Goal: Transaction & Acquisition: Purchase product/service

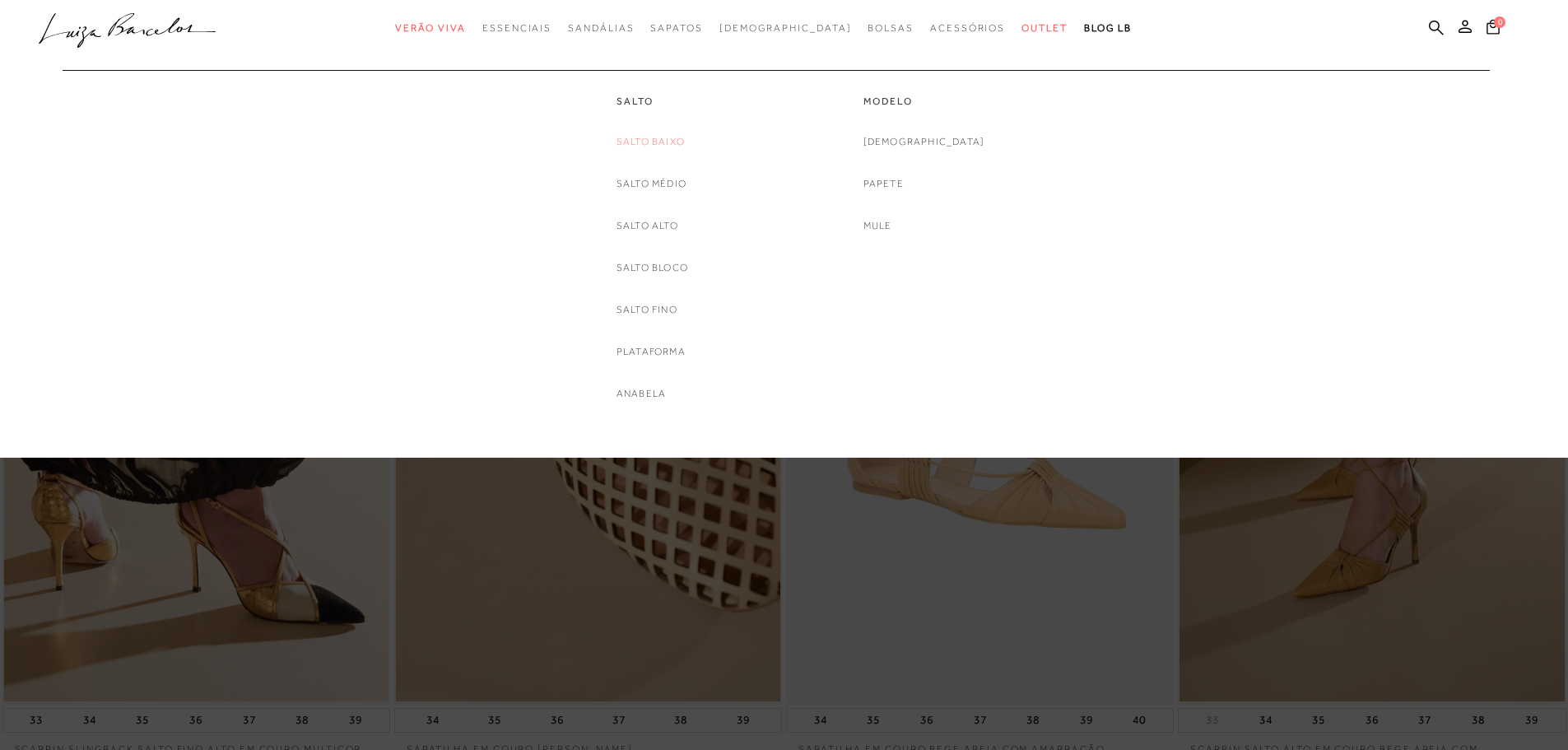
click at [657, 144] on link "Salto Baixo" at bounding box center [650, 142] width 68 height 17
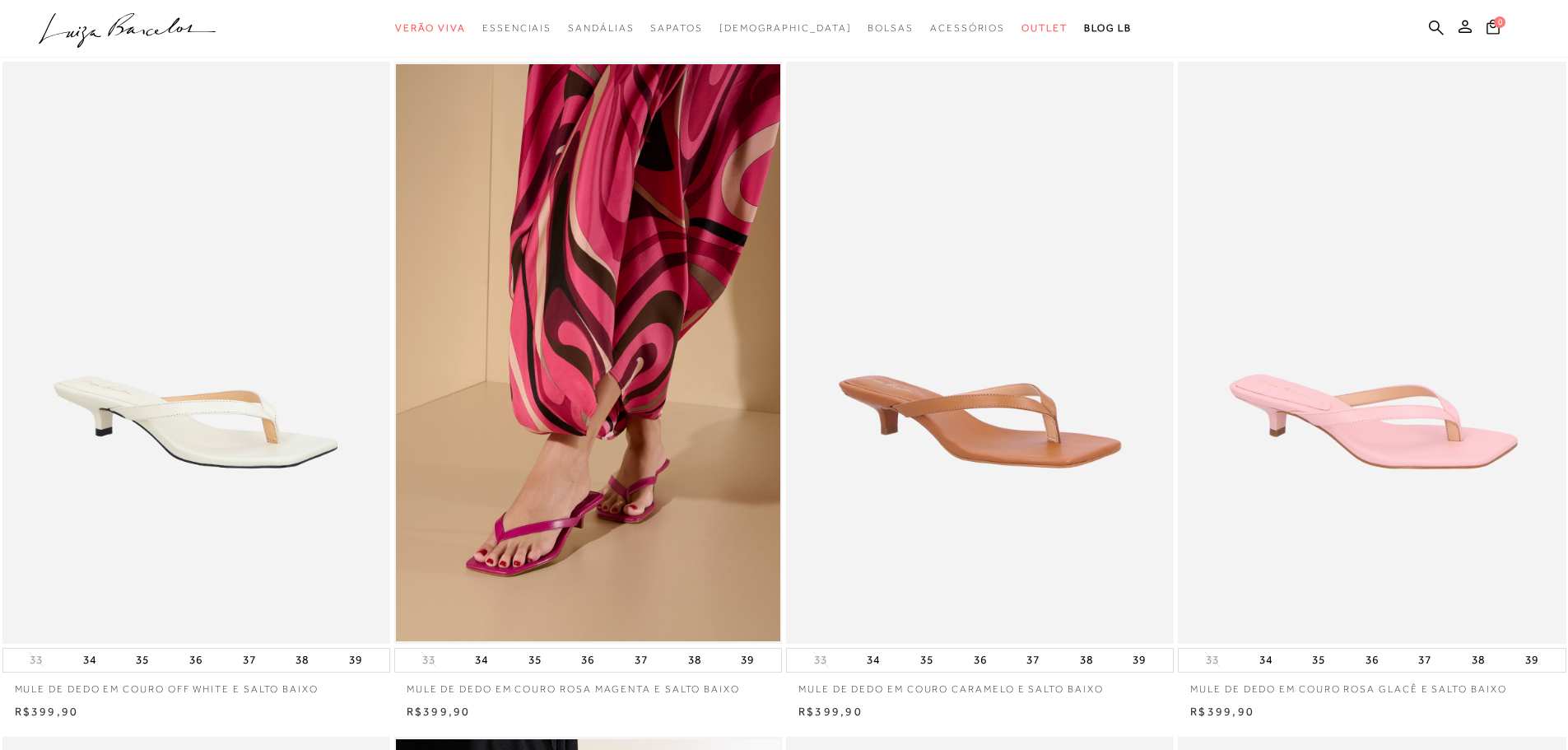
scroll to position [708, 0]
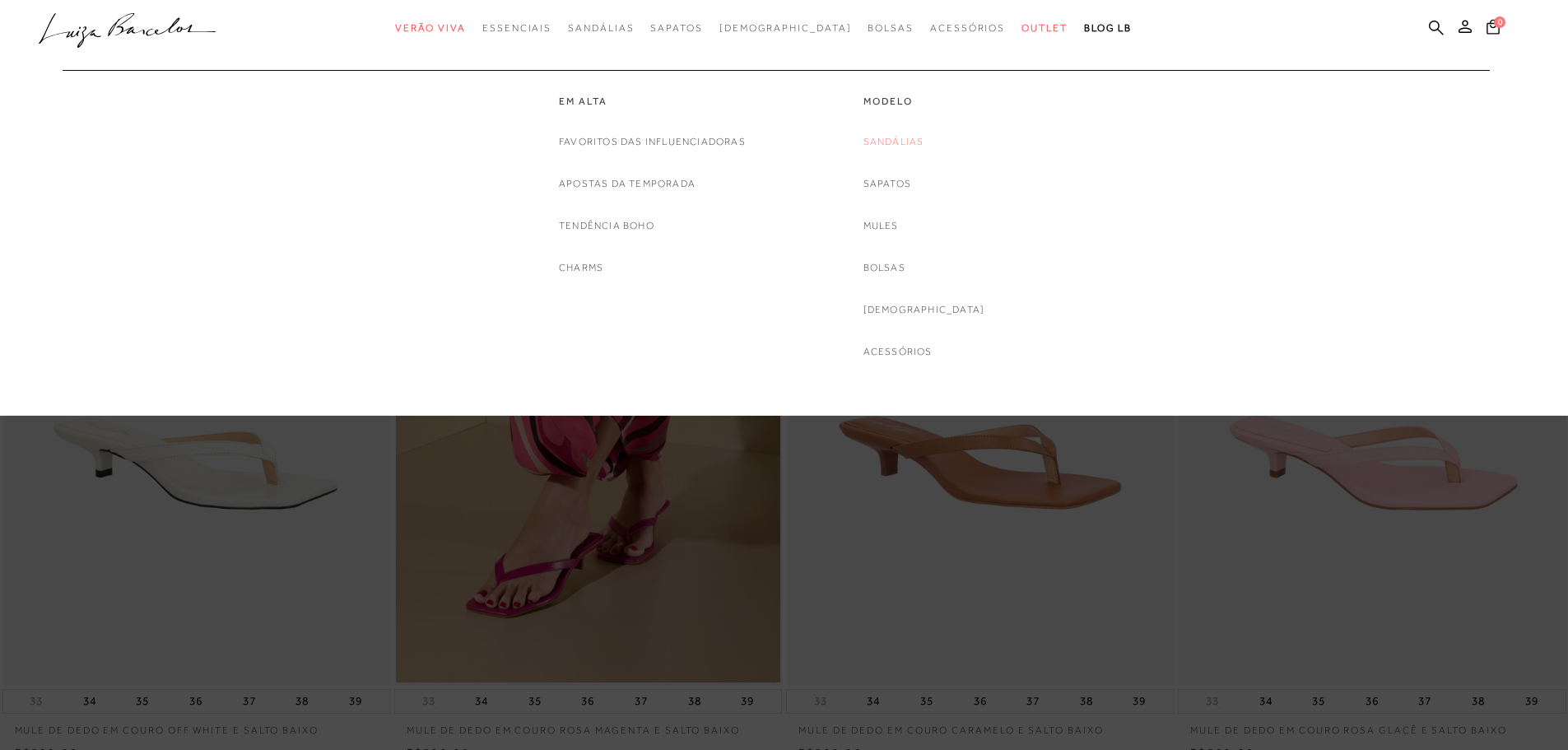
click at [920, 146] on link "Sandálias" at bounding box center [894, 142] width 61 height 17
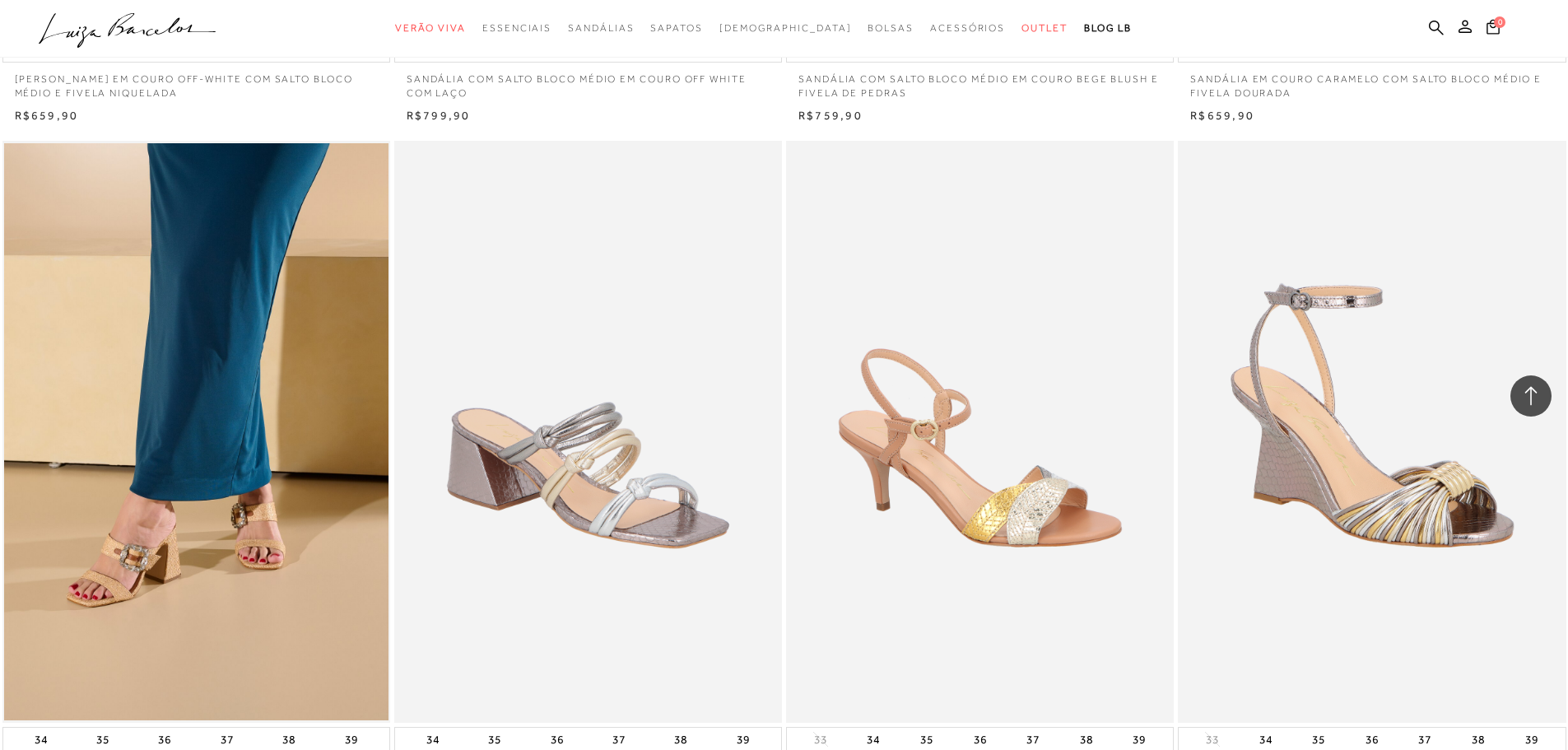
scroll to position [3386, 0]
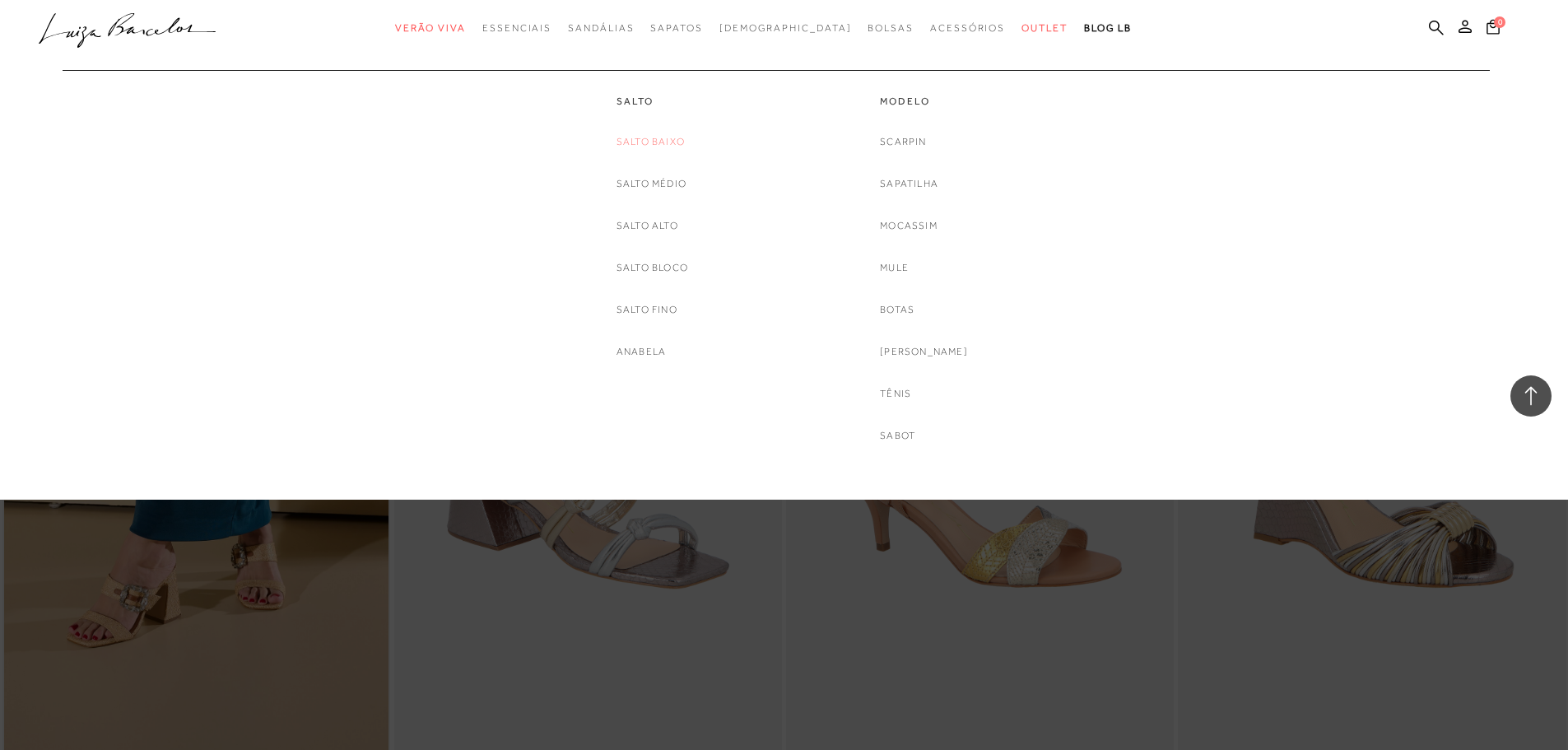
click at [653, 134] on link "Salto Baixo" at bounding box center [650, 142] width 68 height 17
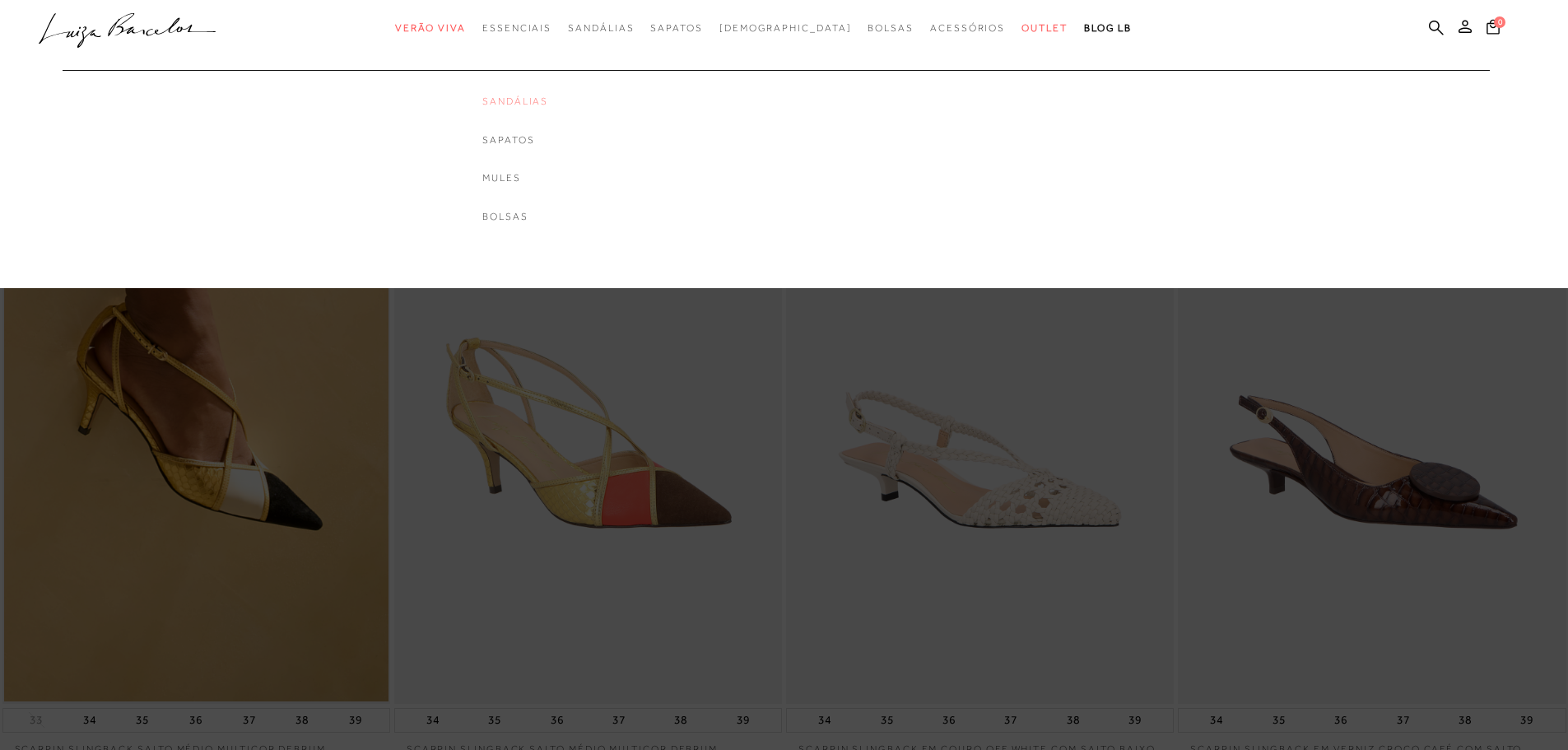
click at [538, 108] on link "Sandálias" at bounding box center [515, 101] width 66 height 14
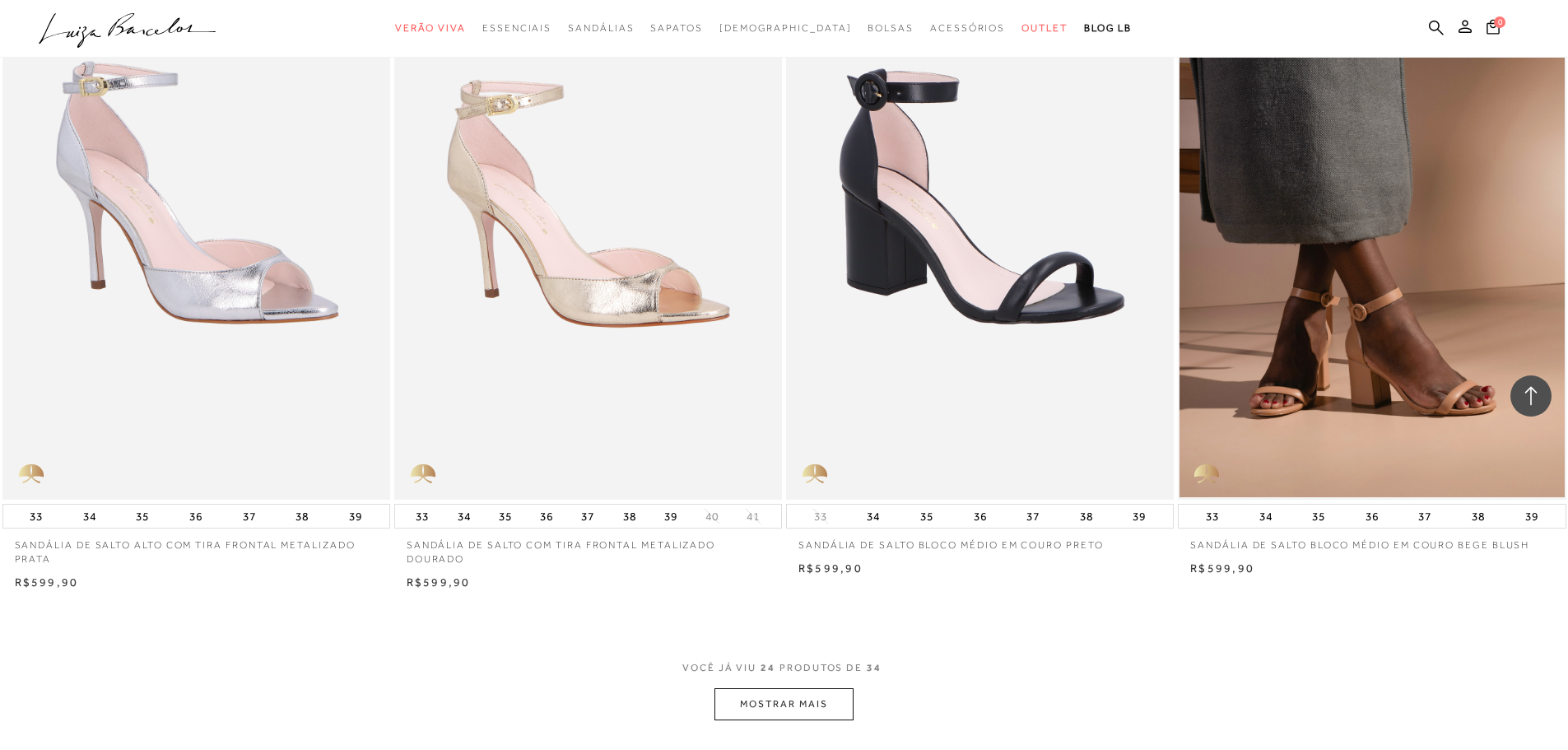
scroll to position [3642, 0]
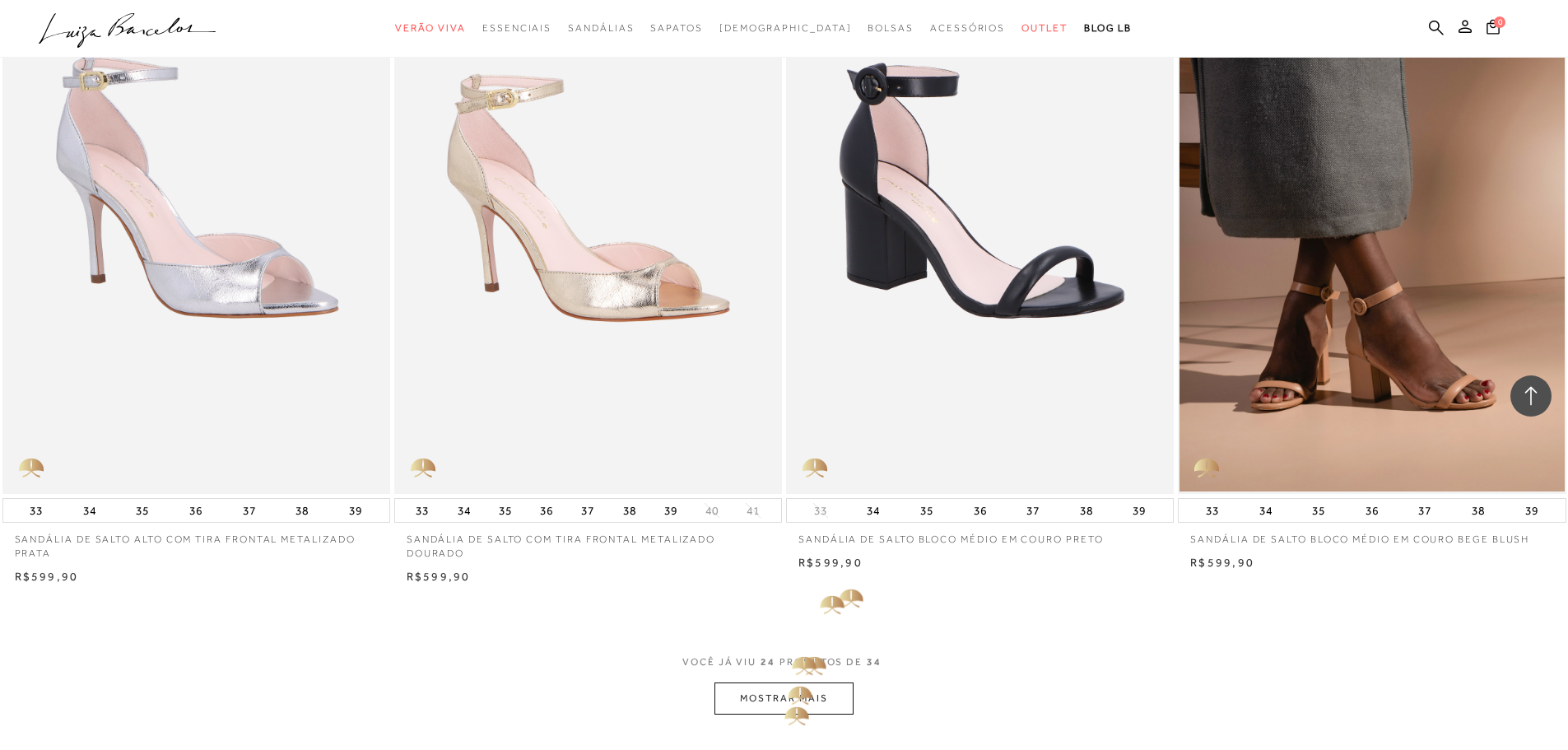
click at [786, 710] on button "MOSTRAR MAIS" at bounding box center [784, 698] width 138 height 32
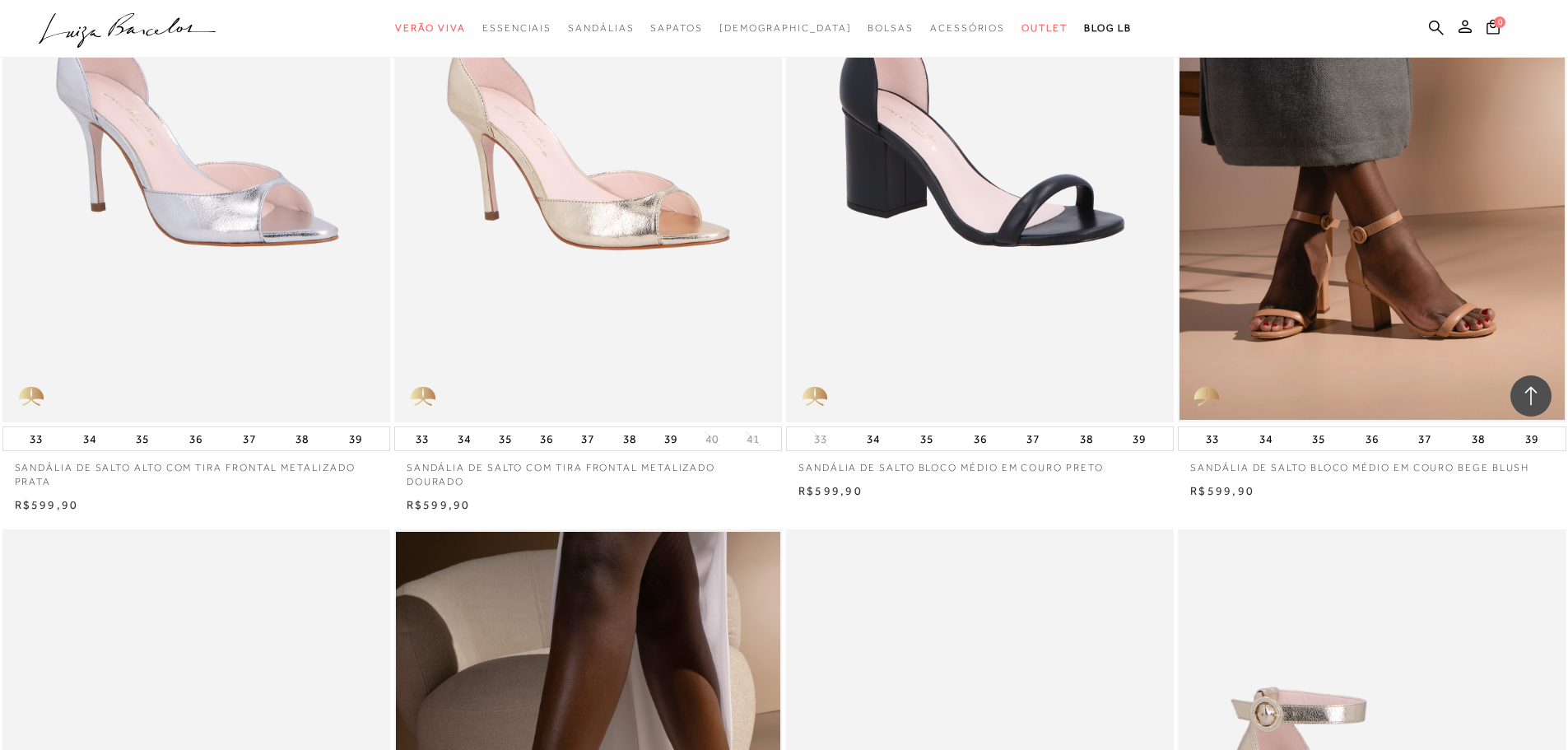
scroll to position [3697, 0]
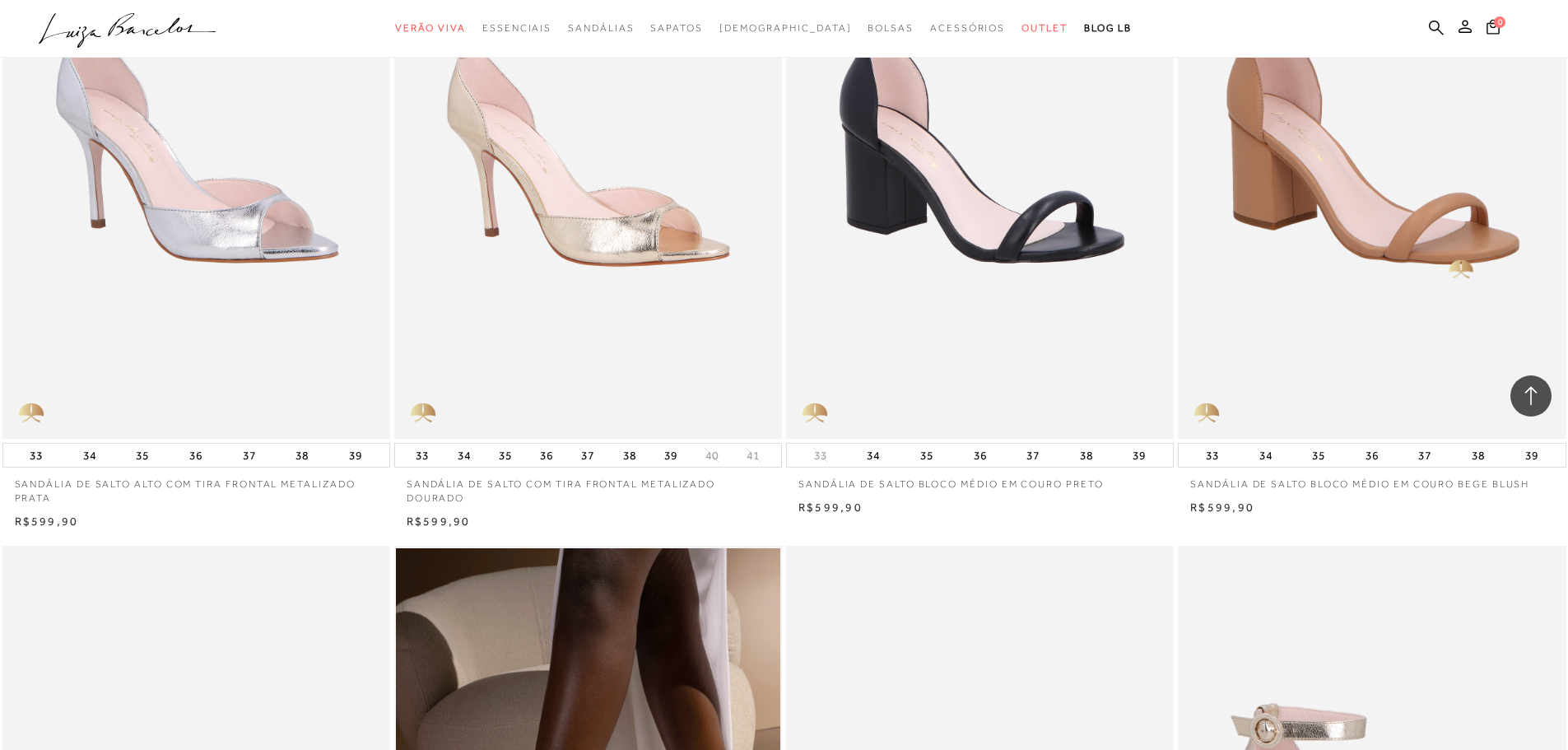
click at [1454, 263] on img at bounding box center [1373, 148] width 386 height 582
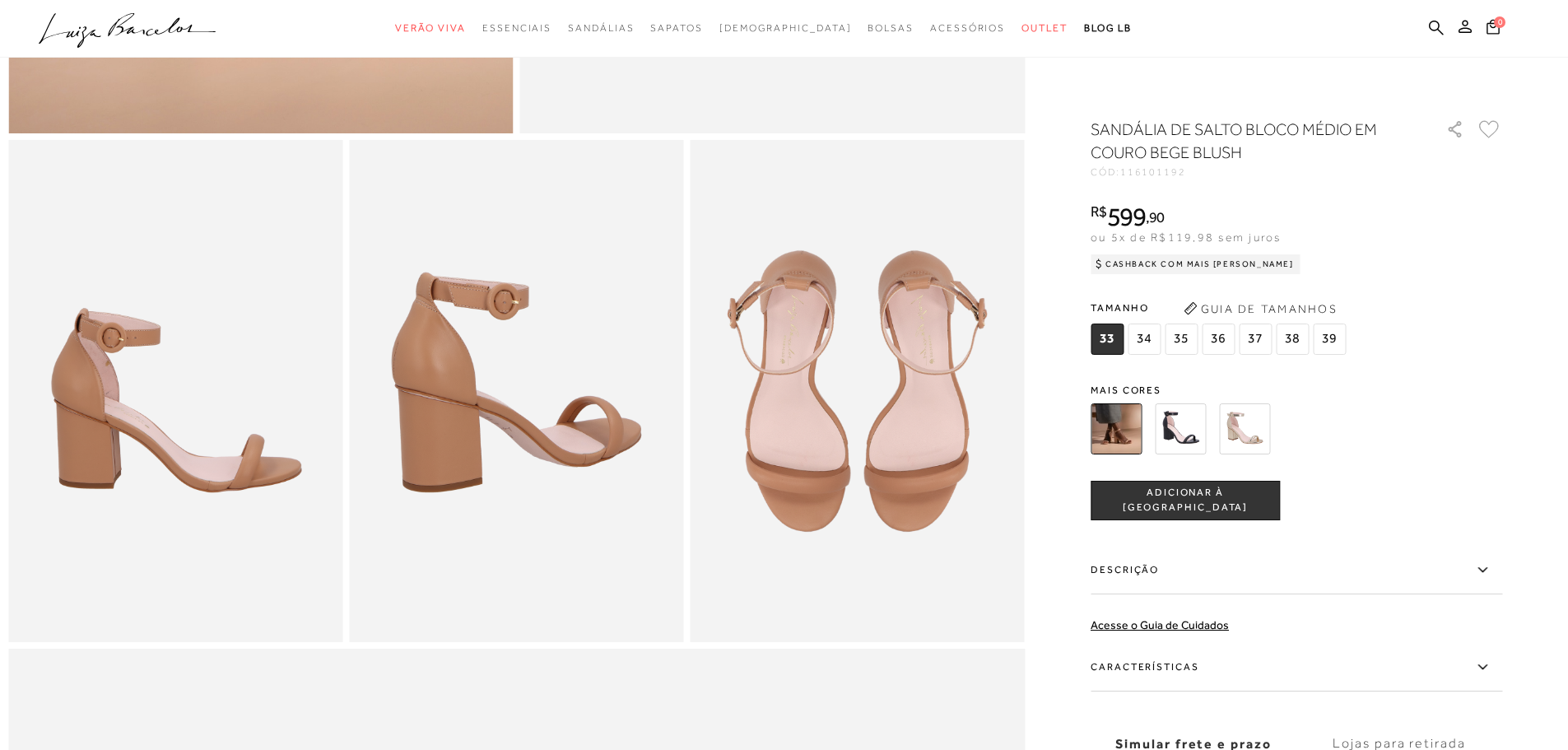
scroll to position [747, 0]
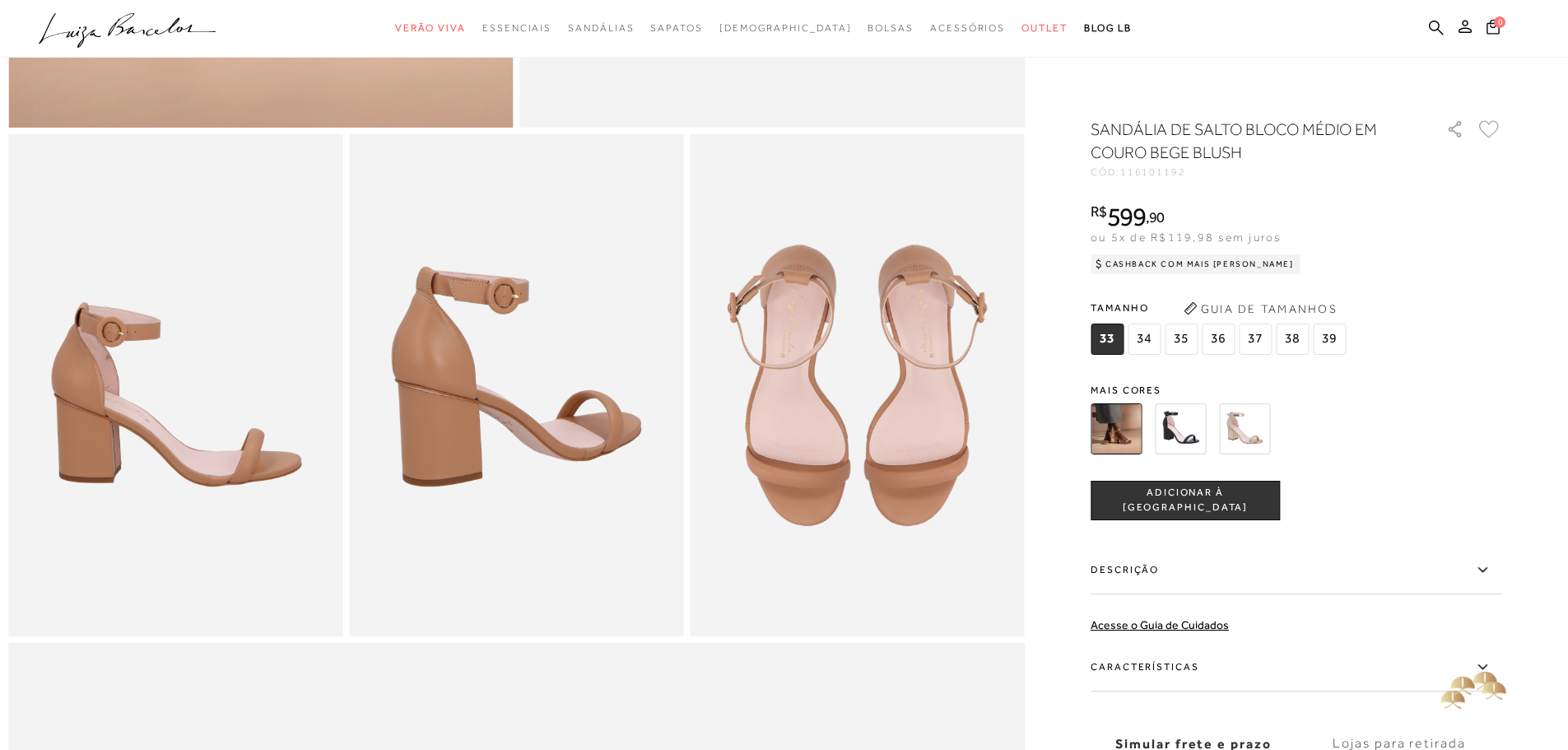
click at [1485, 672] on icon at bounding box center [1482, 668] width 20 height 21
click at [0, 0] on input "Características" at bounding box center [0, 0] width 0 height 0
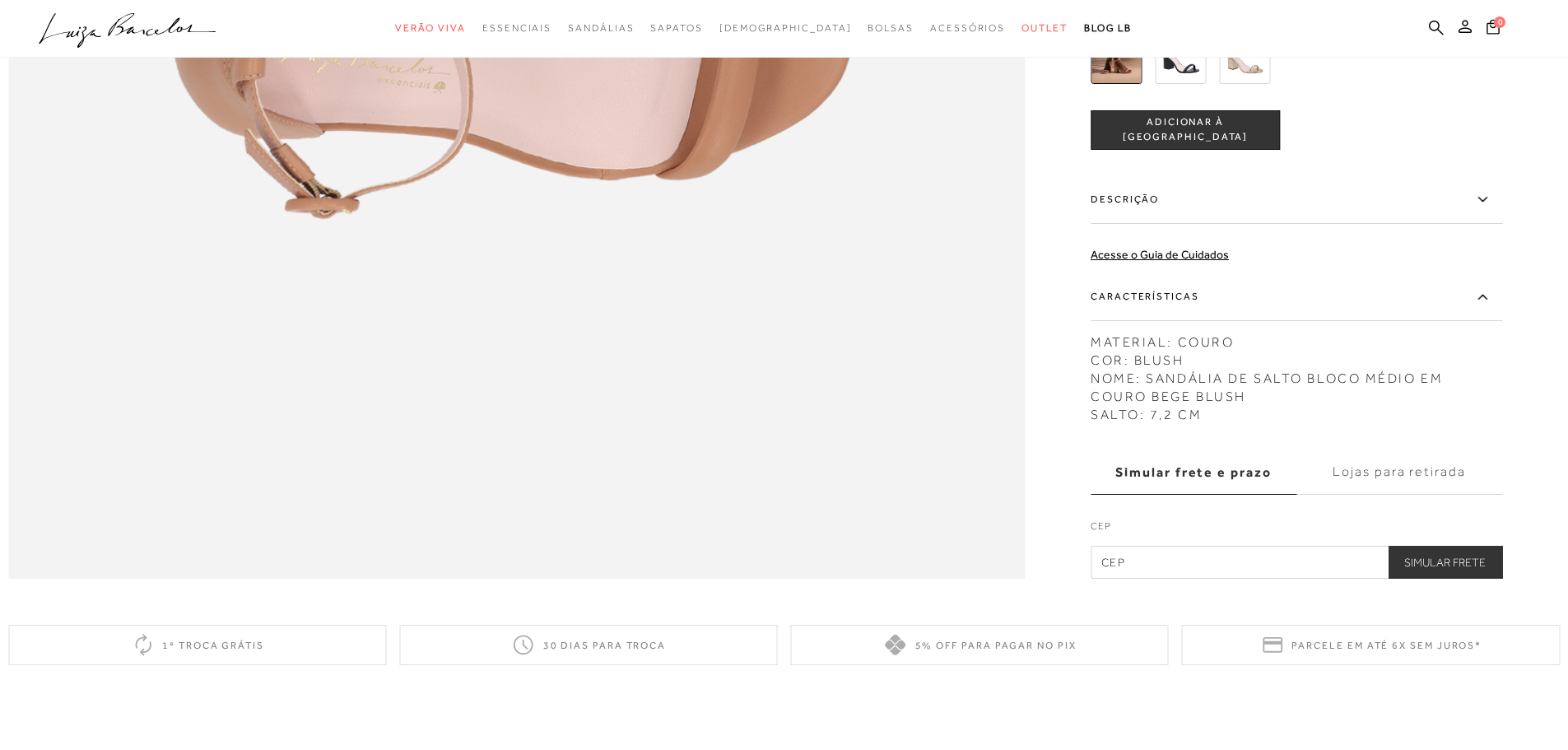
scroll to position [2357, 0]
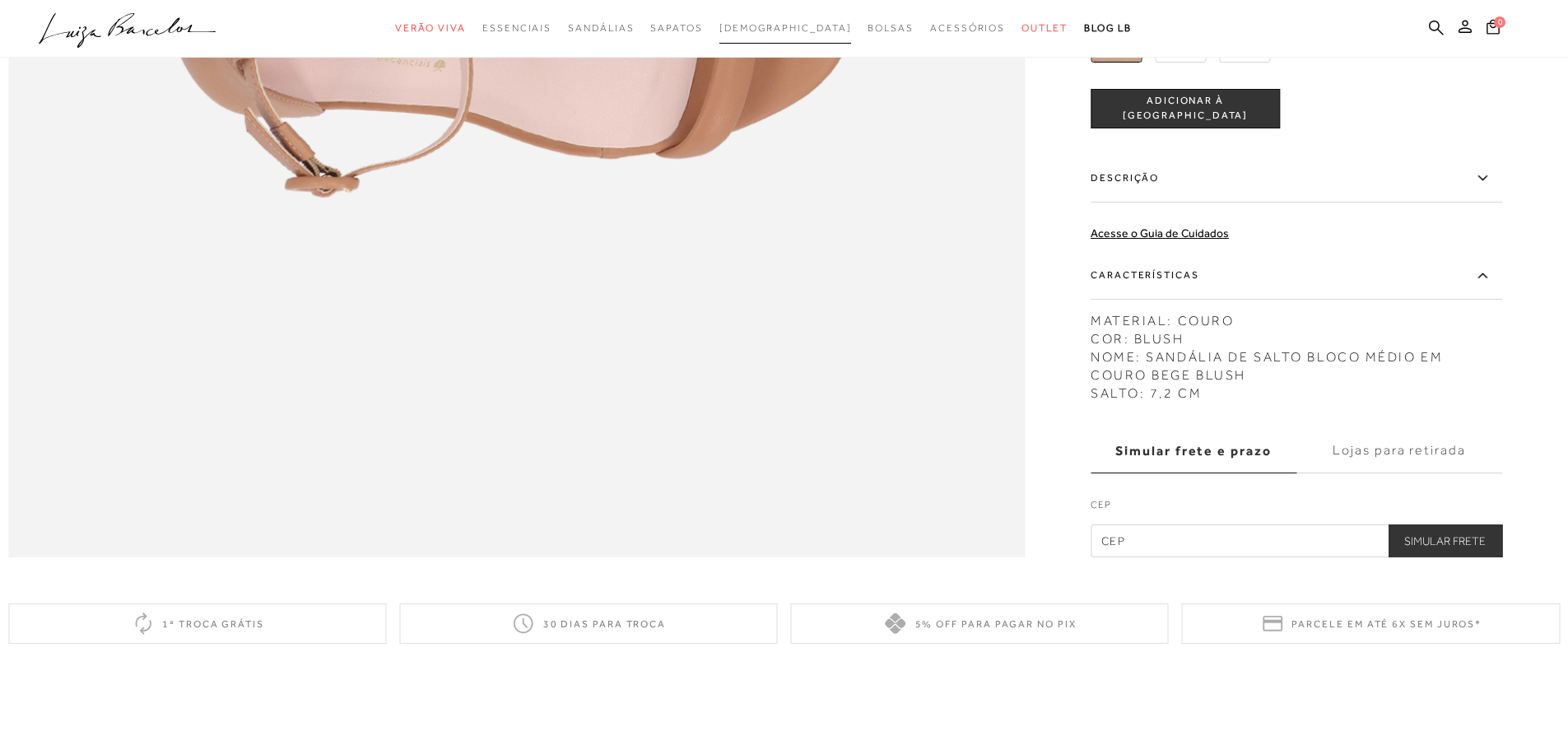
click at [797, 29] on span "[DEMOGRAPHIC_DATA]" at bounding box center [786, 27] width 133 height 11
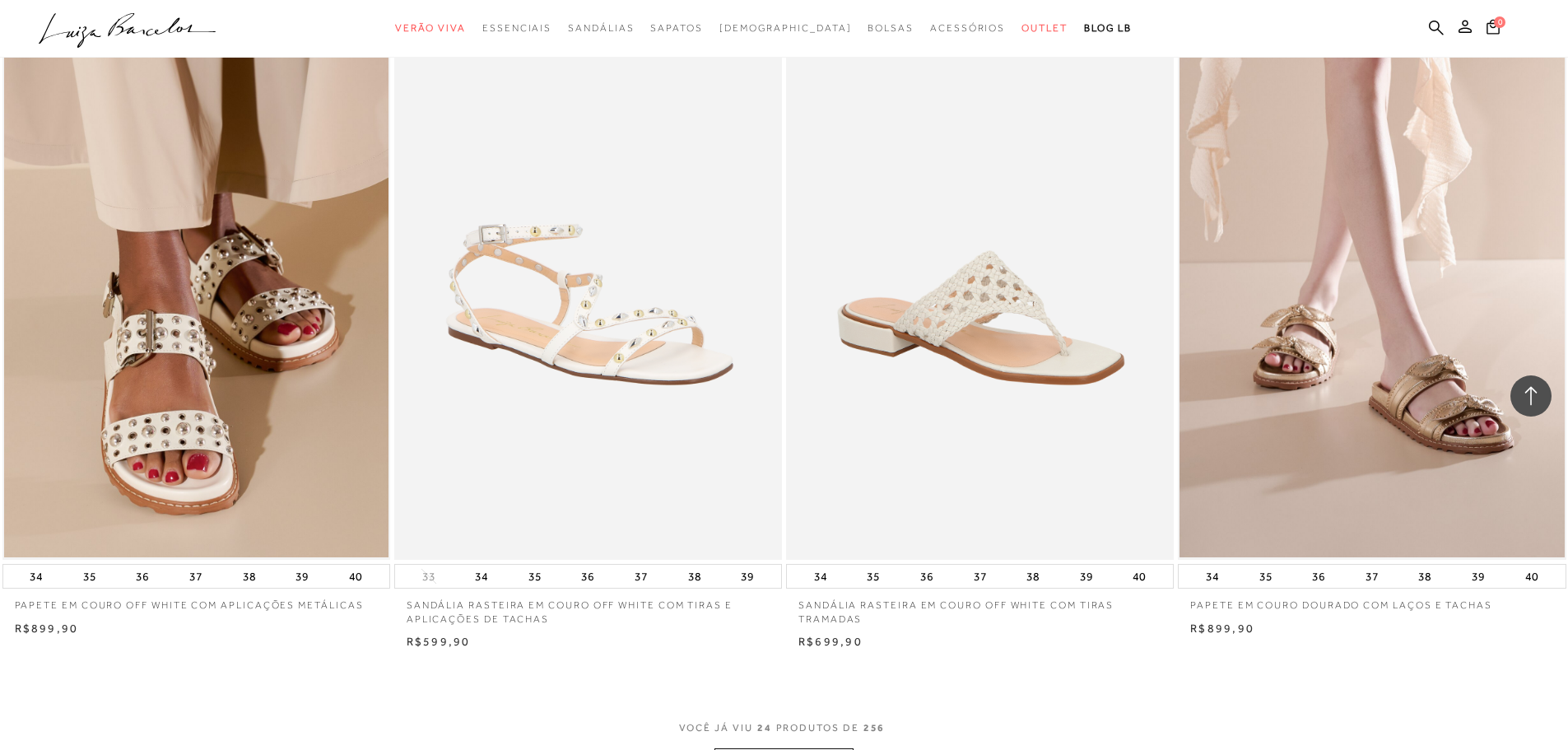
scroll to position [3595, 0]
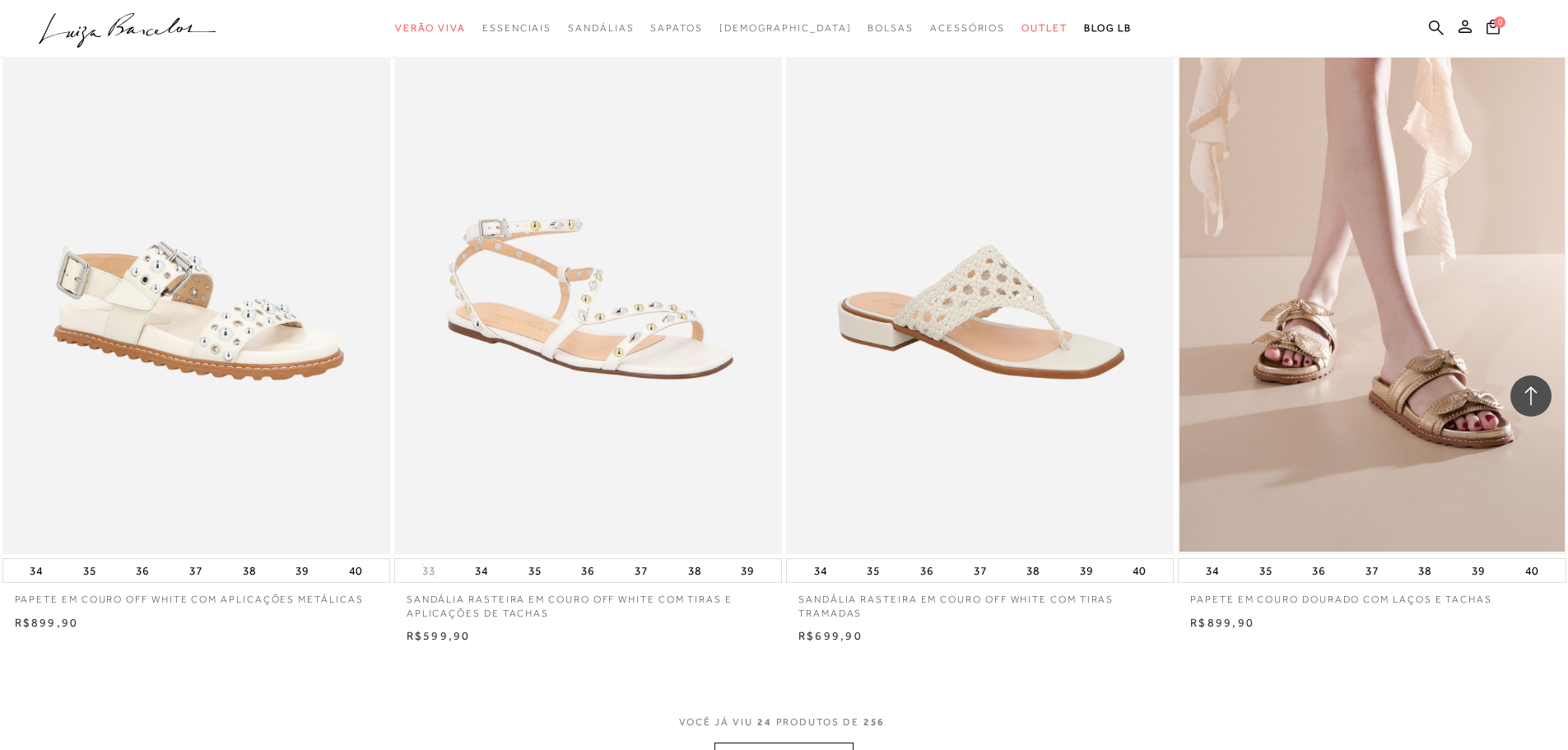
click at [233, 247] on img at bounding box center [198, 263] width 386 height 582
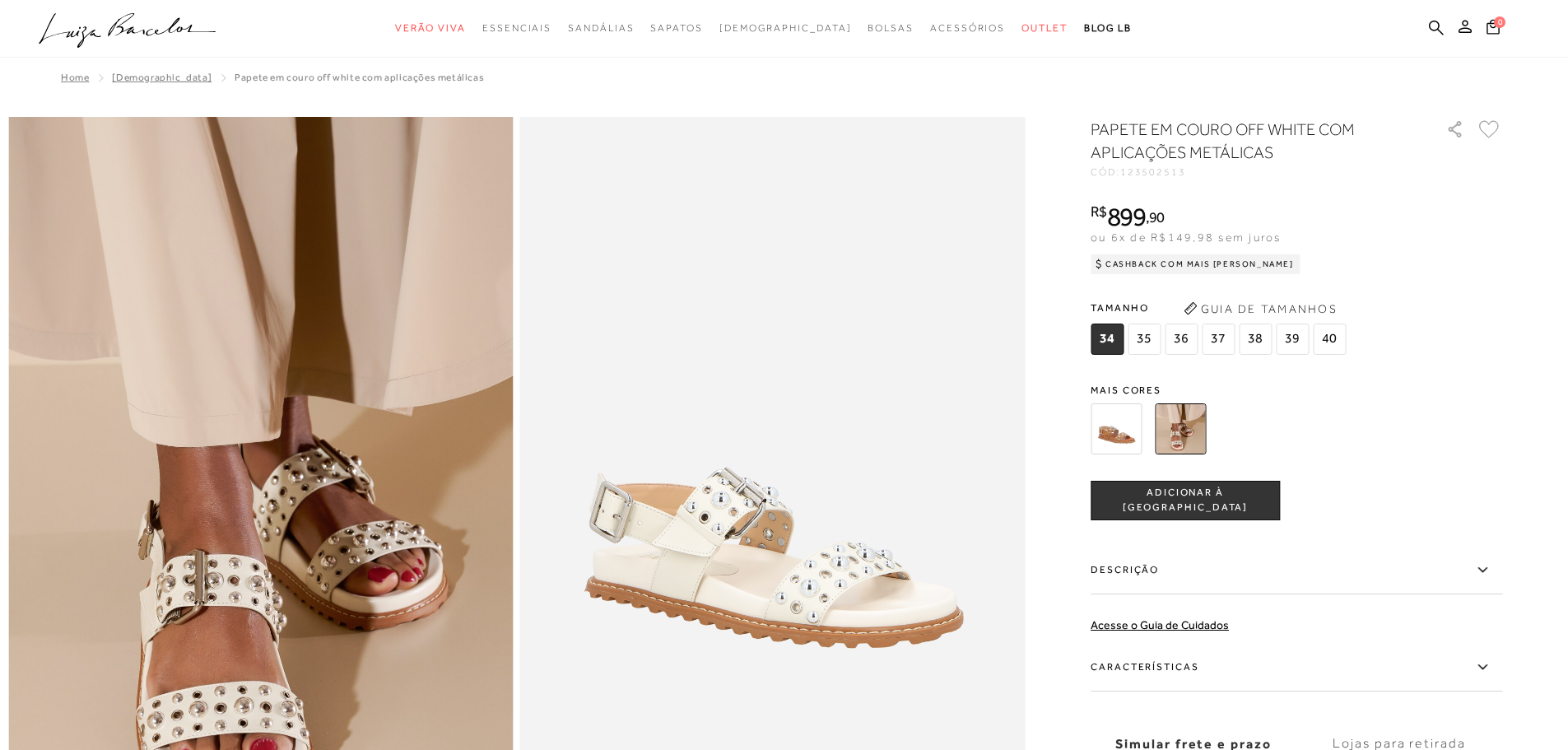
drag, startPoint x: 1579, startPoint y: 24, endPoint x: 886, endPoint y: 87, distance: 695.9
click at [886, 87] on div "Home [DEMOGRAPHIC_DATA] PAPETE EM COURO OFF WHITE COM APLICAÇÕES METÁLICAS" at bounding box center [783, 79] width 1551 height 43
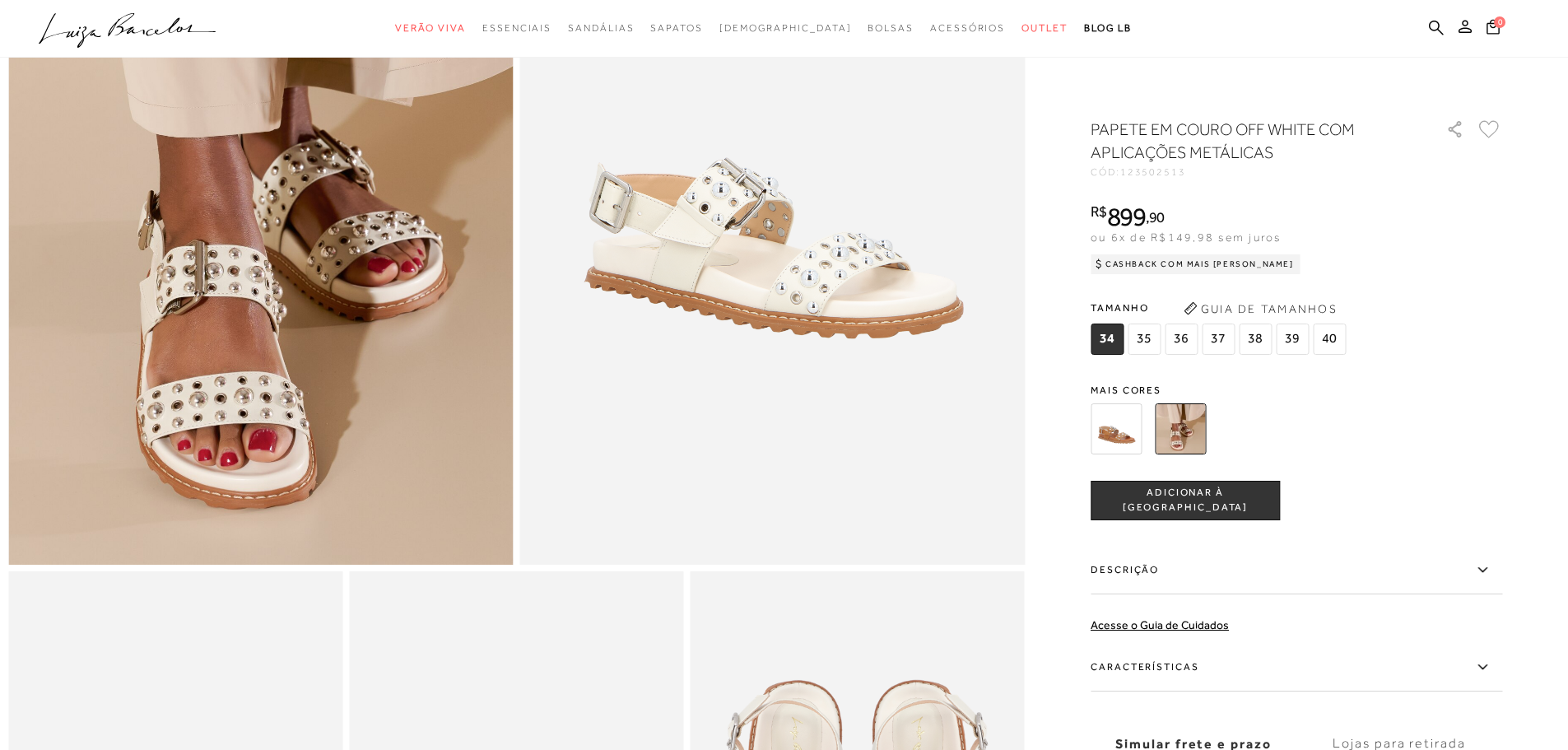
scroll to position [304, 0]
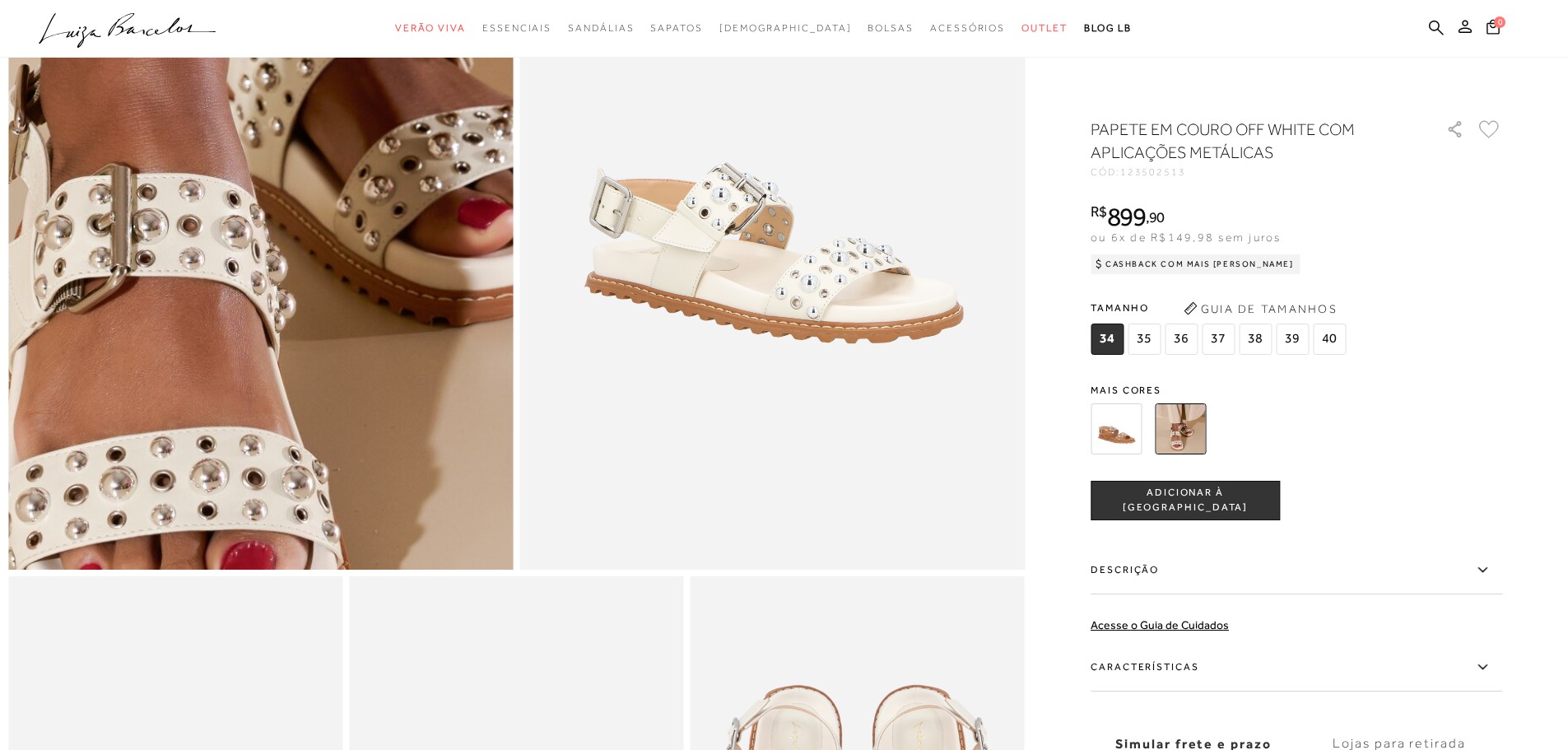
click at [276, 332] on img at bounding box center [244, 57] width 1010 height 1516
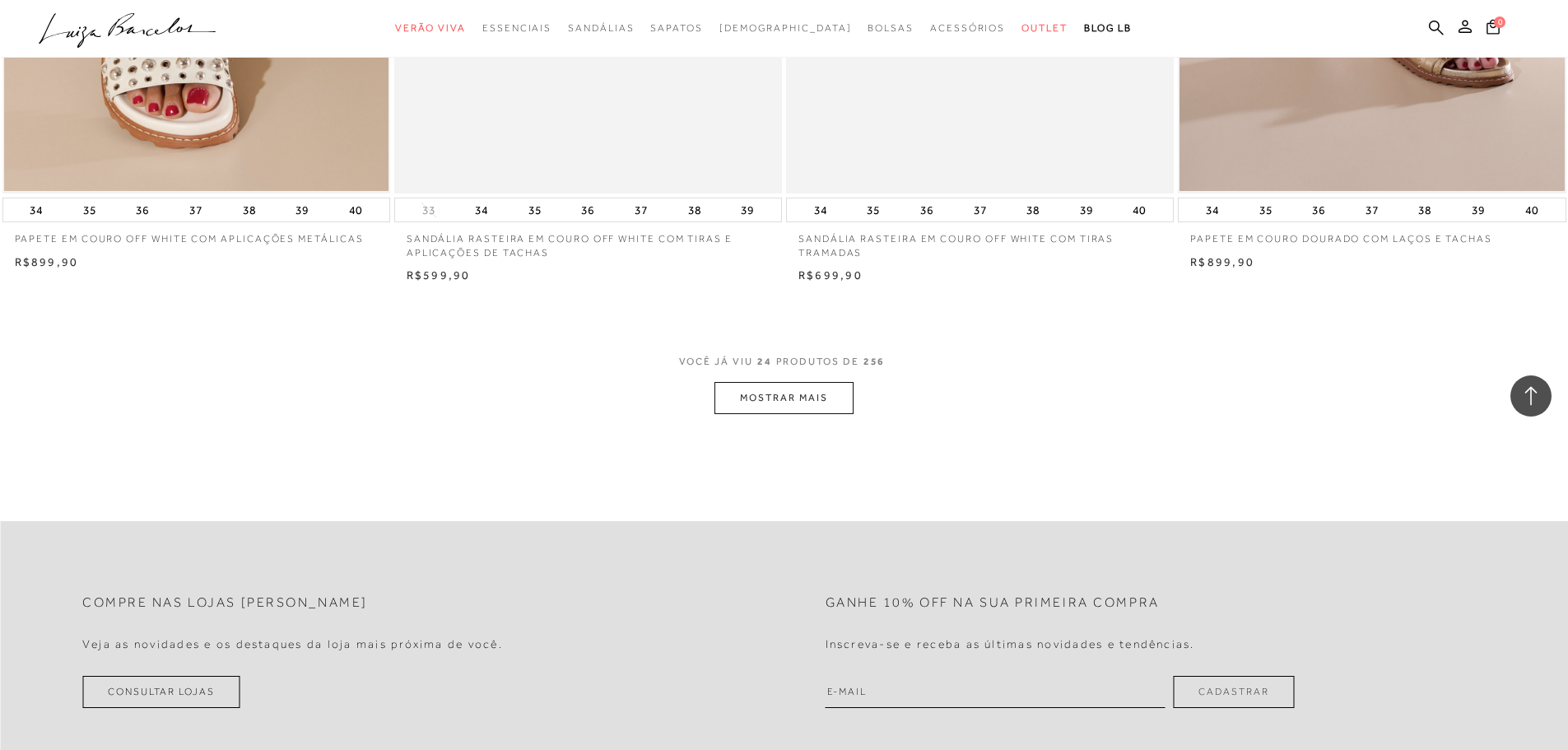
scroll to position [3990, 0]
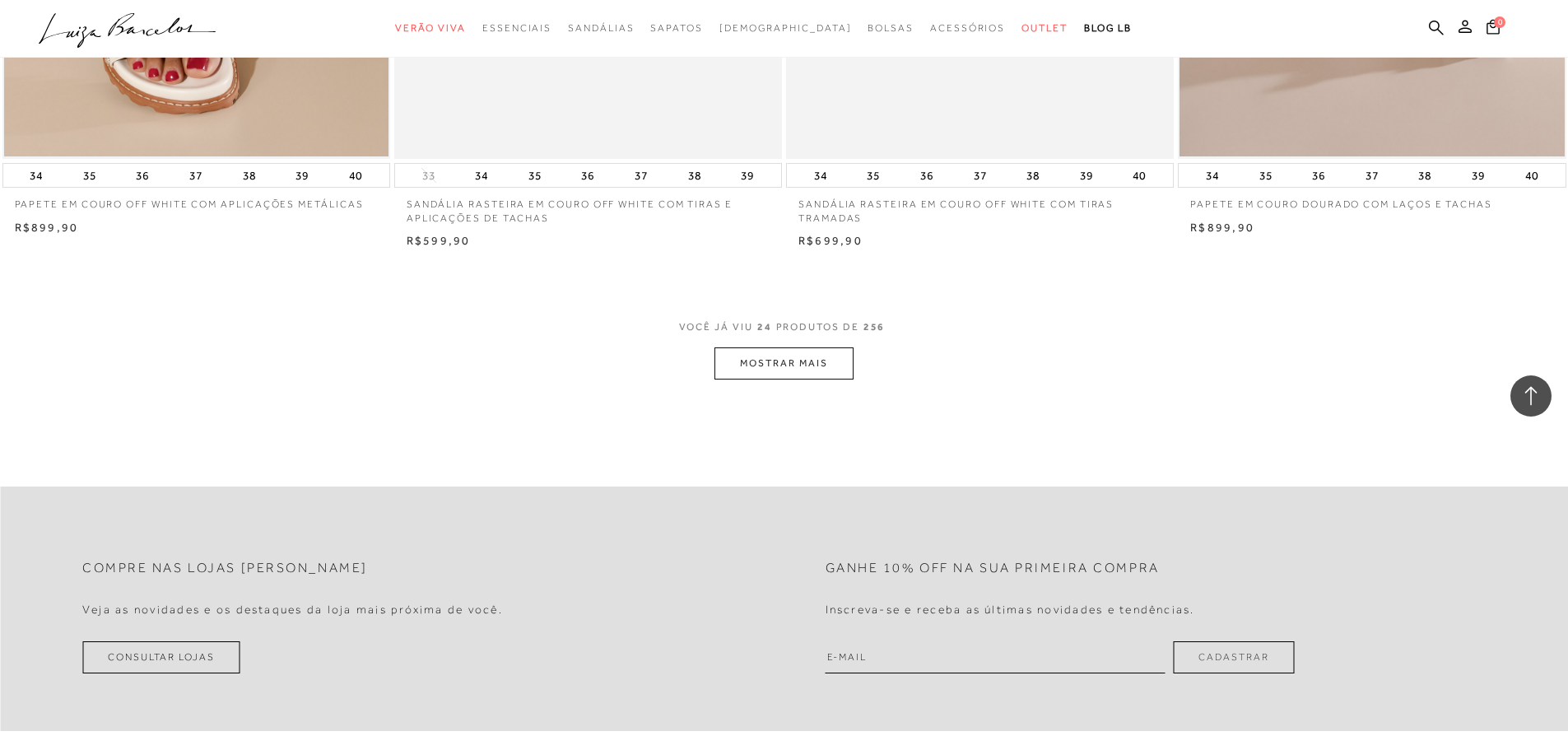
click at [815, 358] on button "MOSTRAR MAIS" at bounding box center [784, 363] width 138 height 32
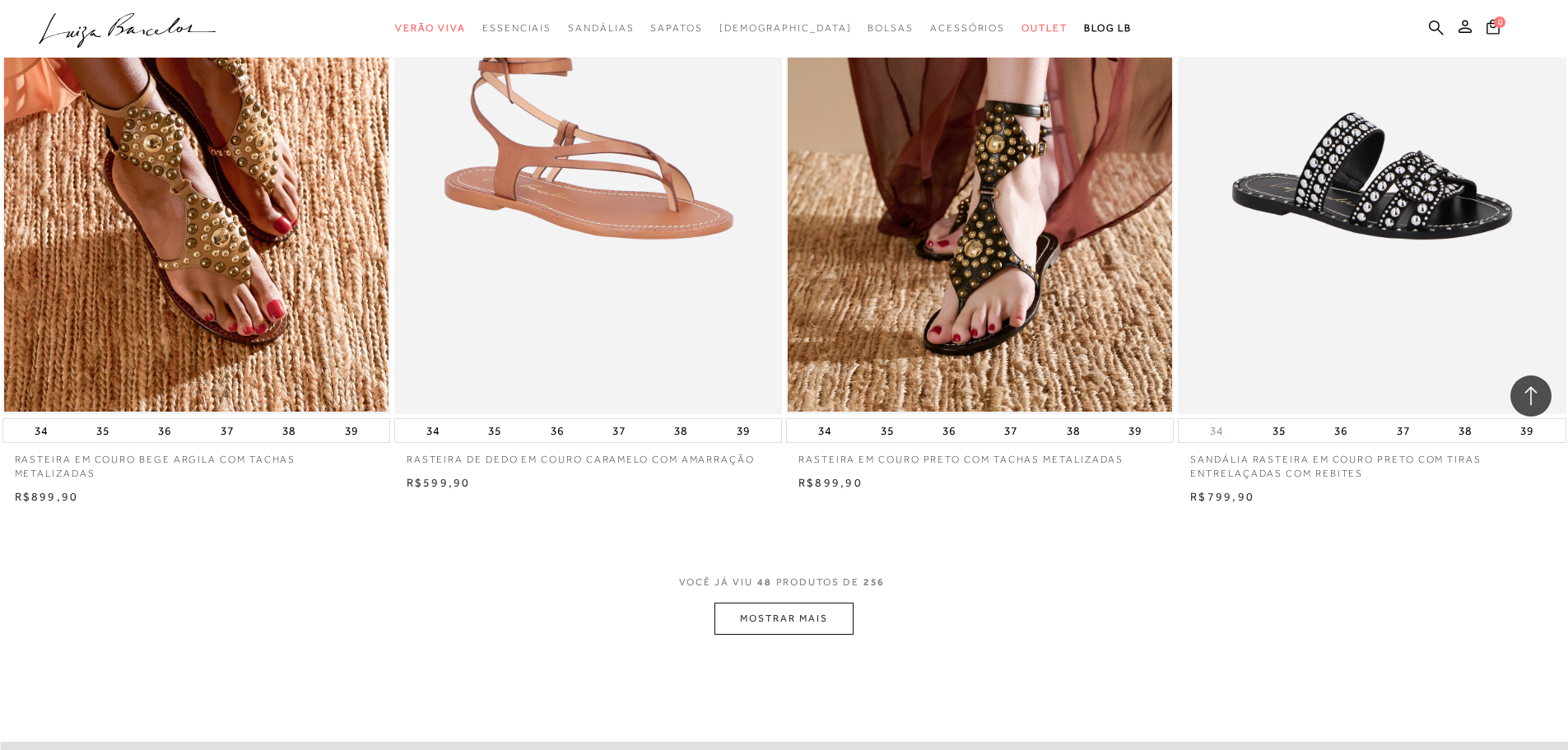
scroll to position [7879, 0]
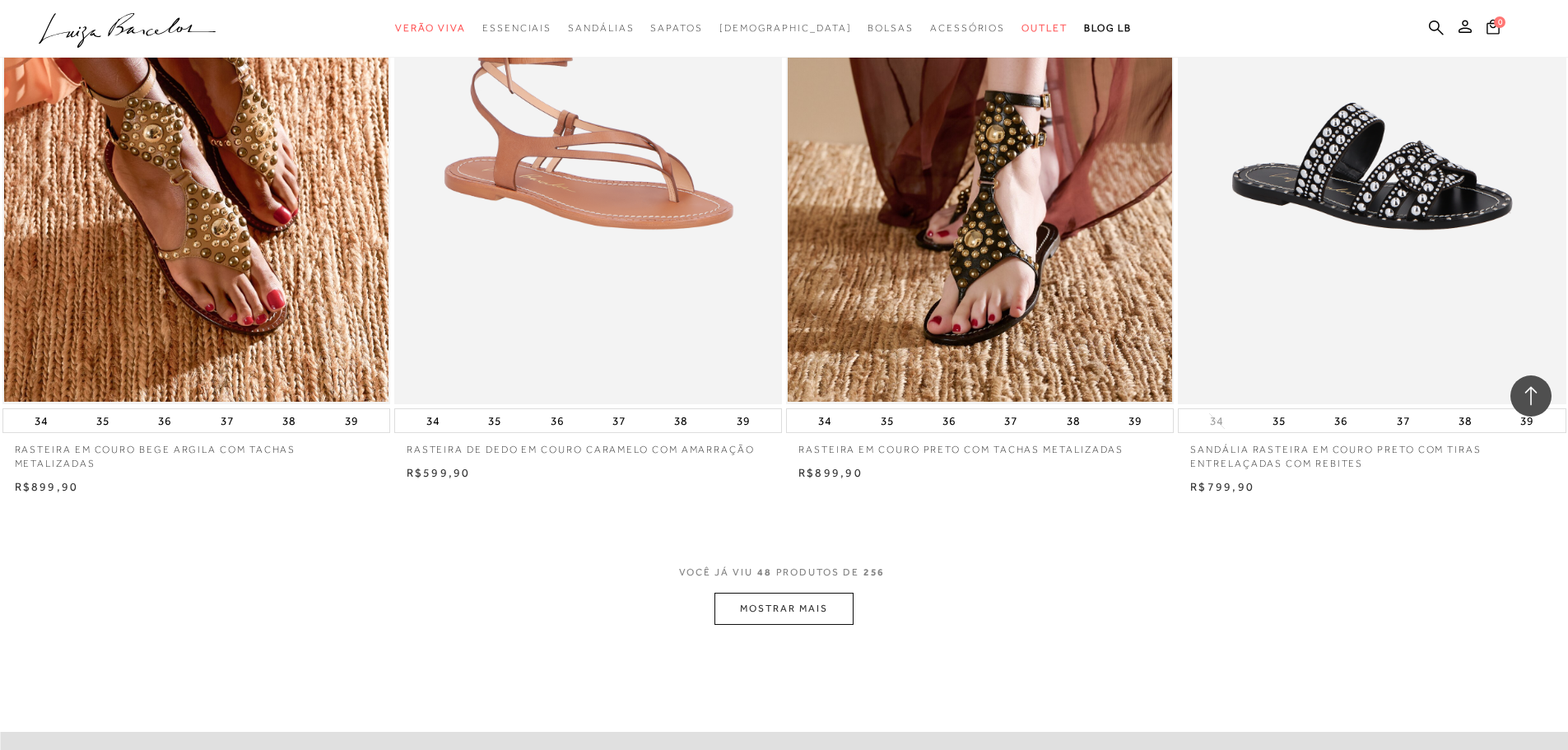
click at [793, 616] on button "MOSTRAR MAIS" at bounding box center [784, 608] width 138 height 32
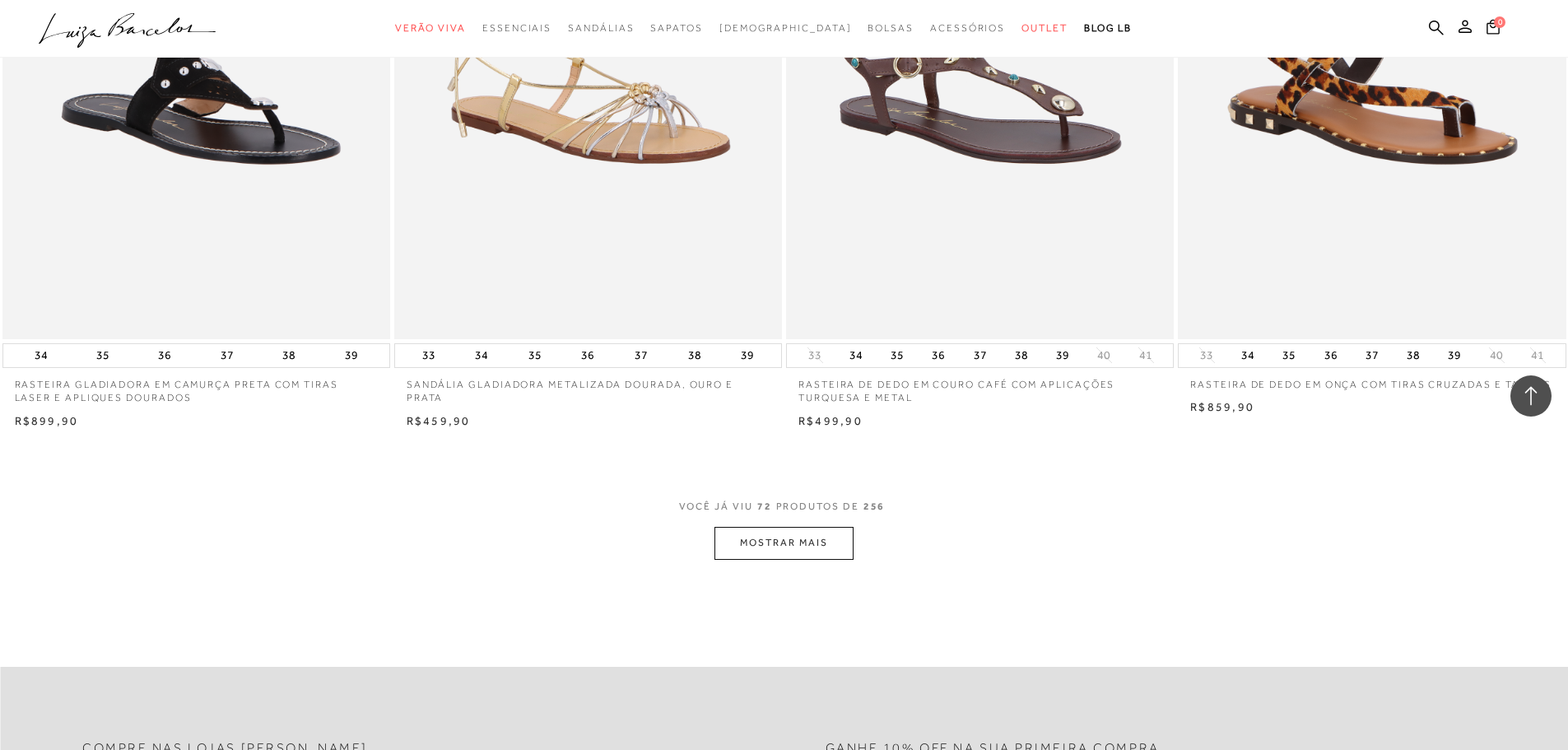
scroll to position [12130, 0]
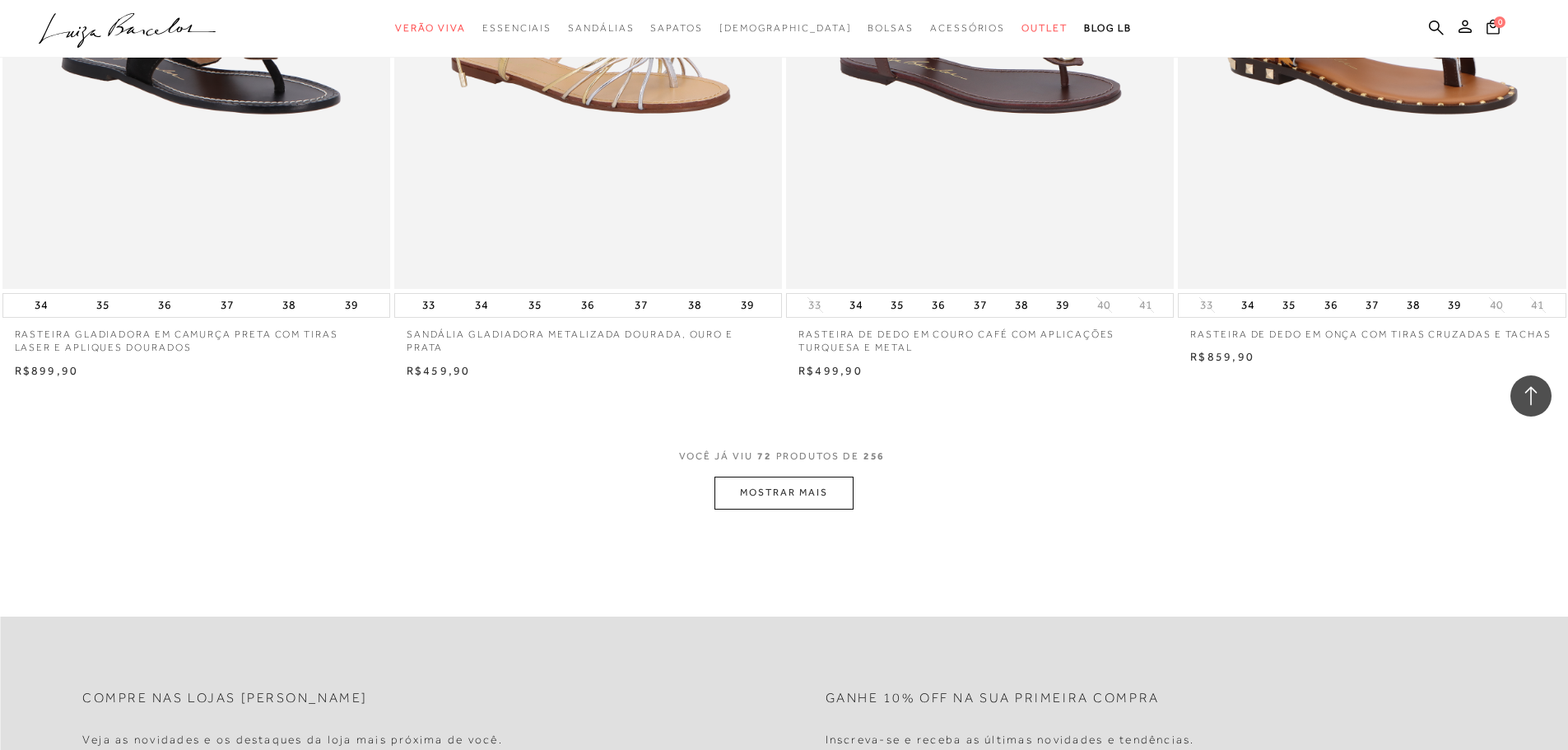
click at [808, 502] on button "MOSTRAR MAIS" at bounding box center [784, 492] width 138 height 32
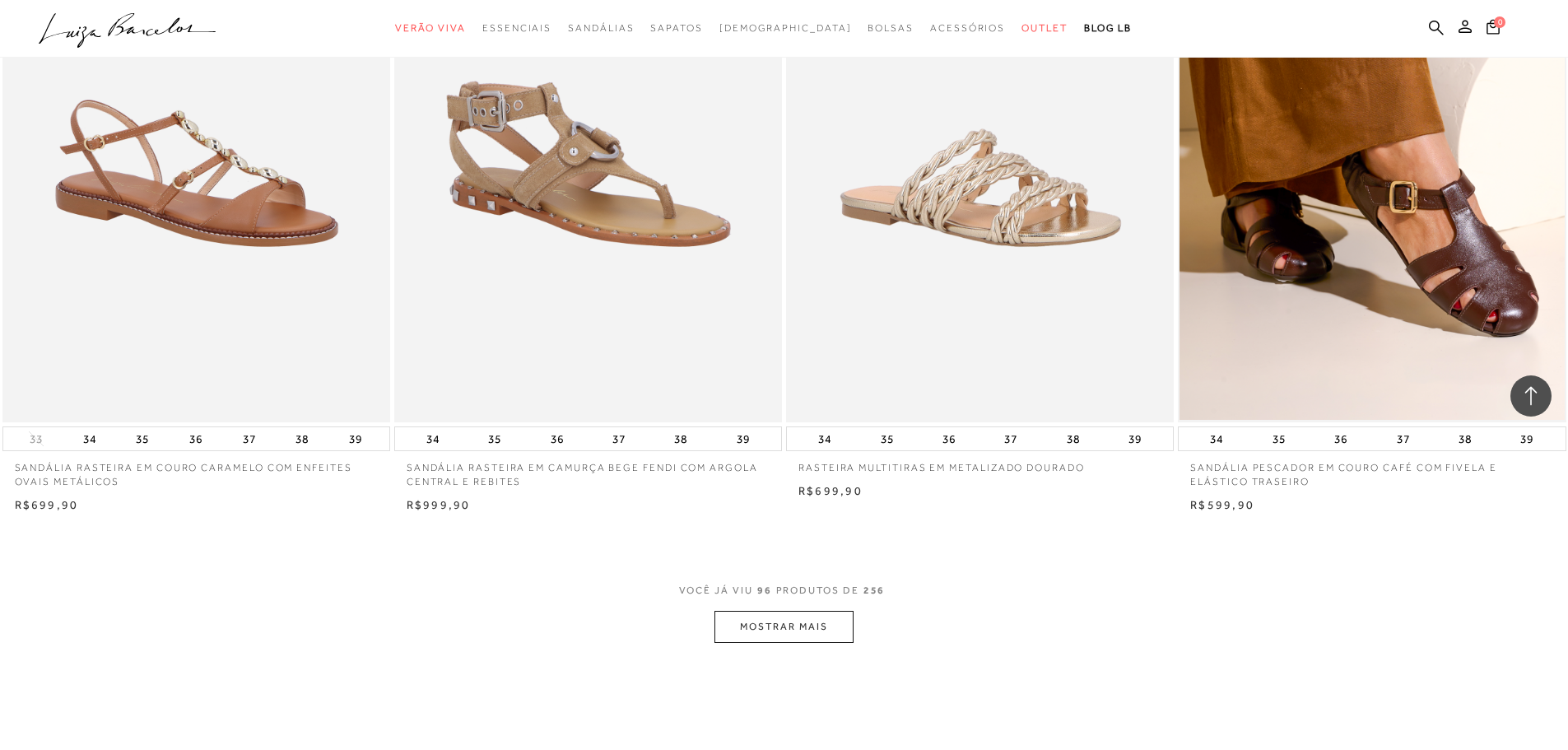
scroll to position [16170, 0]
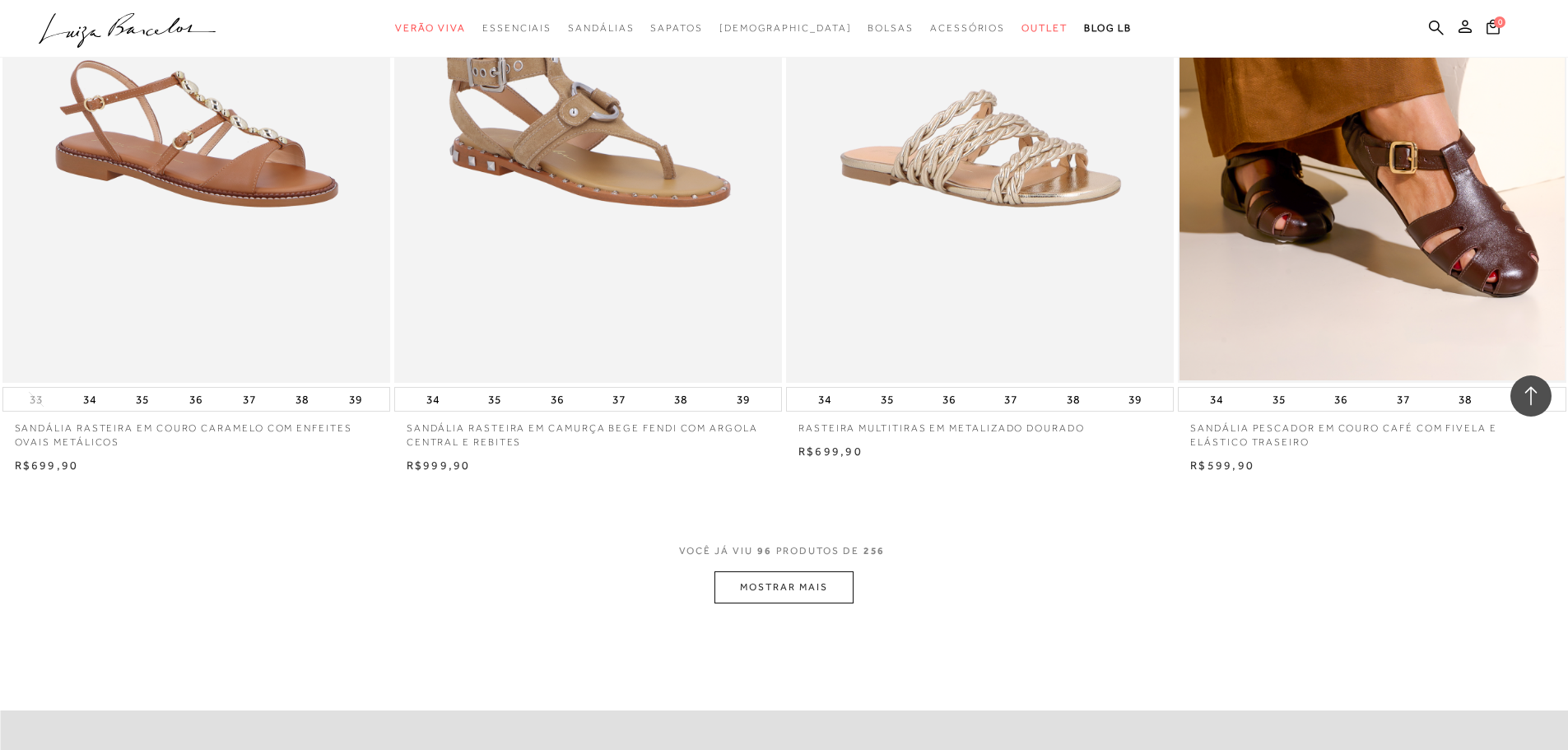
click at [815, 573] on button "MOSTRAR MAIS" at bounding box center [784, 587] width 138 height 32
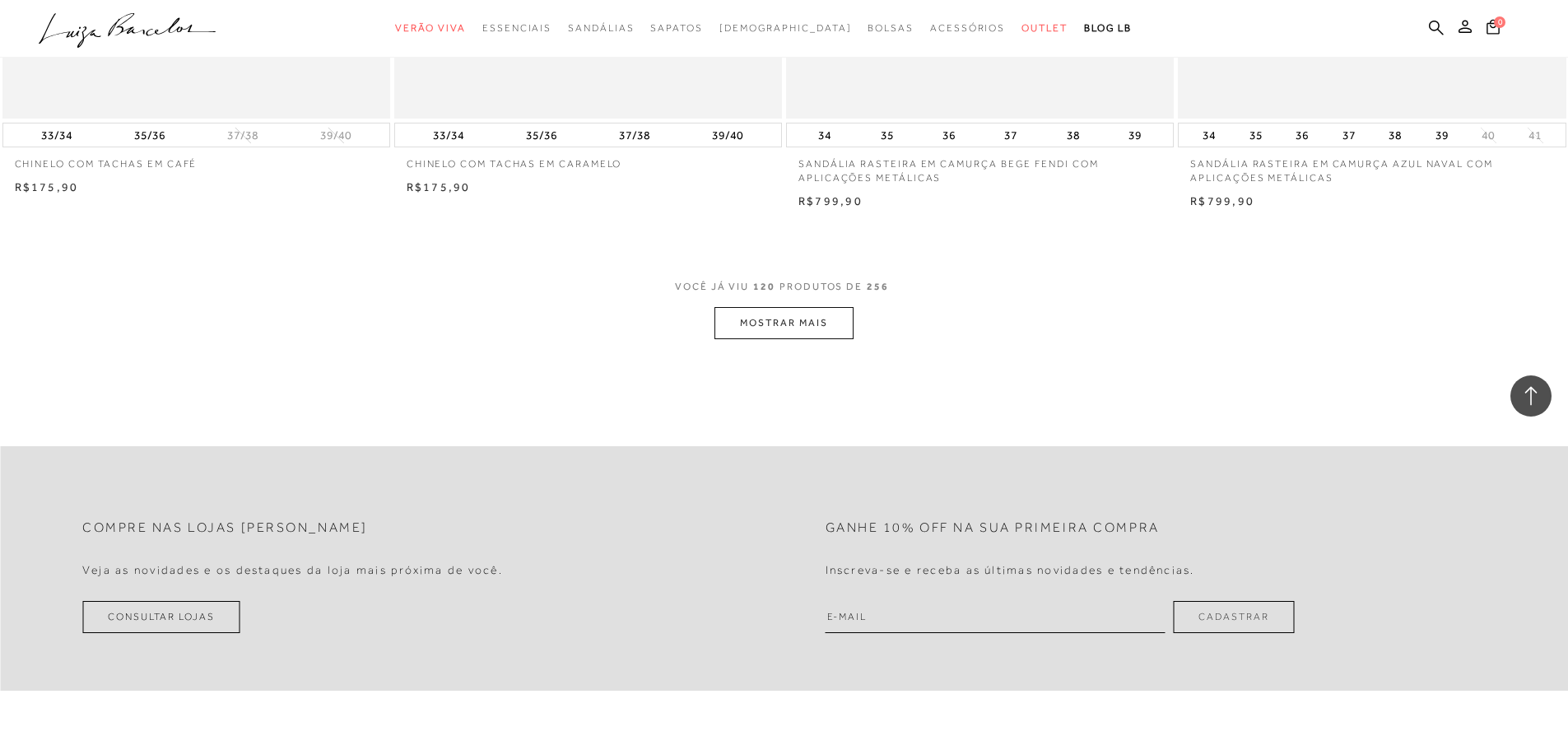
scroll to position [20594, 0]
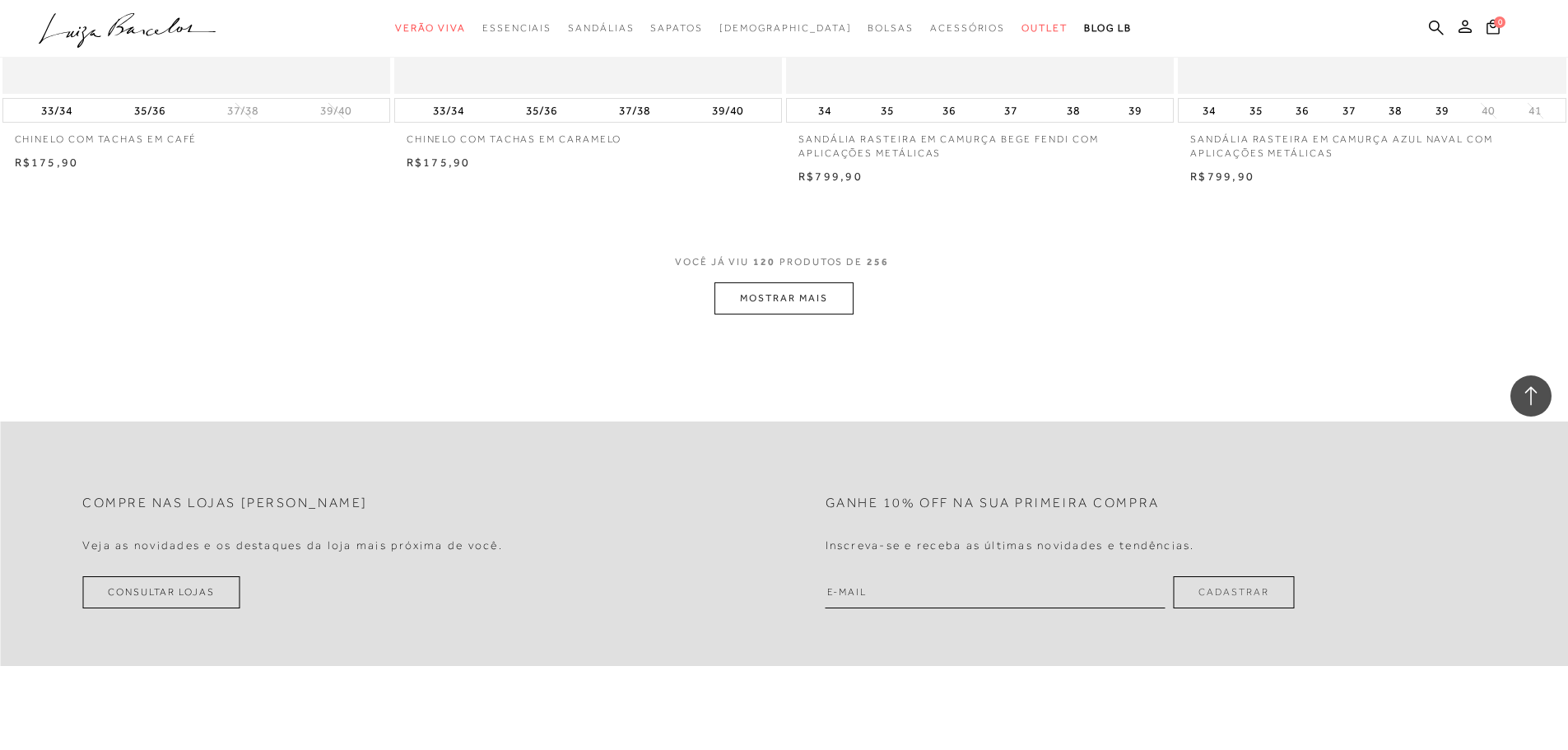
click at [810, 295] on button "MOSTRAR MAIS" at bounding box center [784, 298] width 138 height 32
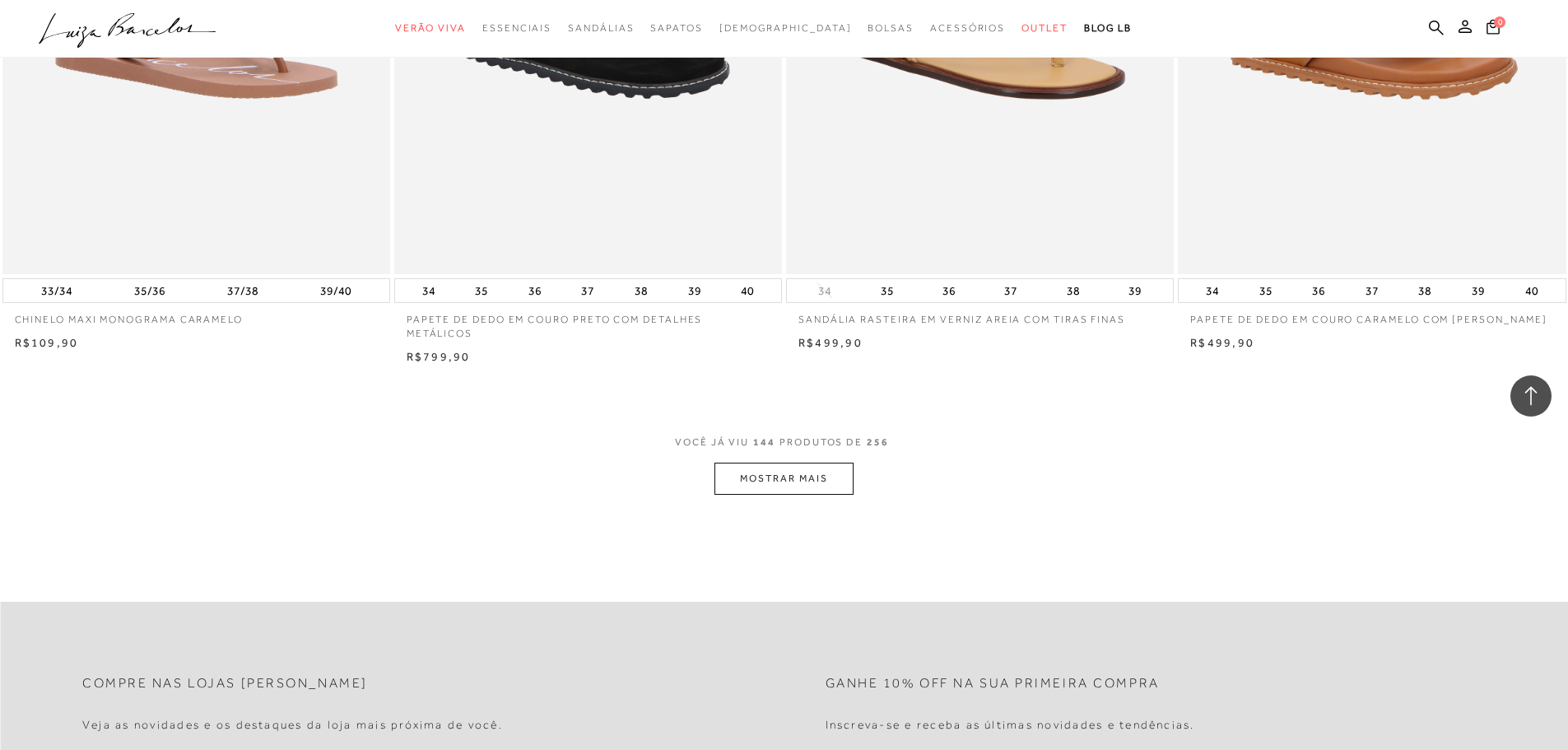
scroll to position [24623, 0]
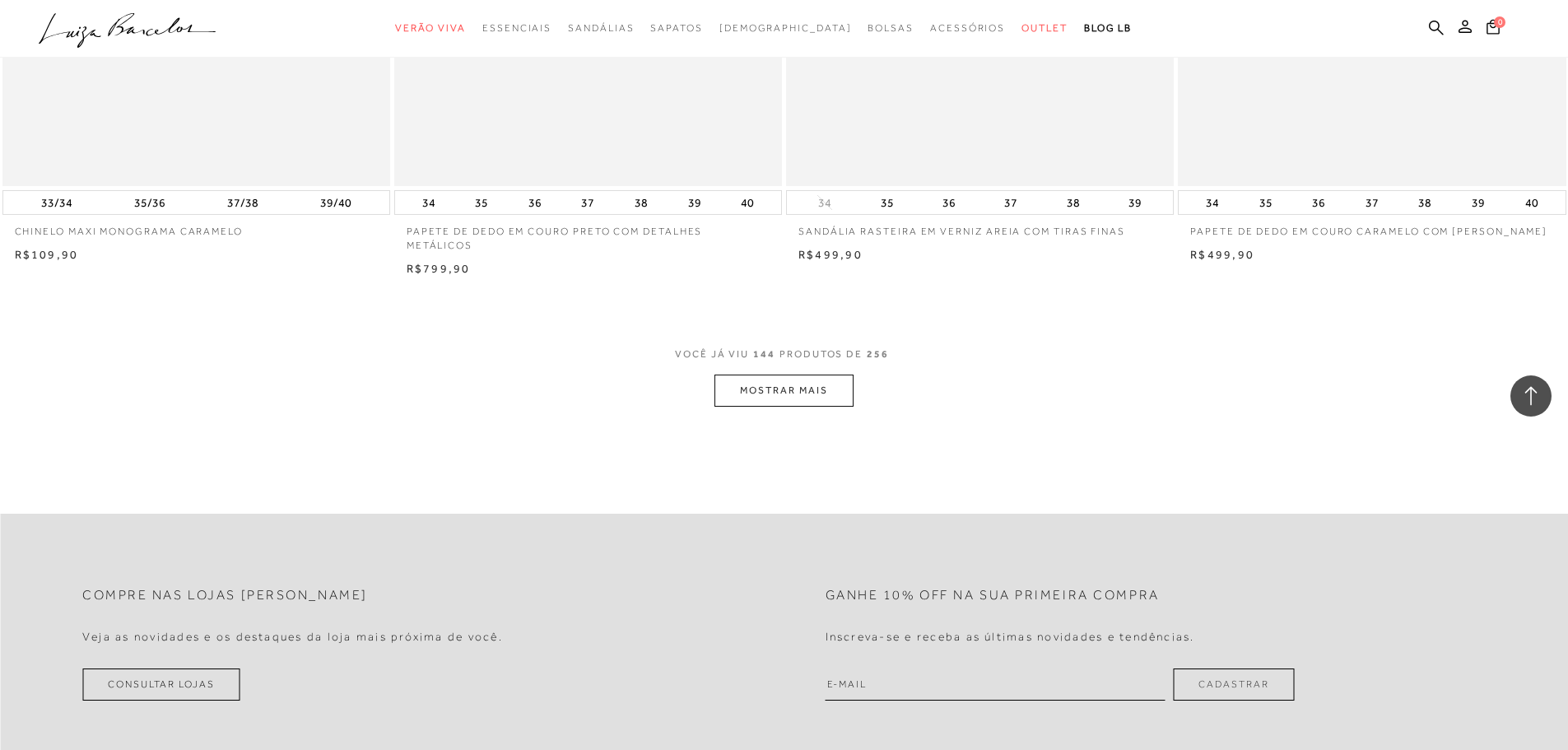
click at [810, 375] on button "MOSTRAR MAIS" at bounding box center [784, 391] width 138 height 32
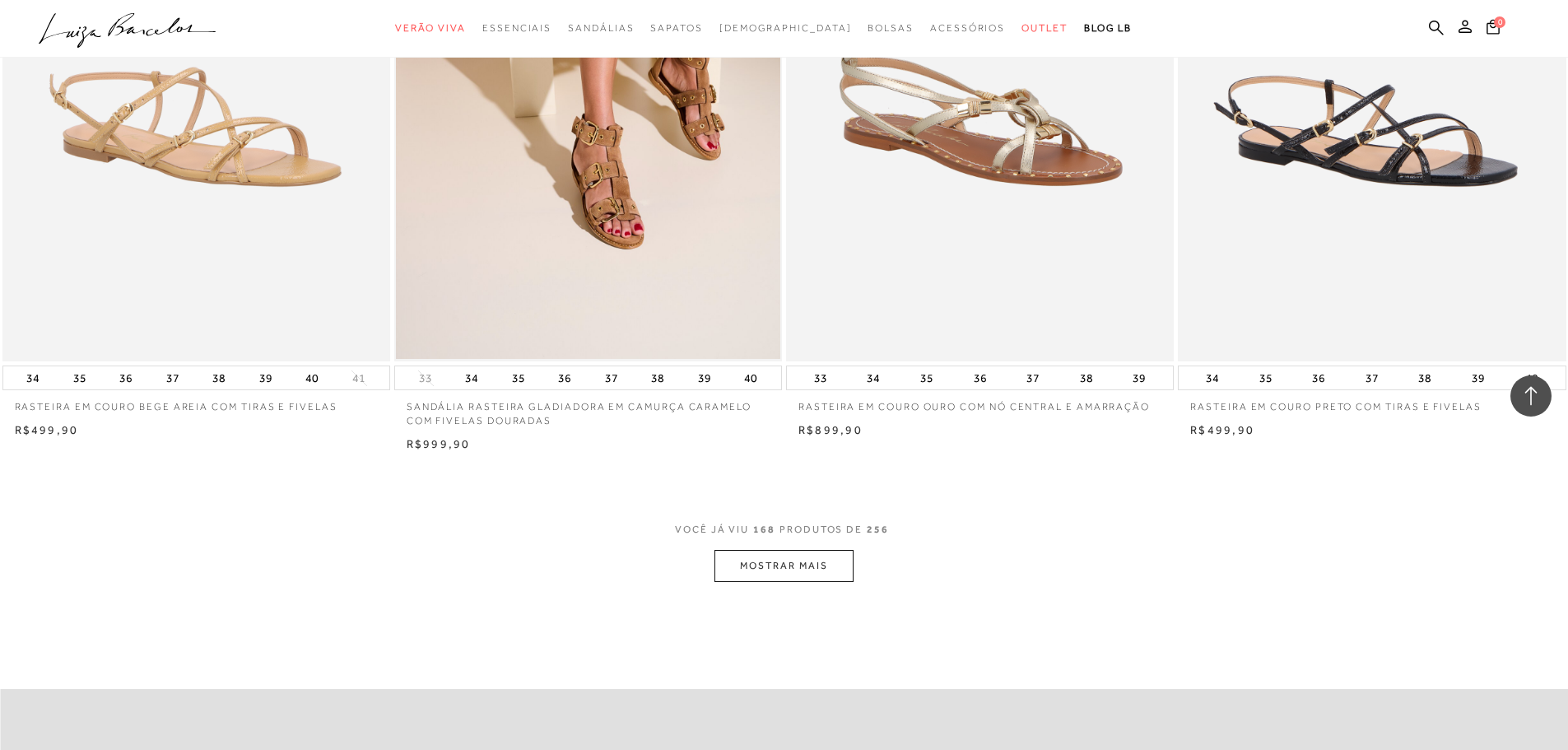
scroll to position [28608, 0]
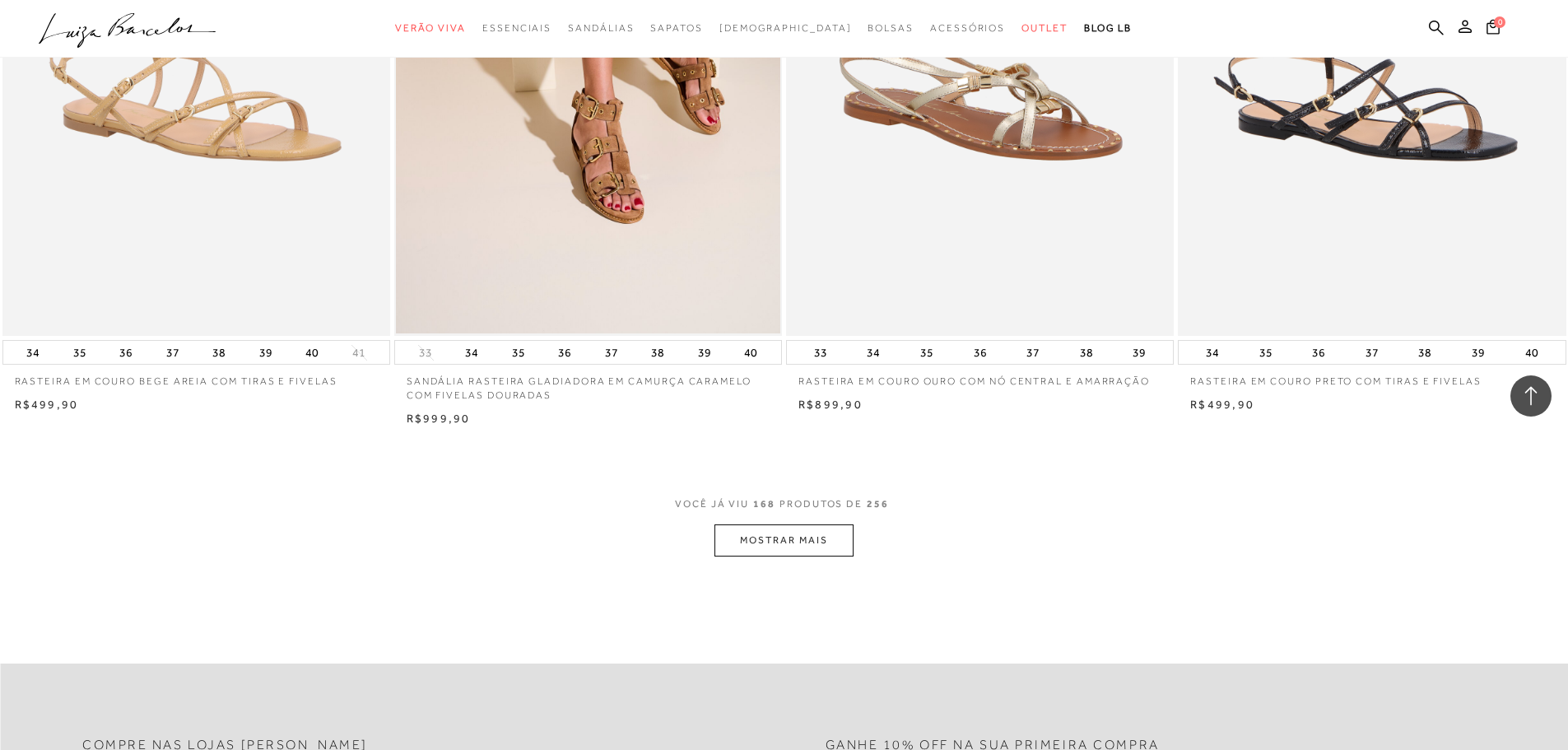
click at [765, 537] on button "MOSTRAR MAIS" at bounding box center [784, 540] width 138 height 32
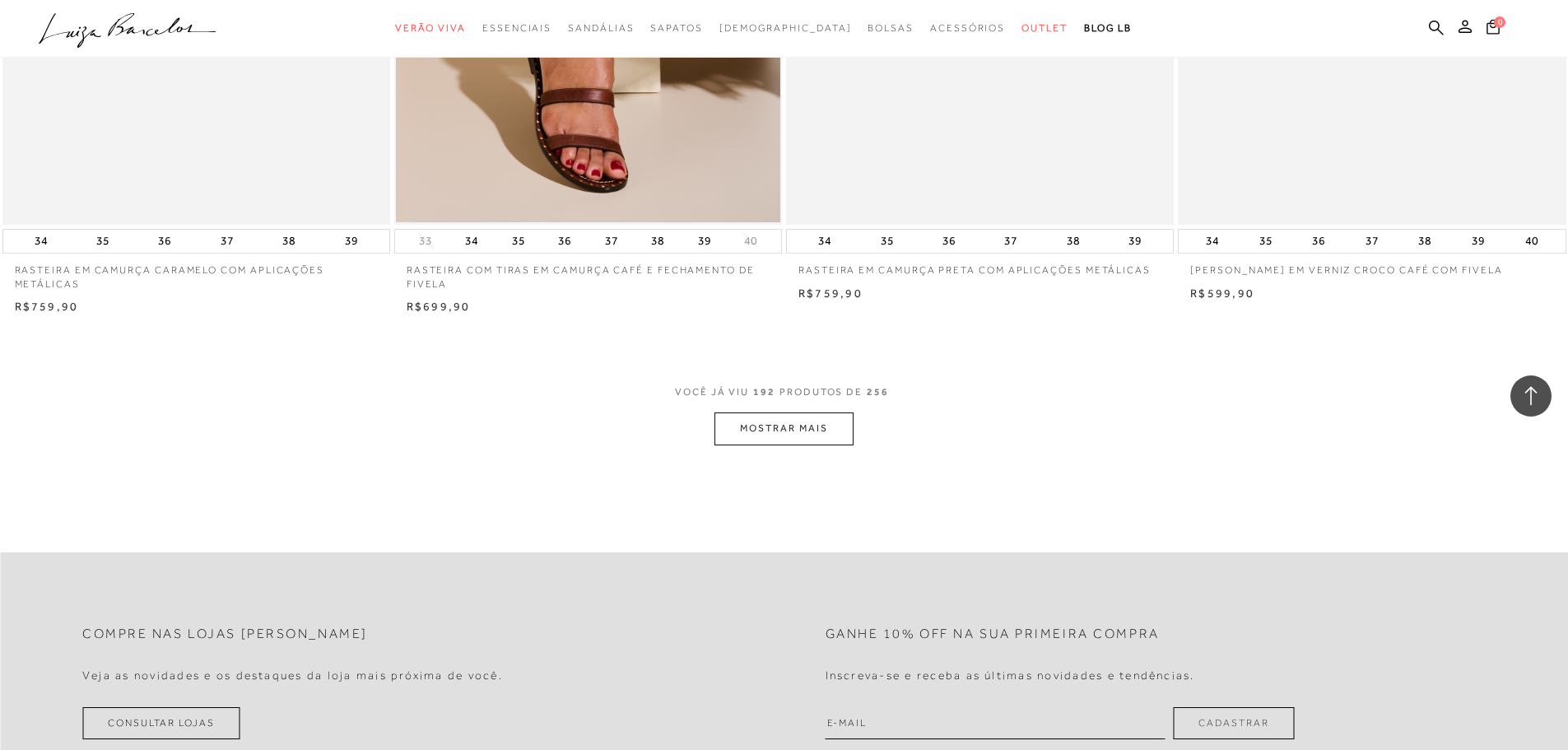
scroll to position [32856, 0]
click at [752, 433] on button "MOSTRAR MAIS" at bounding box center [784, 427] width 138 height 32
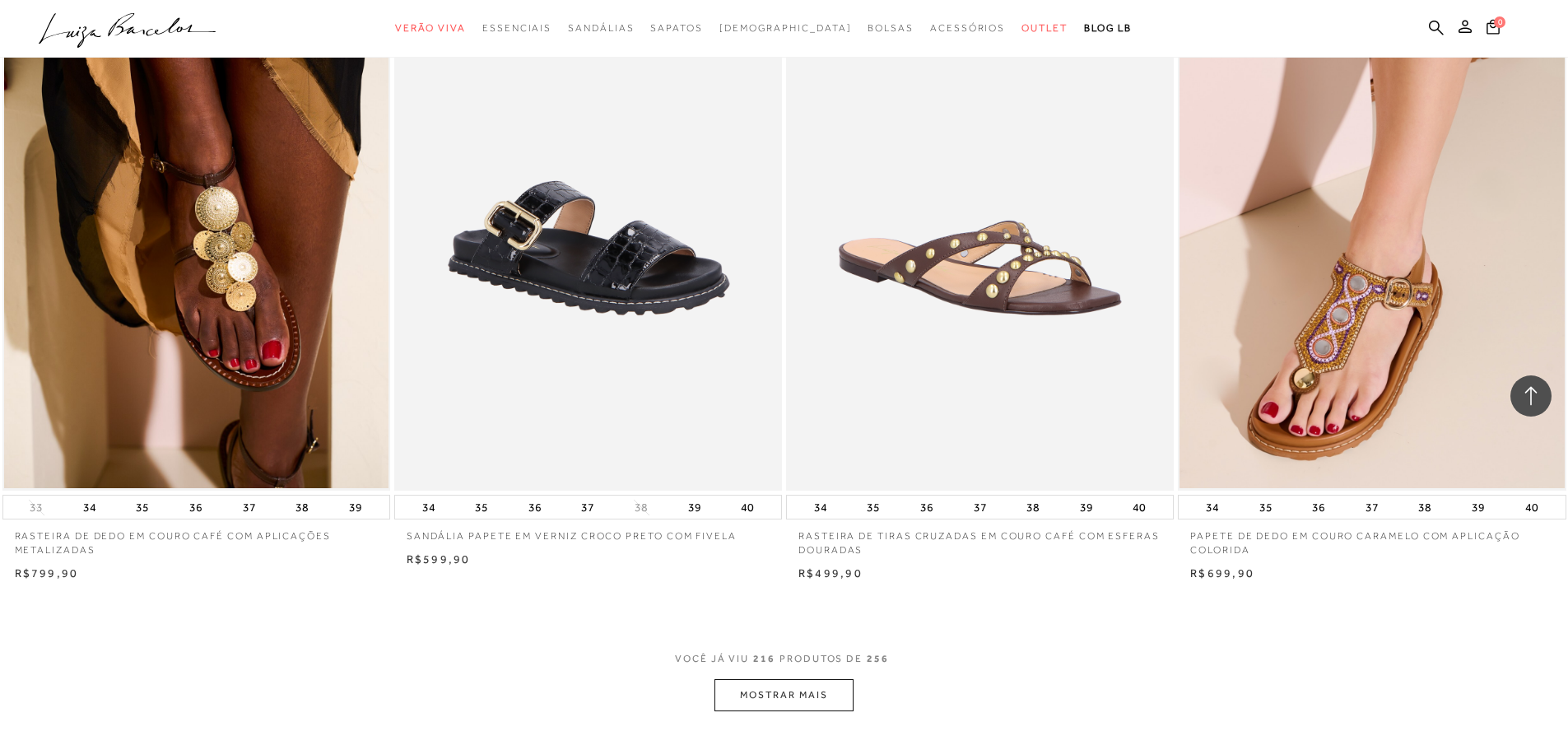
scroll to position [36676, 0]
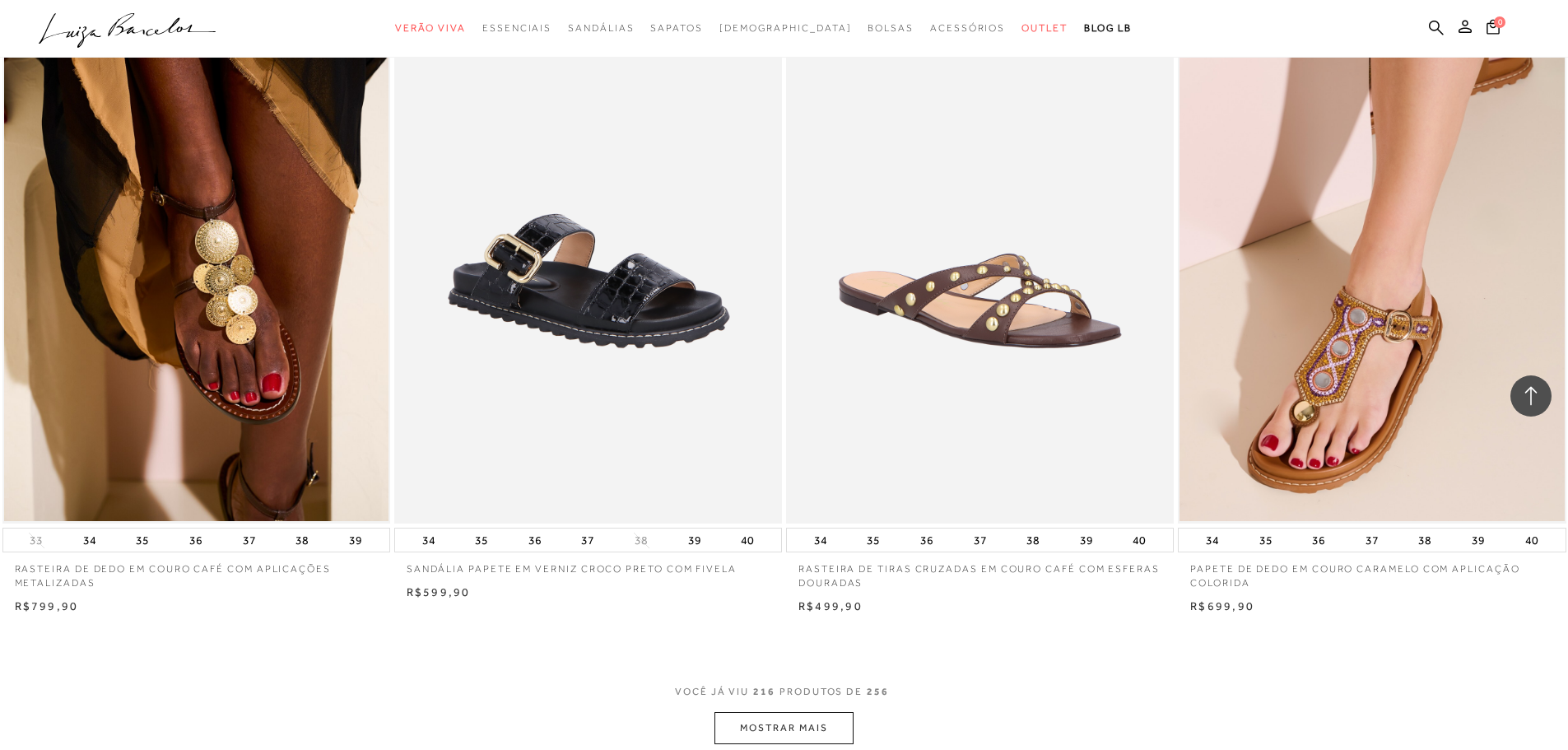
click at [814, 715] on button "MOSTRAR MAIS" at bounding box center [784, 728] width 138 height 32
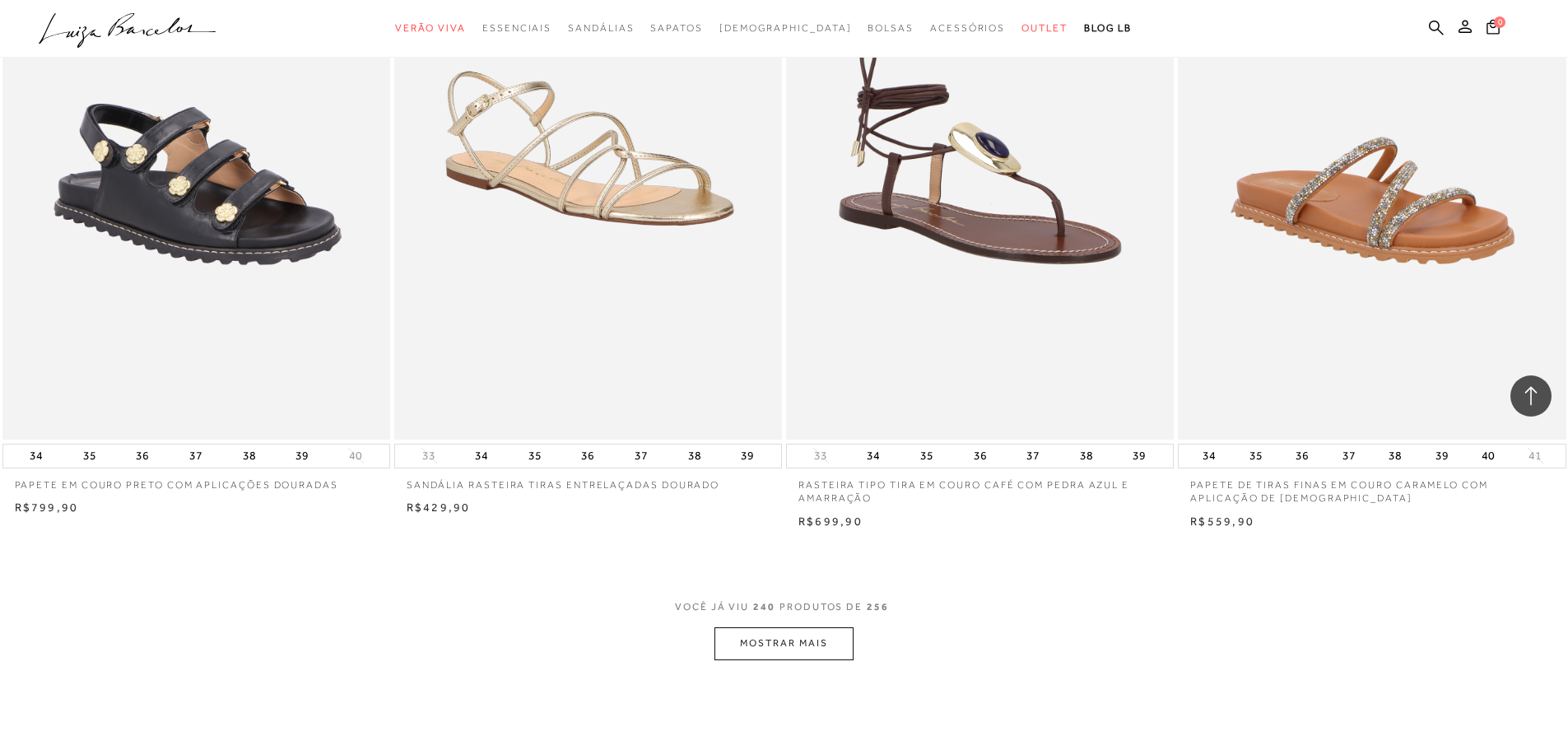
scroll to position [40825, 0]
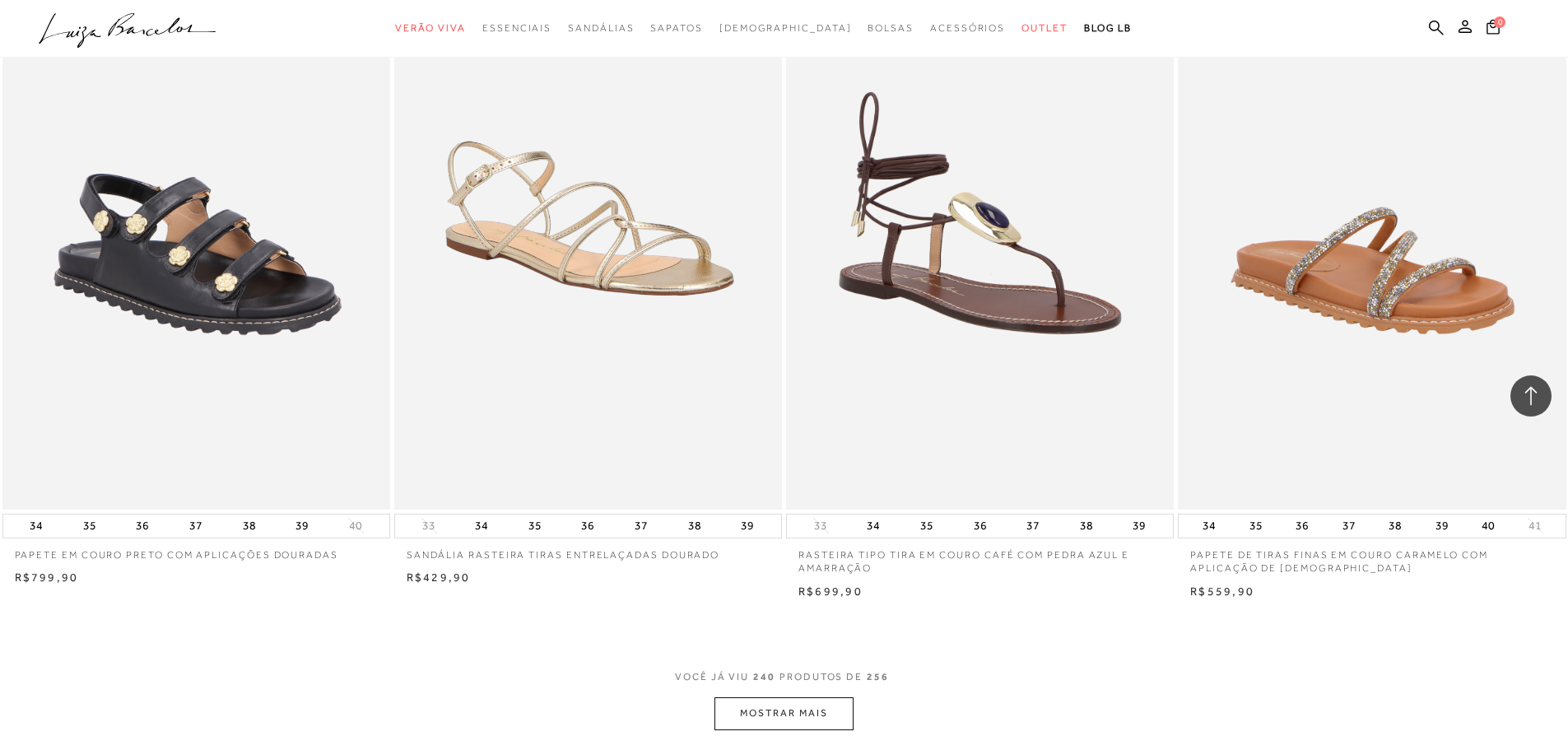
click at [1523, 387] on icon at bounding box center [1531, 396] width 21 height 21
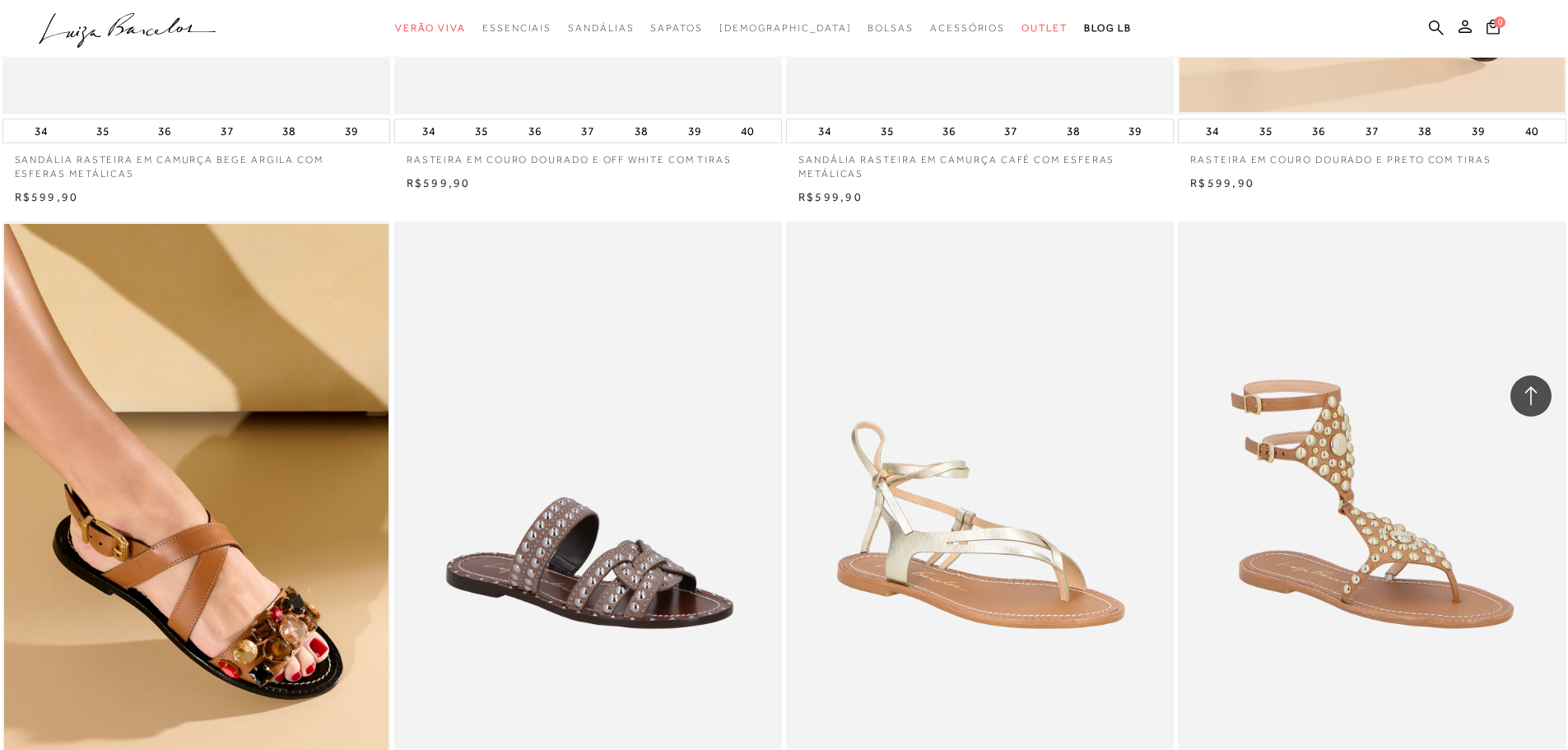
scroll to position [0, 0]
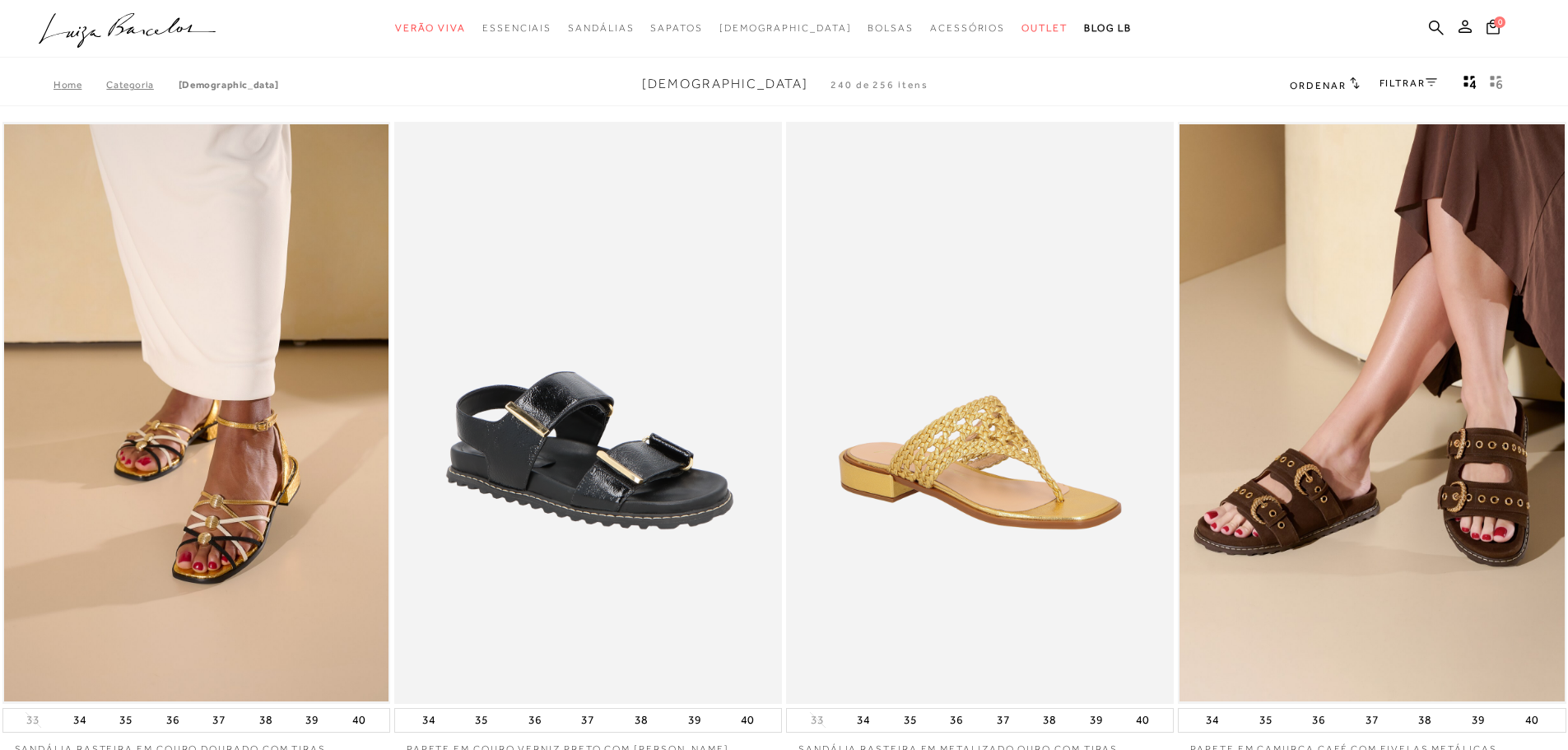
click at [1418, 83] on link "FILTRAR" at bounding box center [1408, 83] width 58 height 11
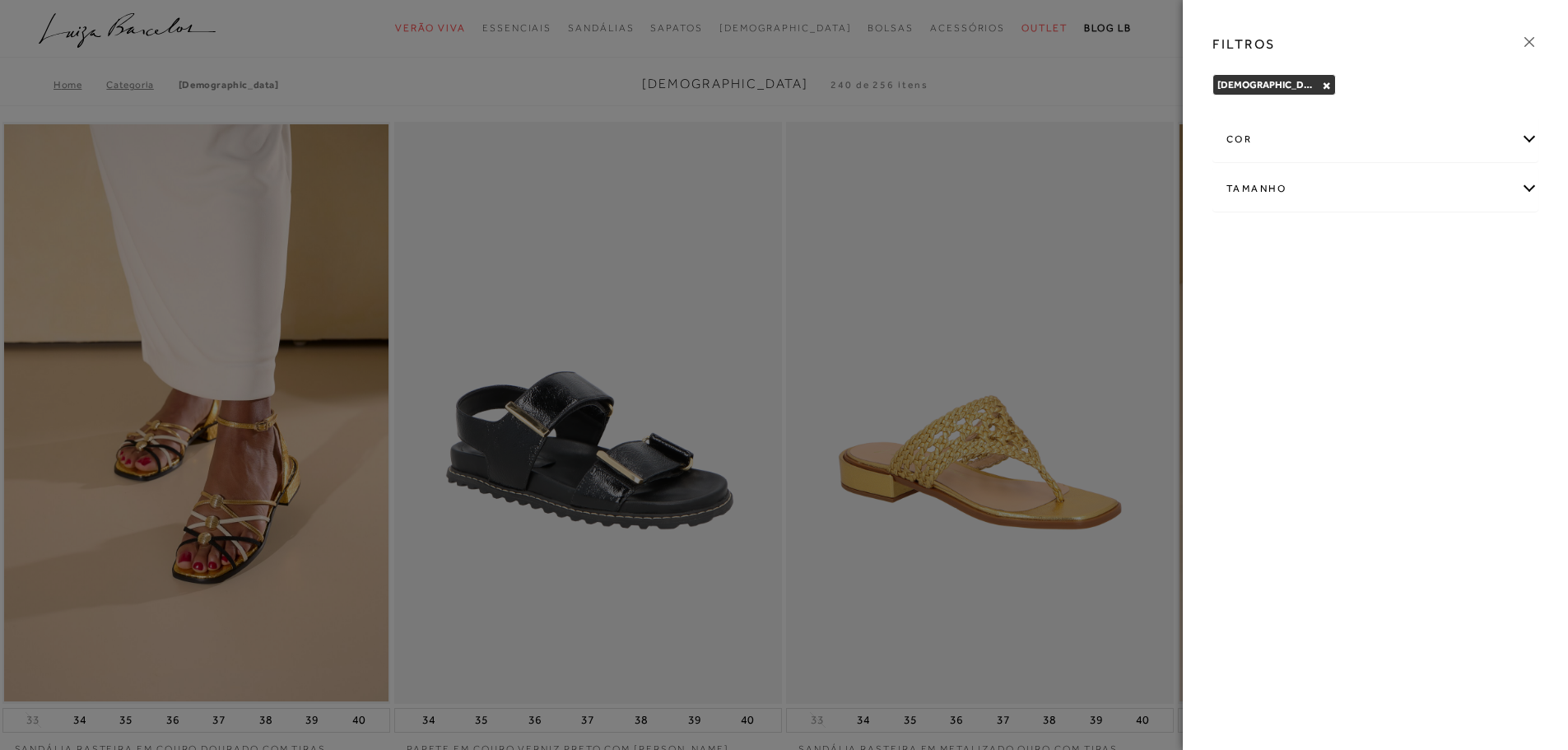
click at [1422, 151] on div "cor" at bounding box center [1375, 140] width 324 height 44
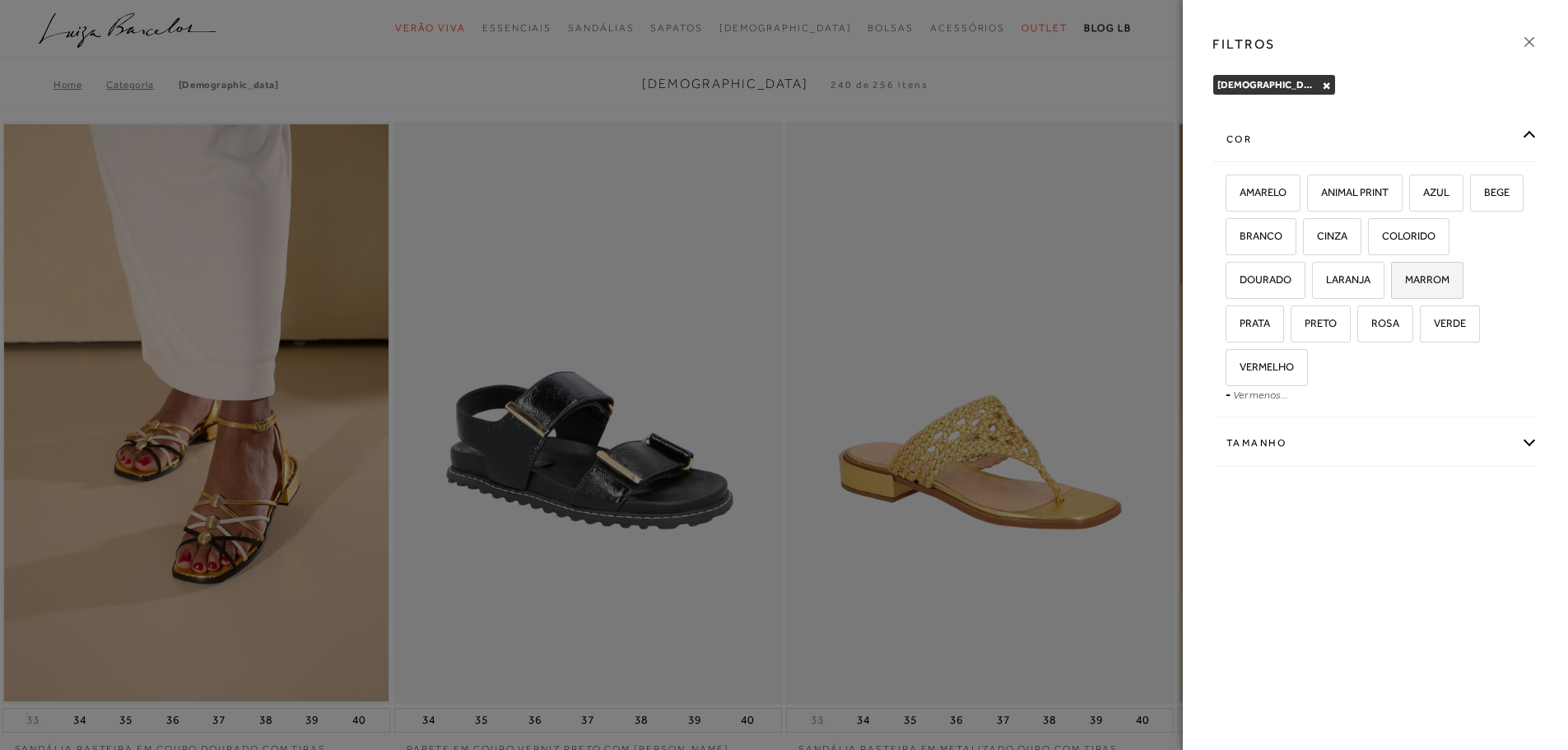
click at [1434, 284] on span "MARROM" at bounding box center [1421, 280] width 57 height 12
click at [1405, 284] on input "MARROM" at bounding box center [1397, 282] width 17 height 17
checkbox input "true"
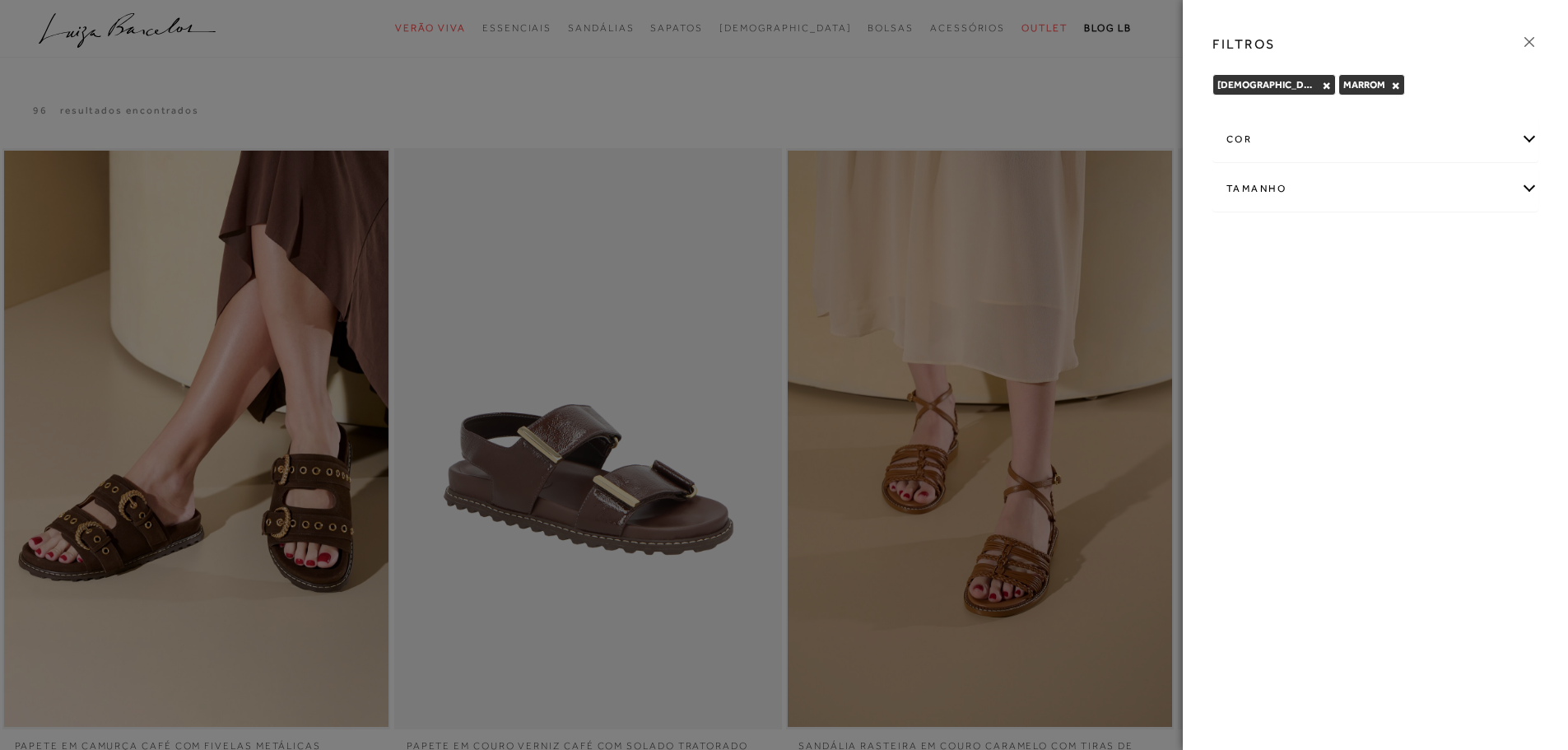
click at [1528, 41] on icon at bounding box center [1530, 42] width 18 height 18
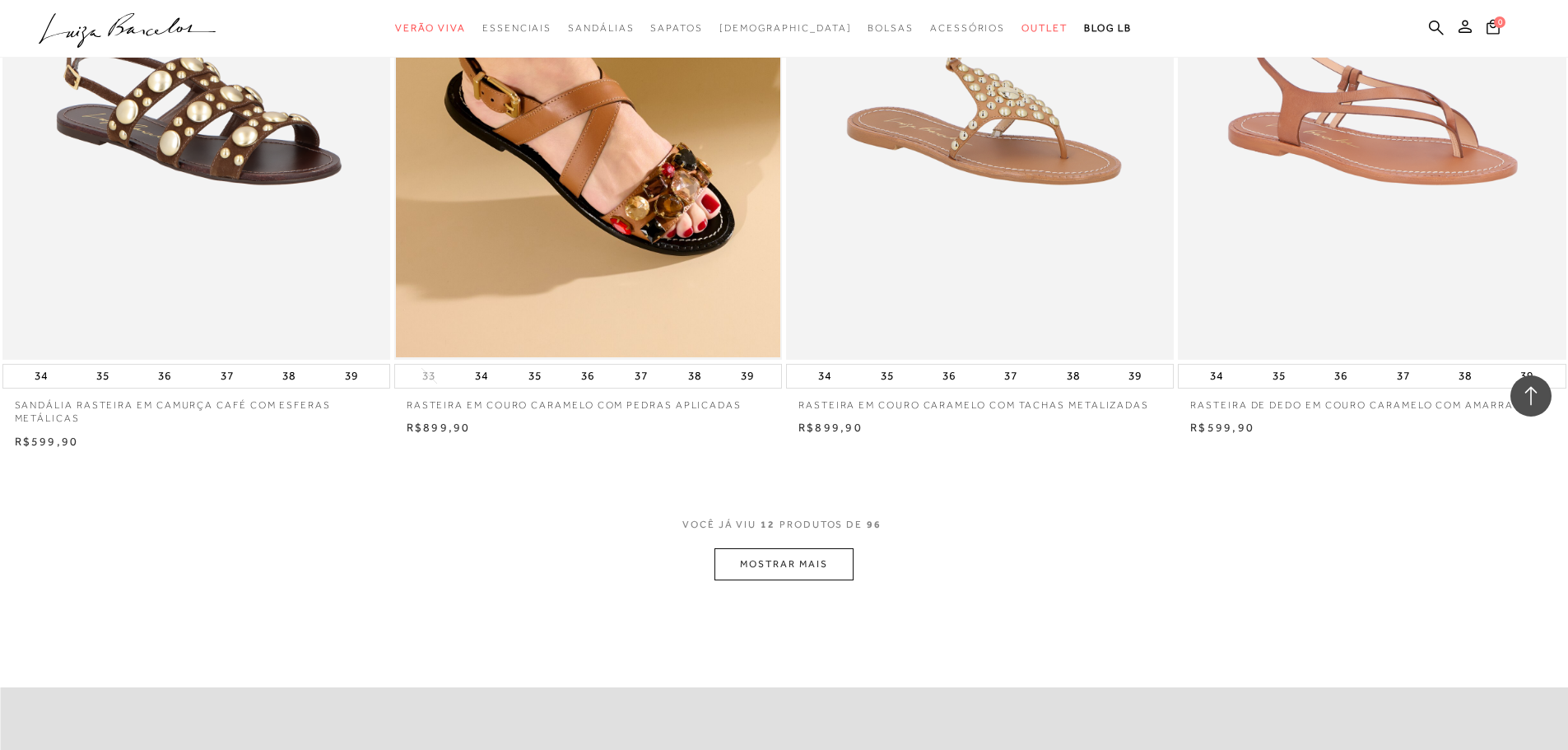
scroll to position [1790, 0]
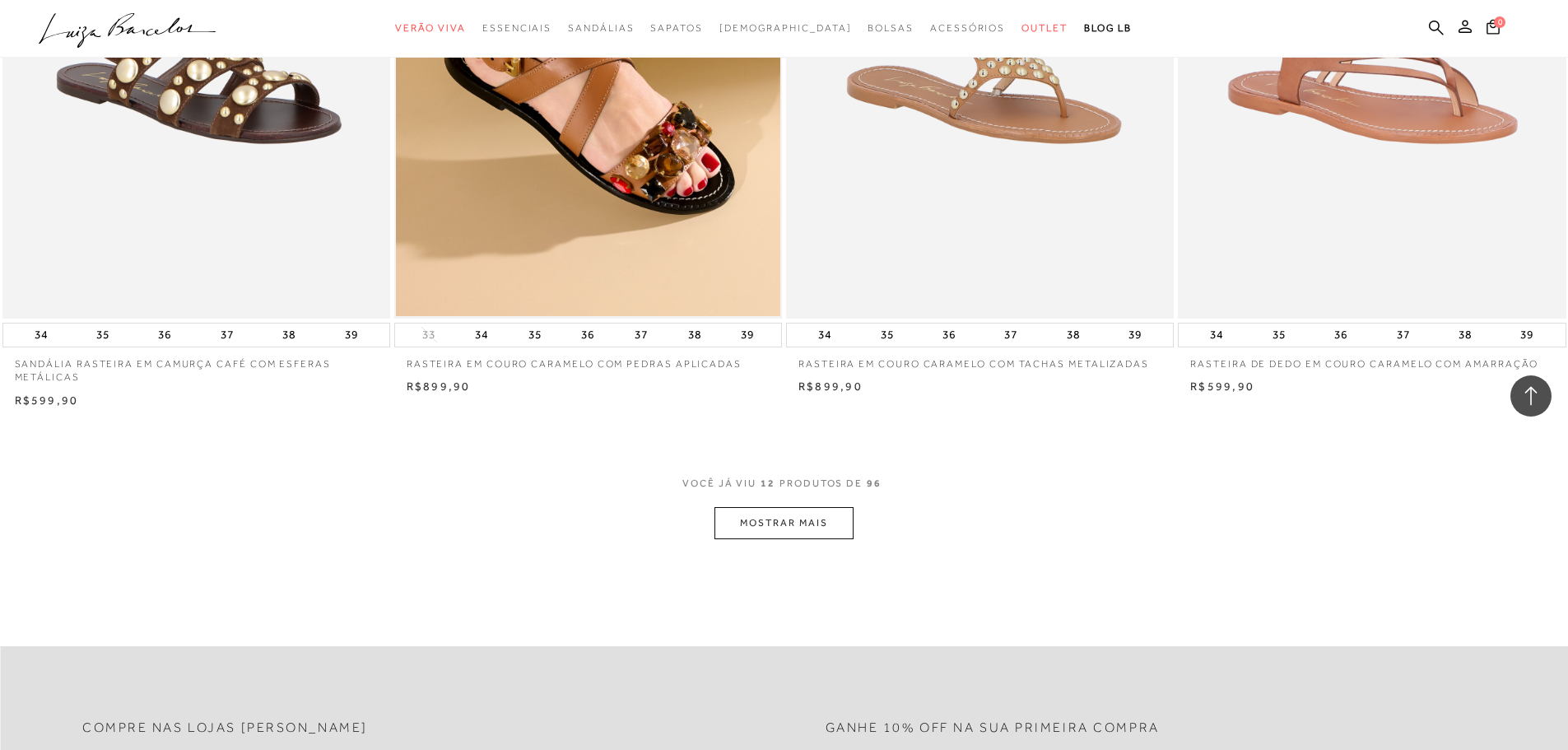
click at [772, 514] on button "MOSTRAR MAIS" at bounding box center [784, 523] width 138 height 32
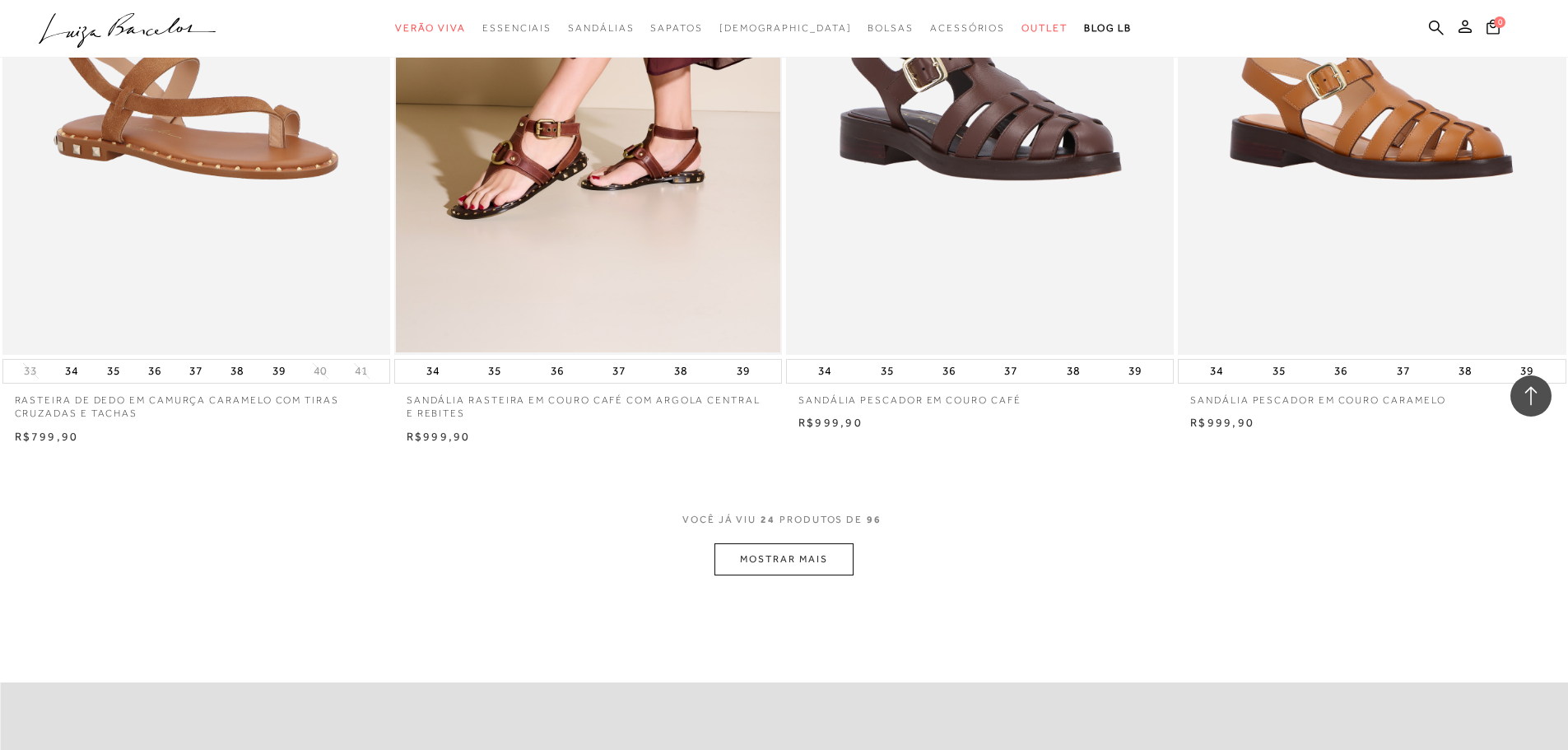
scroll to position [3865, 0]
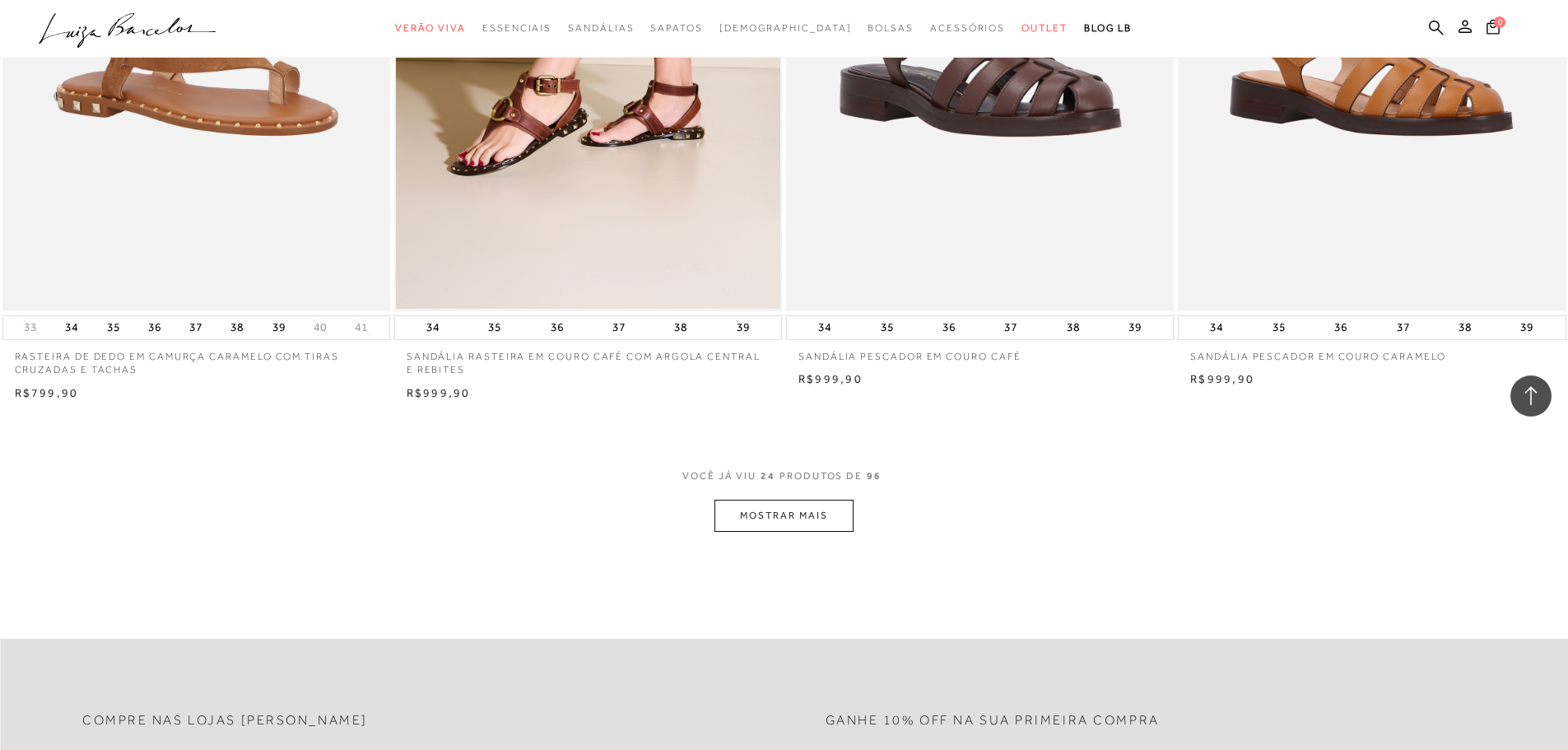
click at [772, 514] on button "MOSTRAR MAIS" at bounding box center [784, 516] width 138 height 32
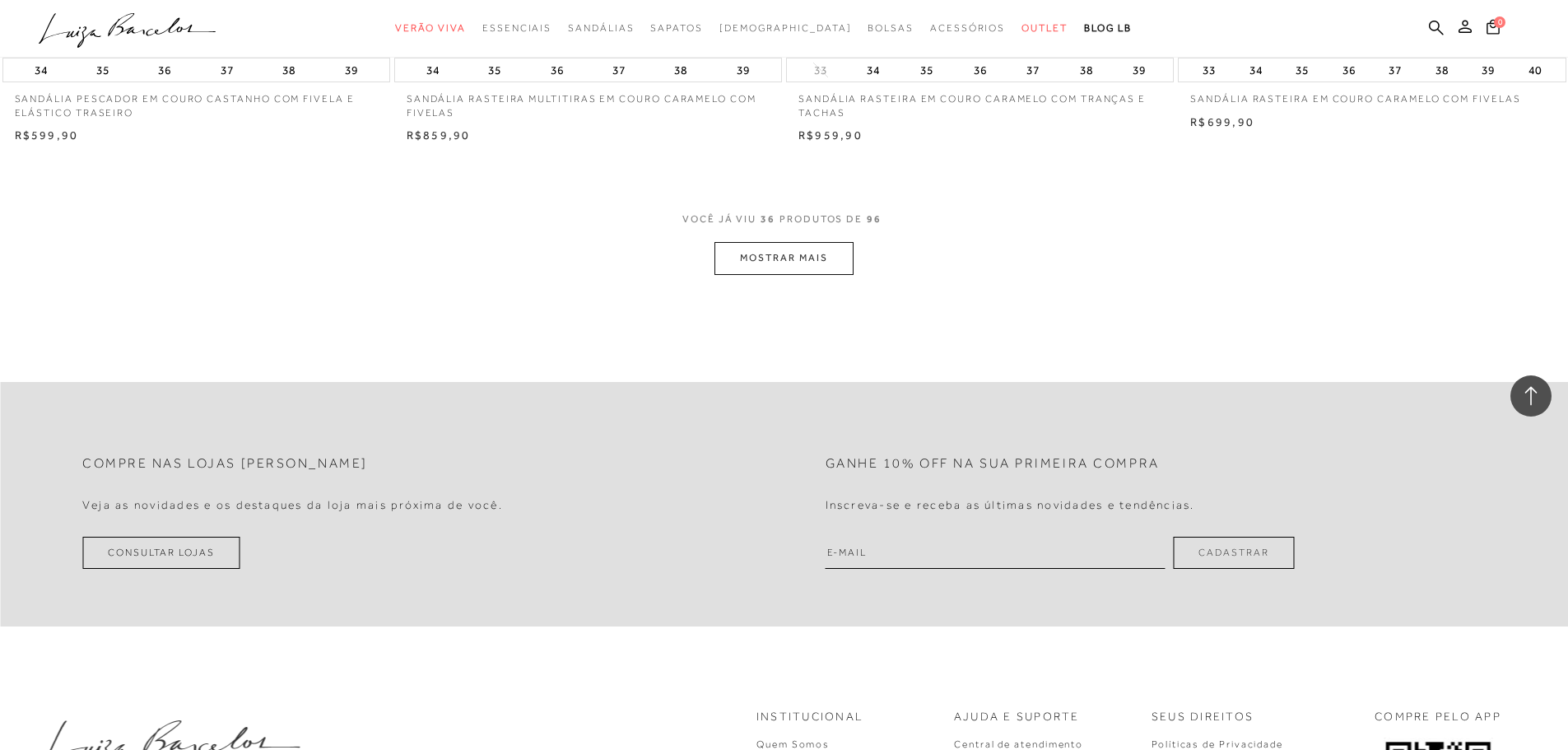
scroll to position [6203, 0]
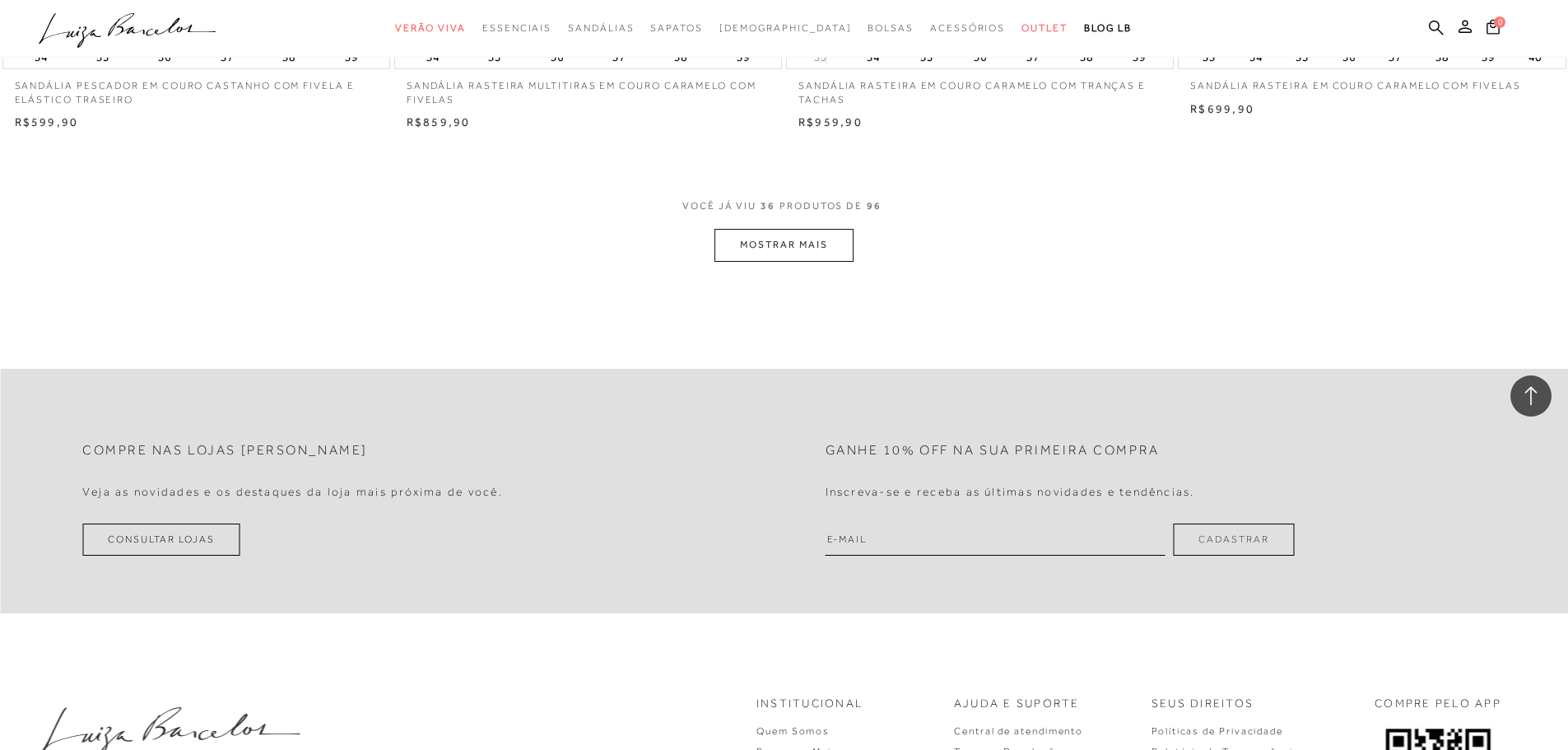
click at [793, 261] on button "MOSTRAR MAIS" at bounding box center [784, 245] width 138 height 32
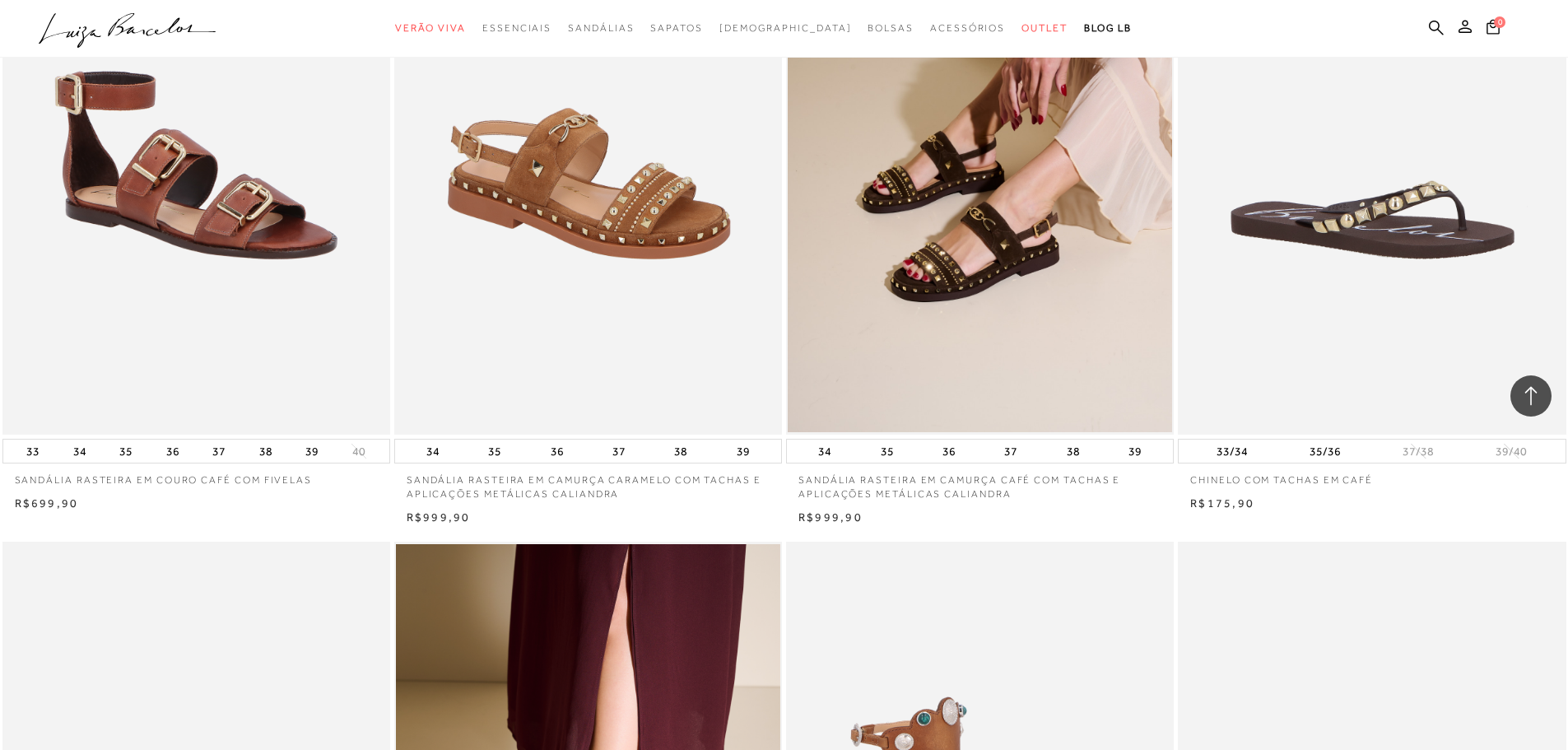
scroll to position [6499, 0]
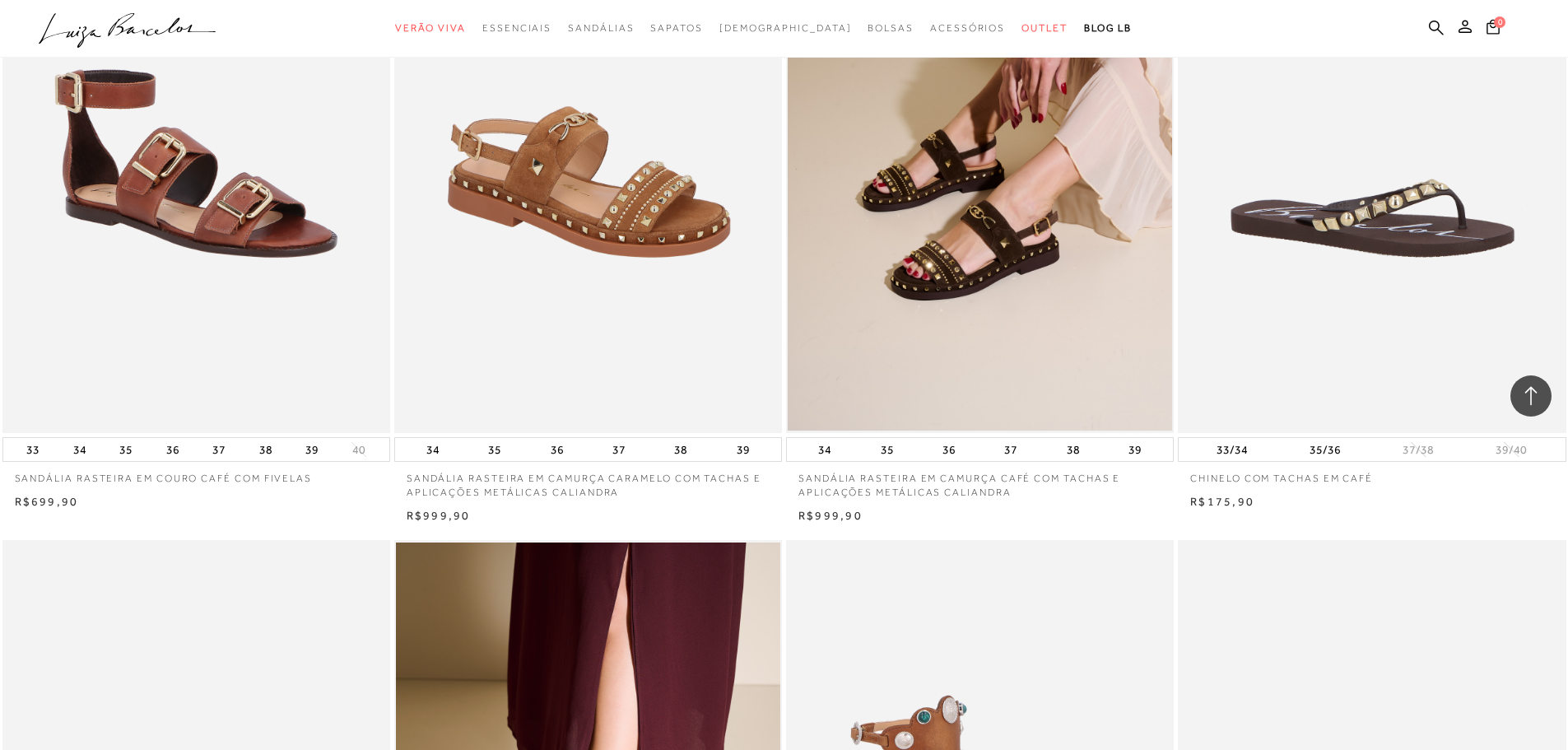
click at [1051, 225] on img at bounding box center [980, 142] width 385 height 577
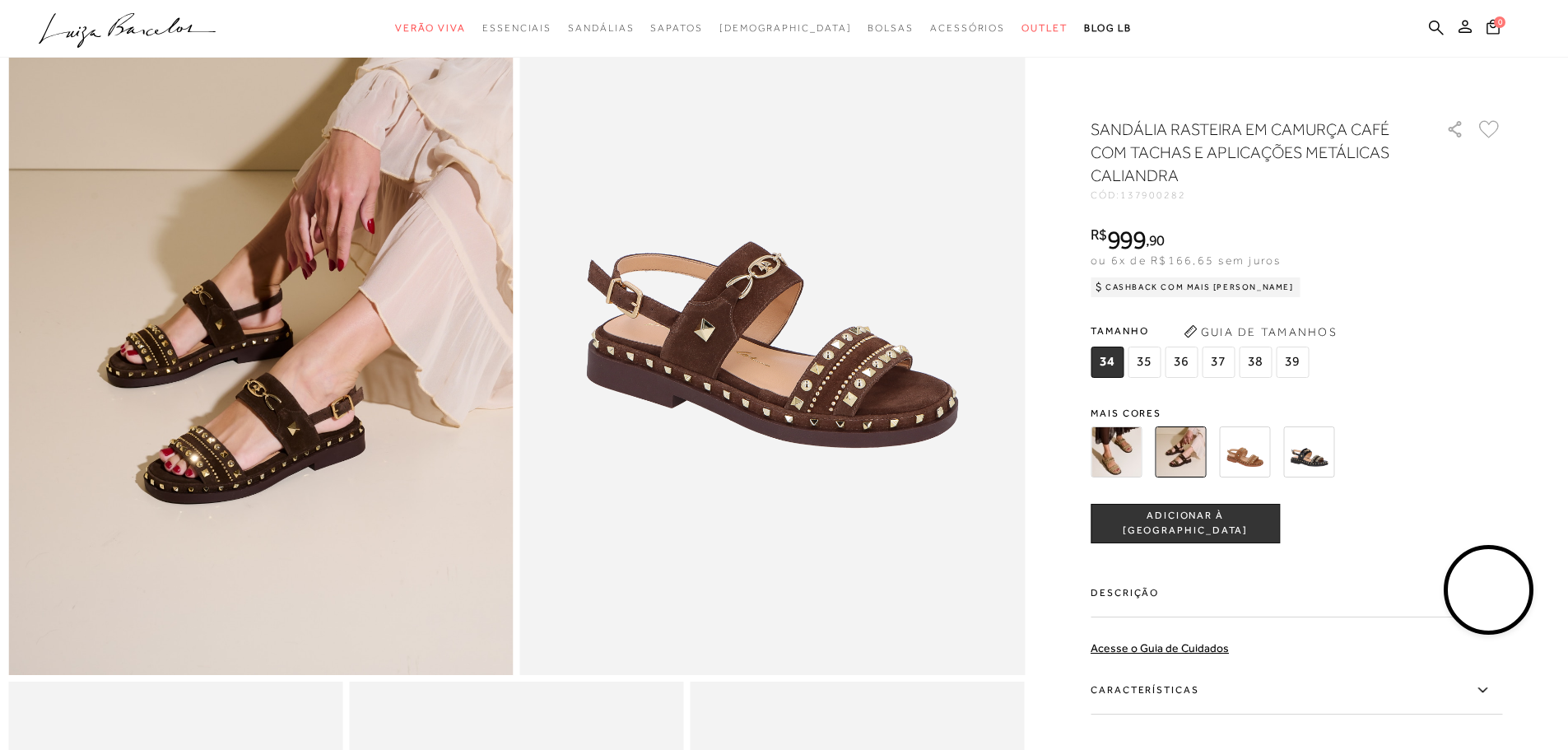
scroll to position [198, 0]
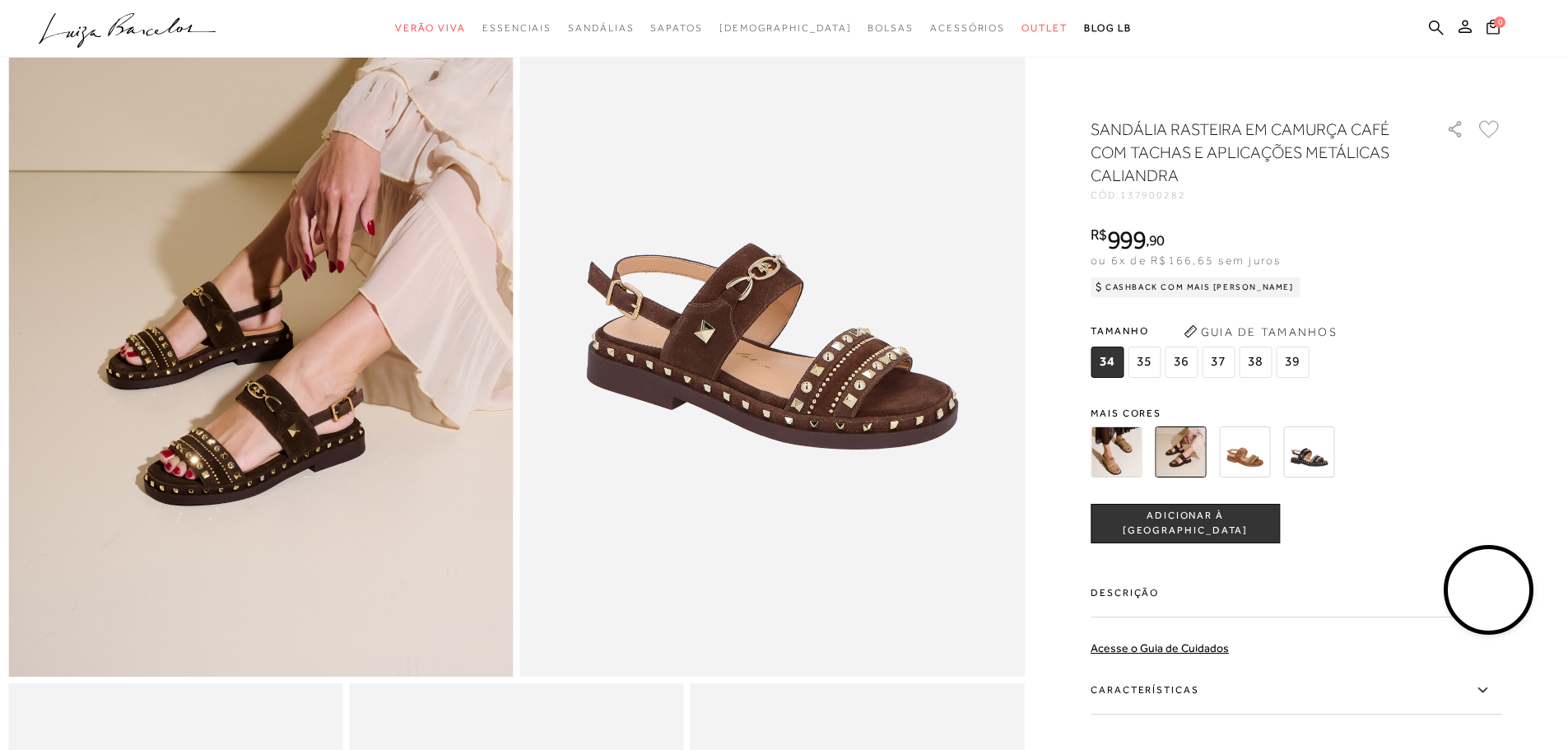
click at [1523, 587] on video at bounding box center [1488, 590] width 78 height 78
click at [1506, 587] on video at bounding box center [1488, 590] width 78 height 78
click at [1489, 584] on video at bounding box center [1488, 590] width 78 height 78
click at [1507, 604] on video at bounding box center [1488, 590] width 78 height 78
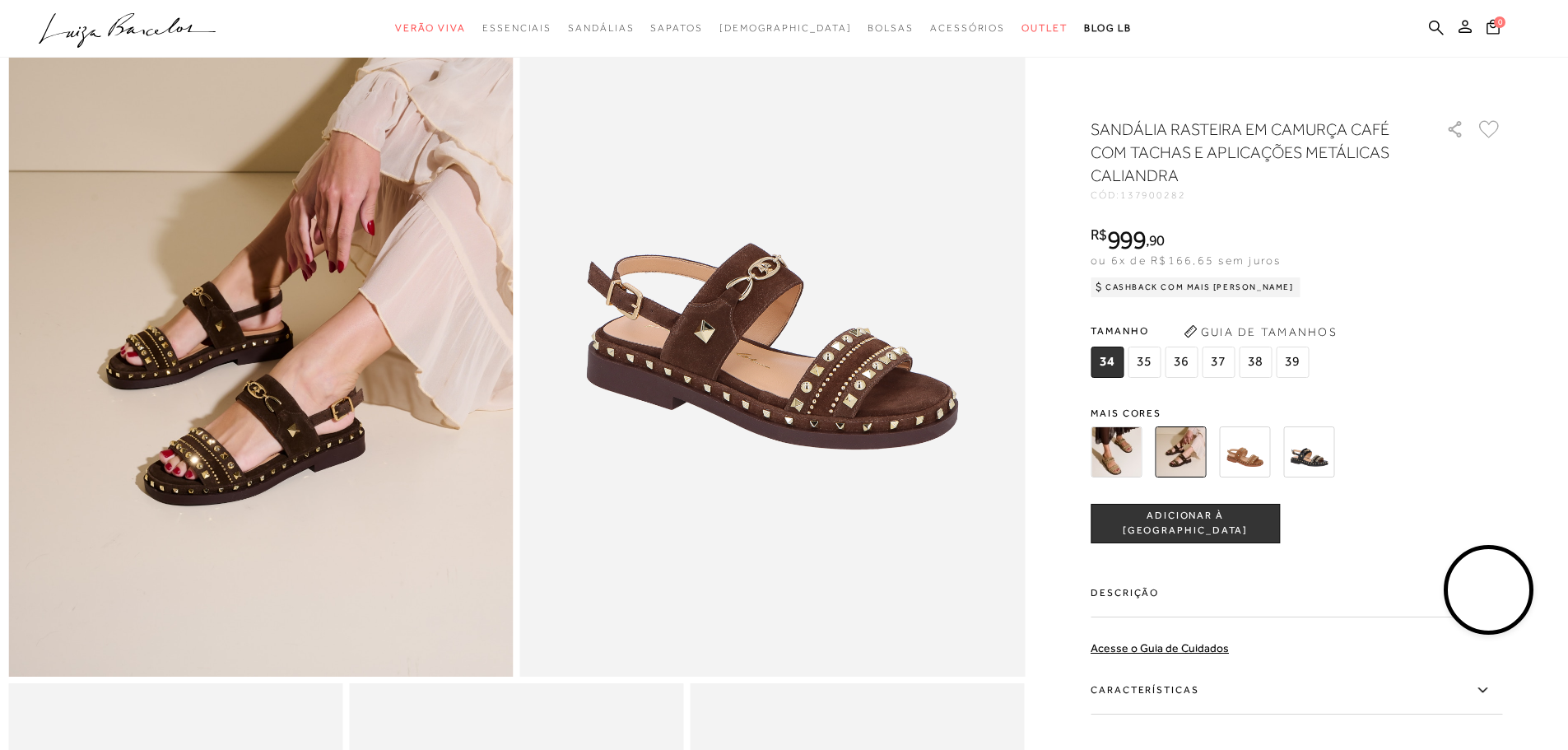
click at [1199, 442] on img at bounding box center [1180, 452] width 51 height 51
click at [1111, 453] on img at bounding box center [1116, 452] width 51 height 51
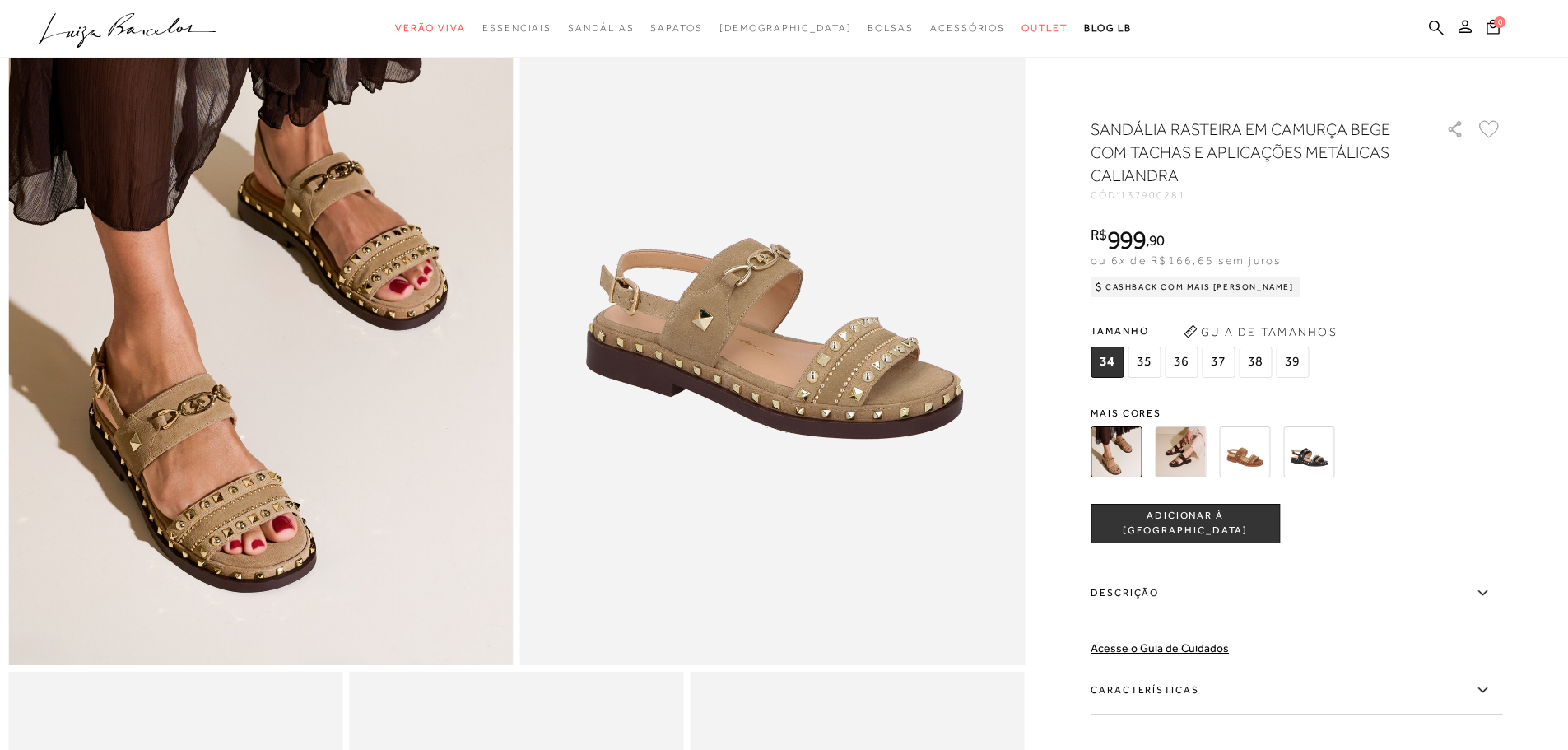
scroll to position [296, 0]
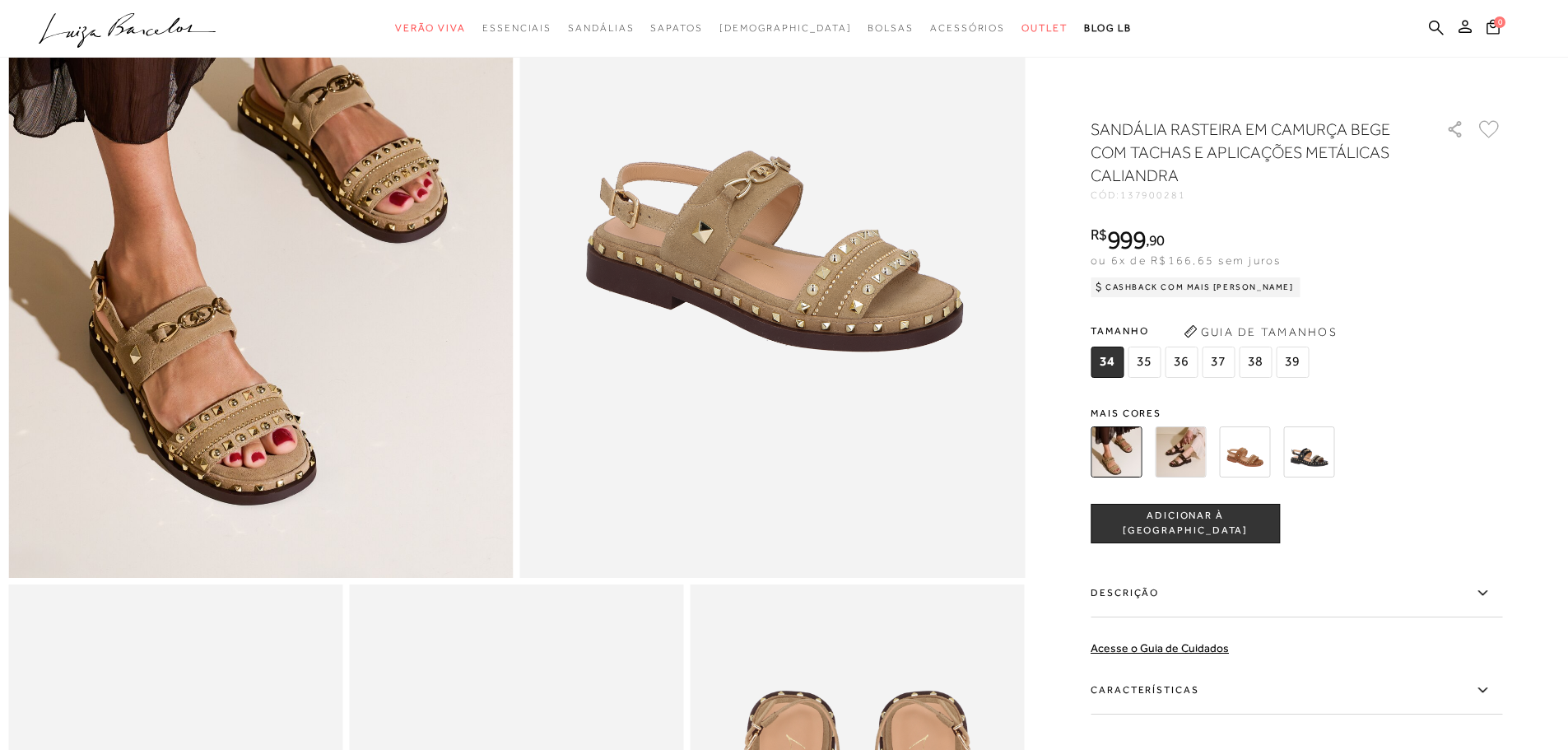
click at [1179, 441] on img at bounding box center [1180, 452] width 51 height 51
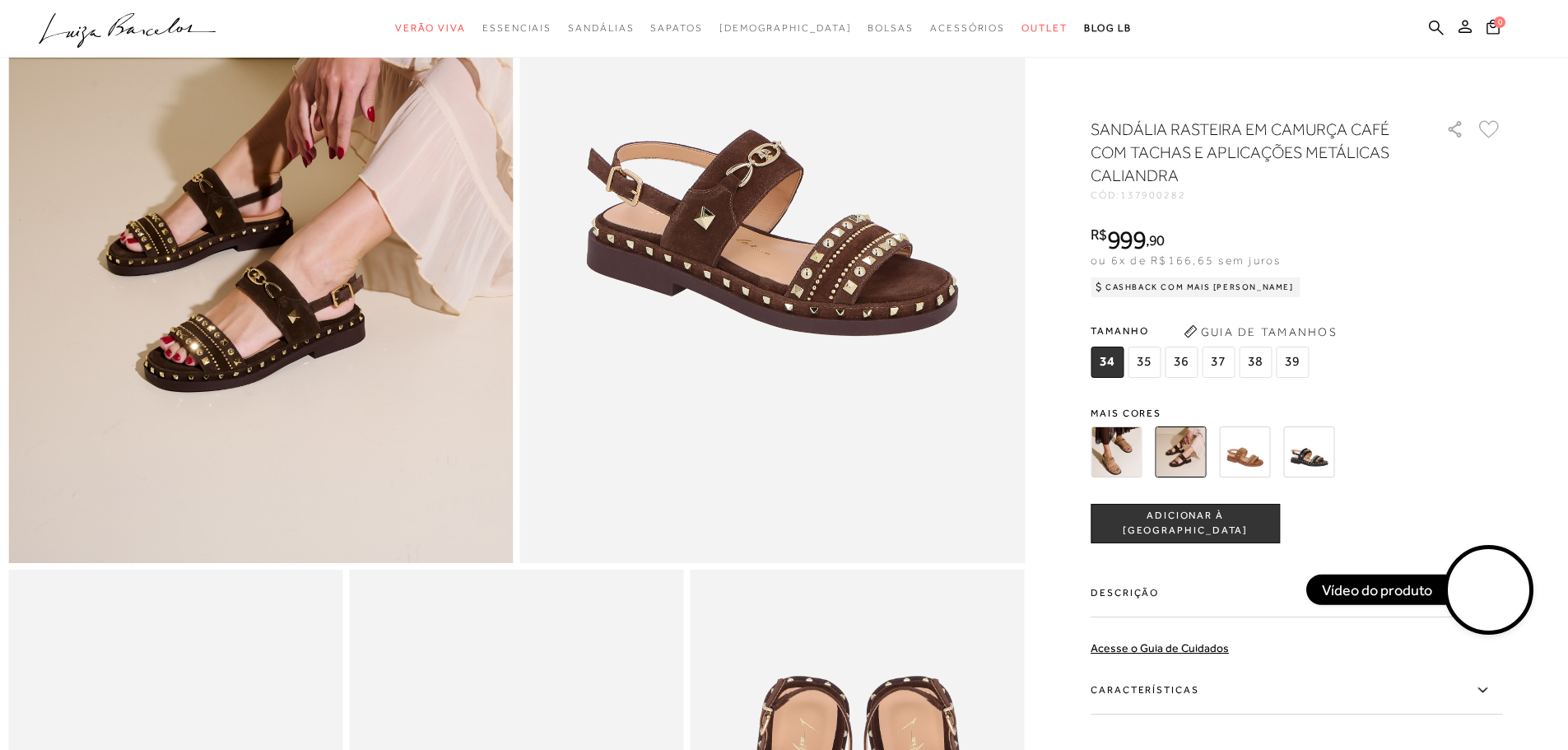
scroll to position [362, 0]
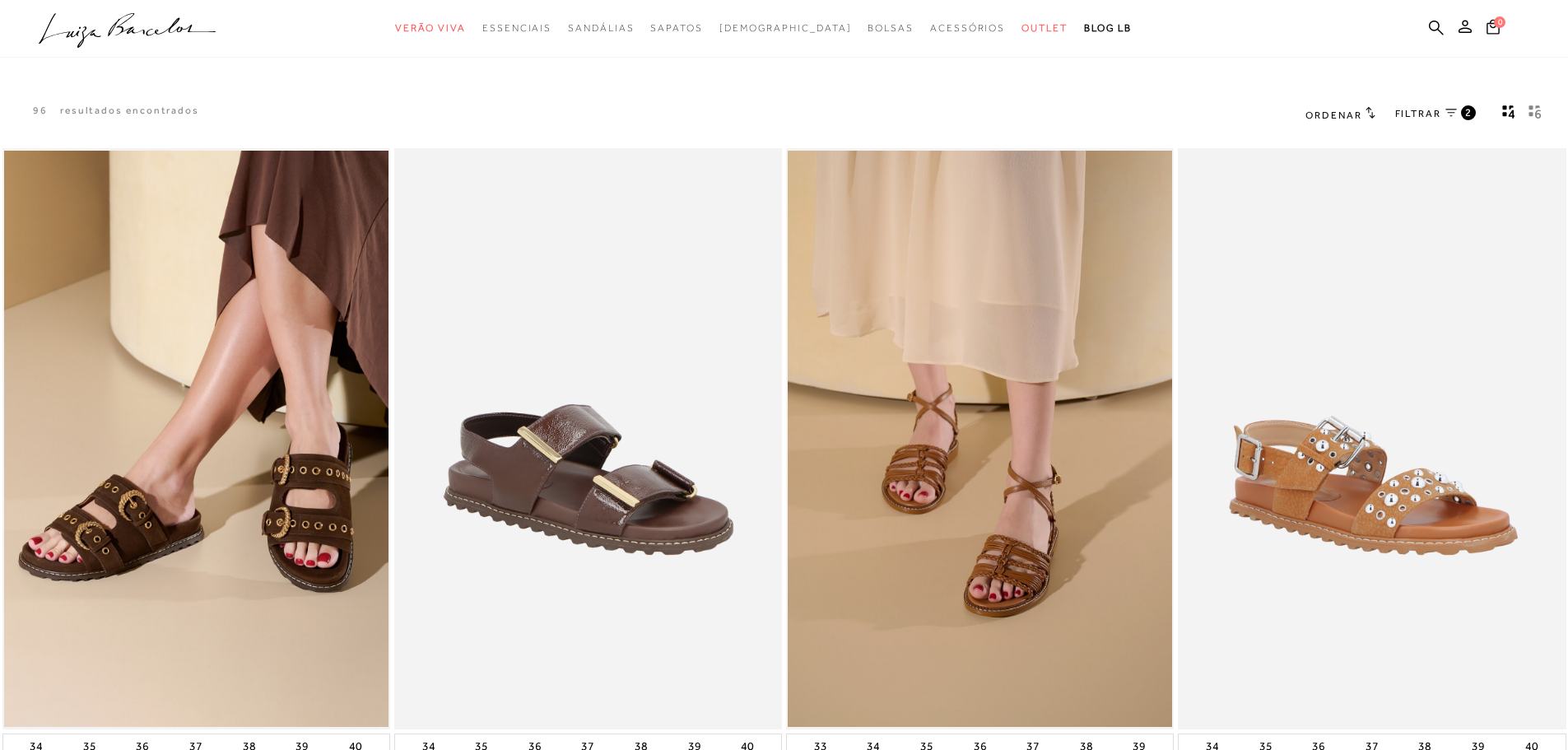
click at [1433, 115] on span "FILTRAR" at bounding box center [1418, 114] width 46 height 14
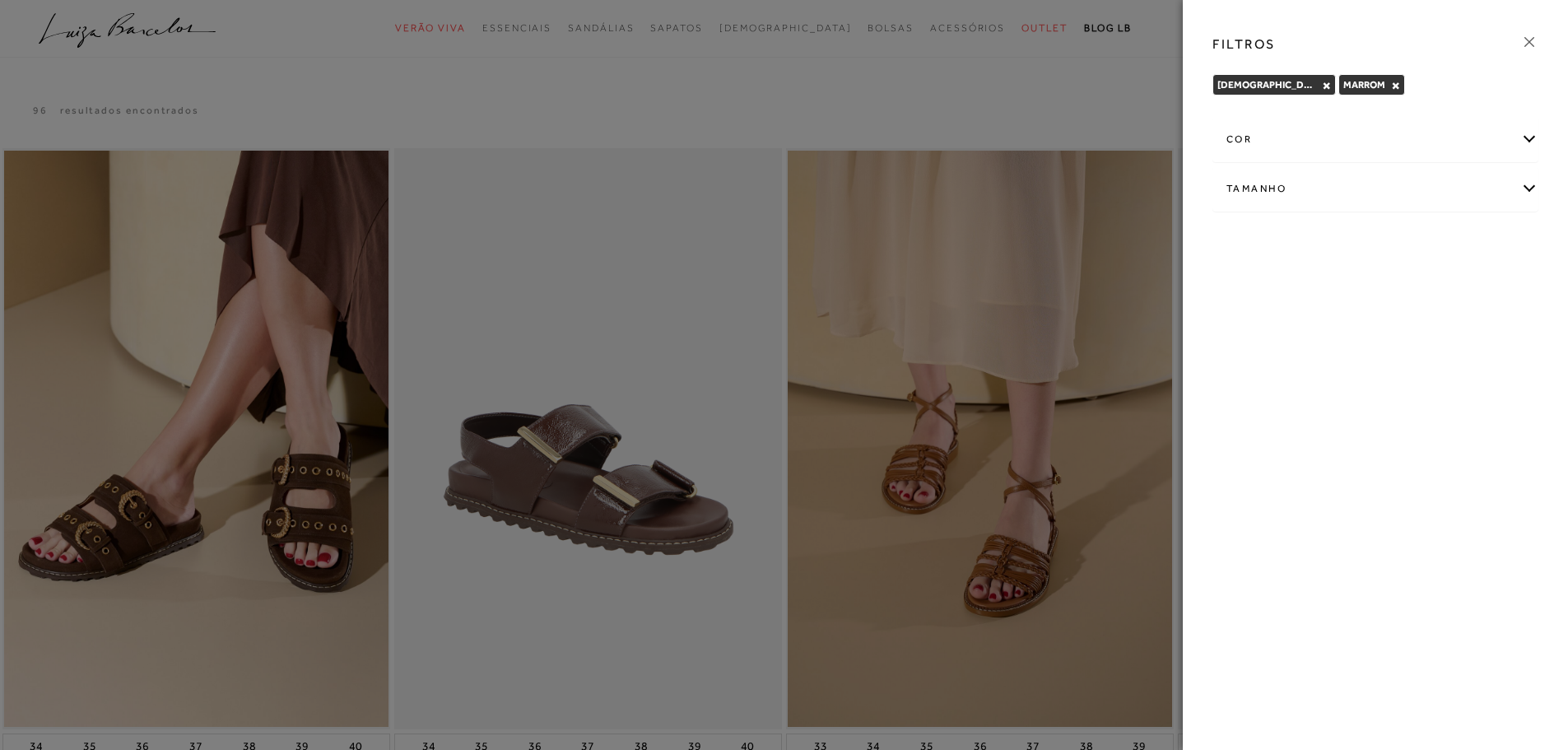
click at [1391, 87] on button "×" at bounding box center [1396, 85] width 9 height 11
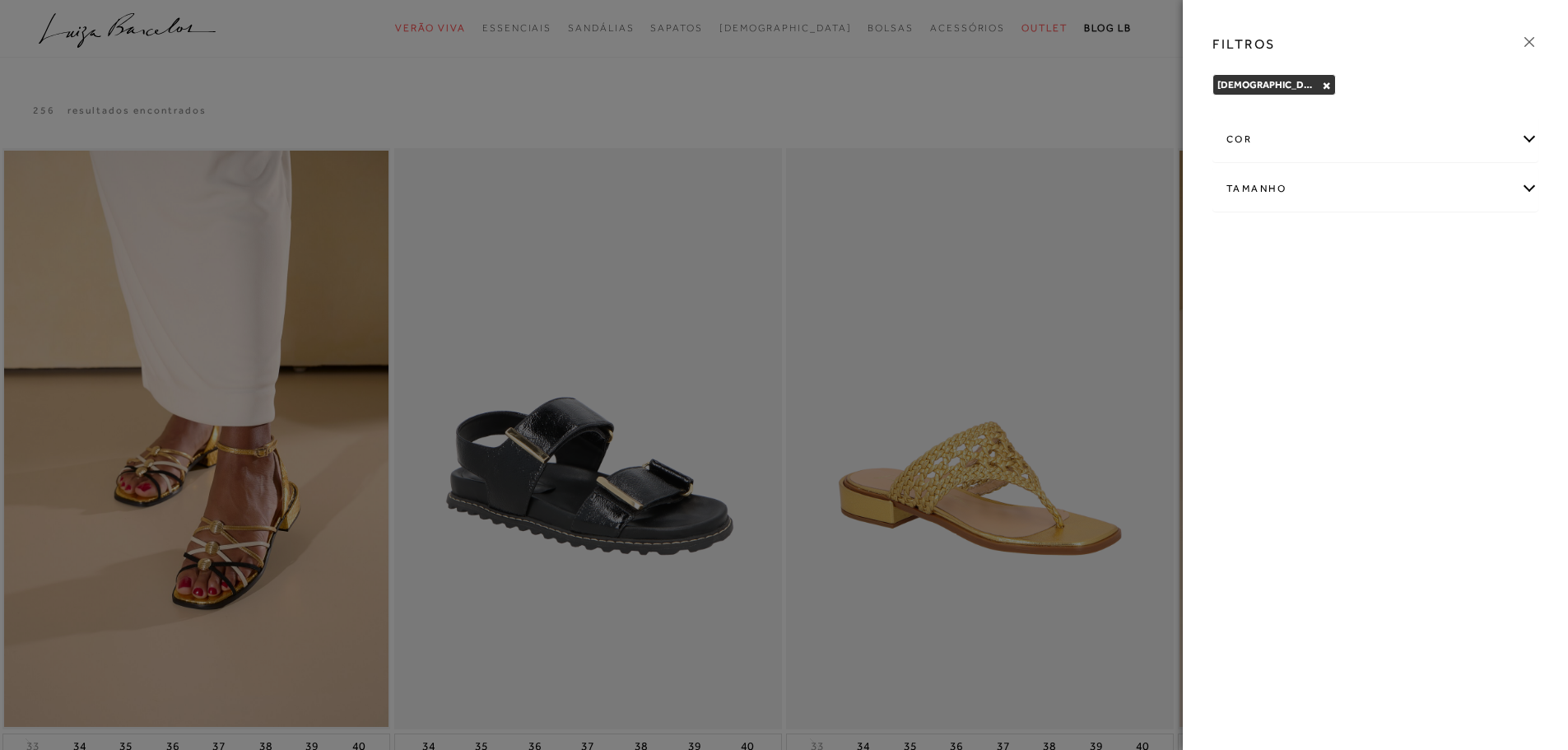
click at [1509, 146] on div "cor" at bounding box center [1375, 140] width 324 height 44
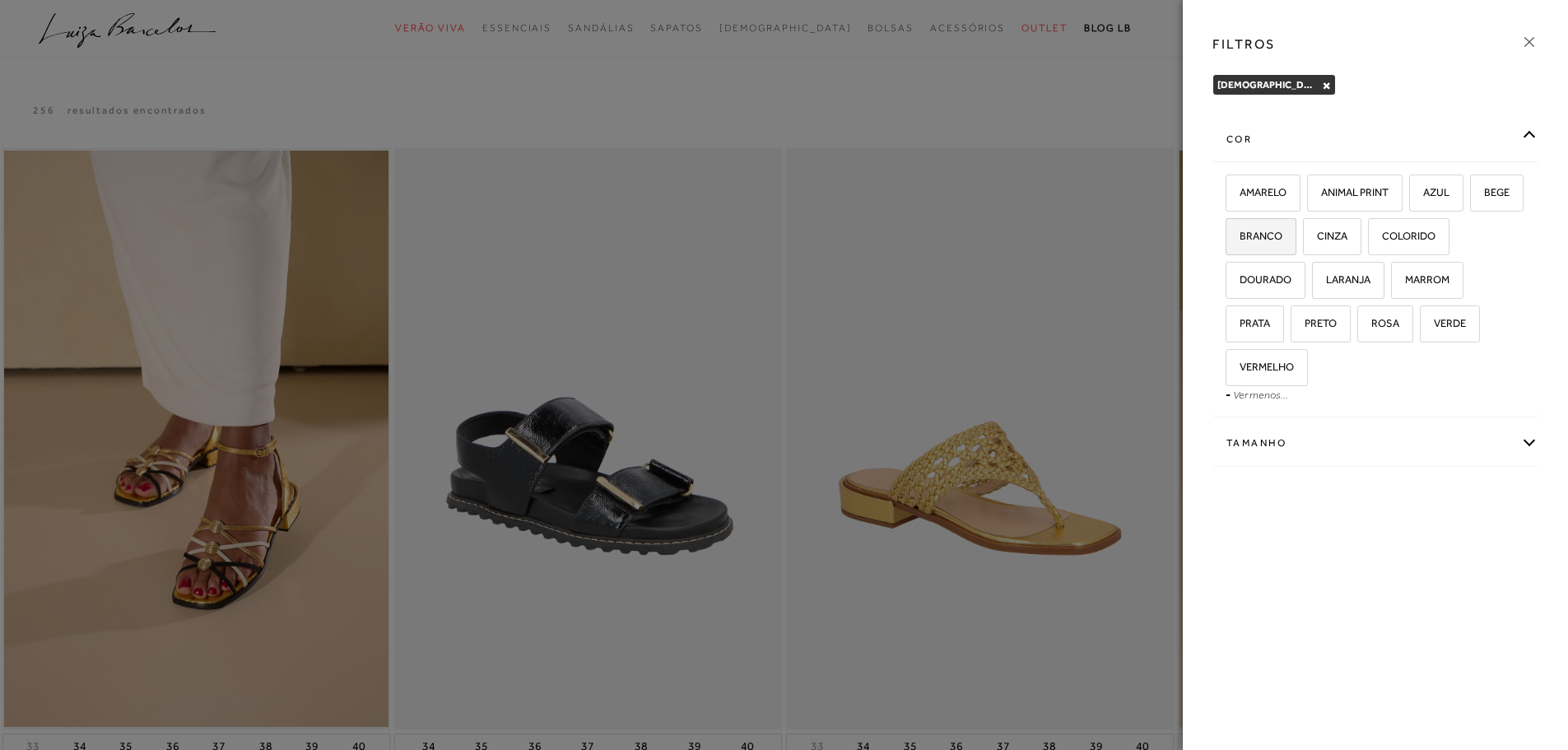
click at [1282, 235] on span "BRANCO" at bounding box center [1254, 236] width 55 height 12
click at [1239, 235] on input "BRANCO" at bounding box center [1232, 239] width 17 height 17
checkbox input "true"
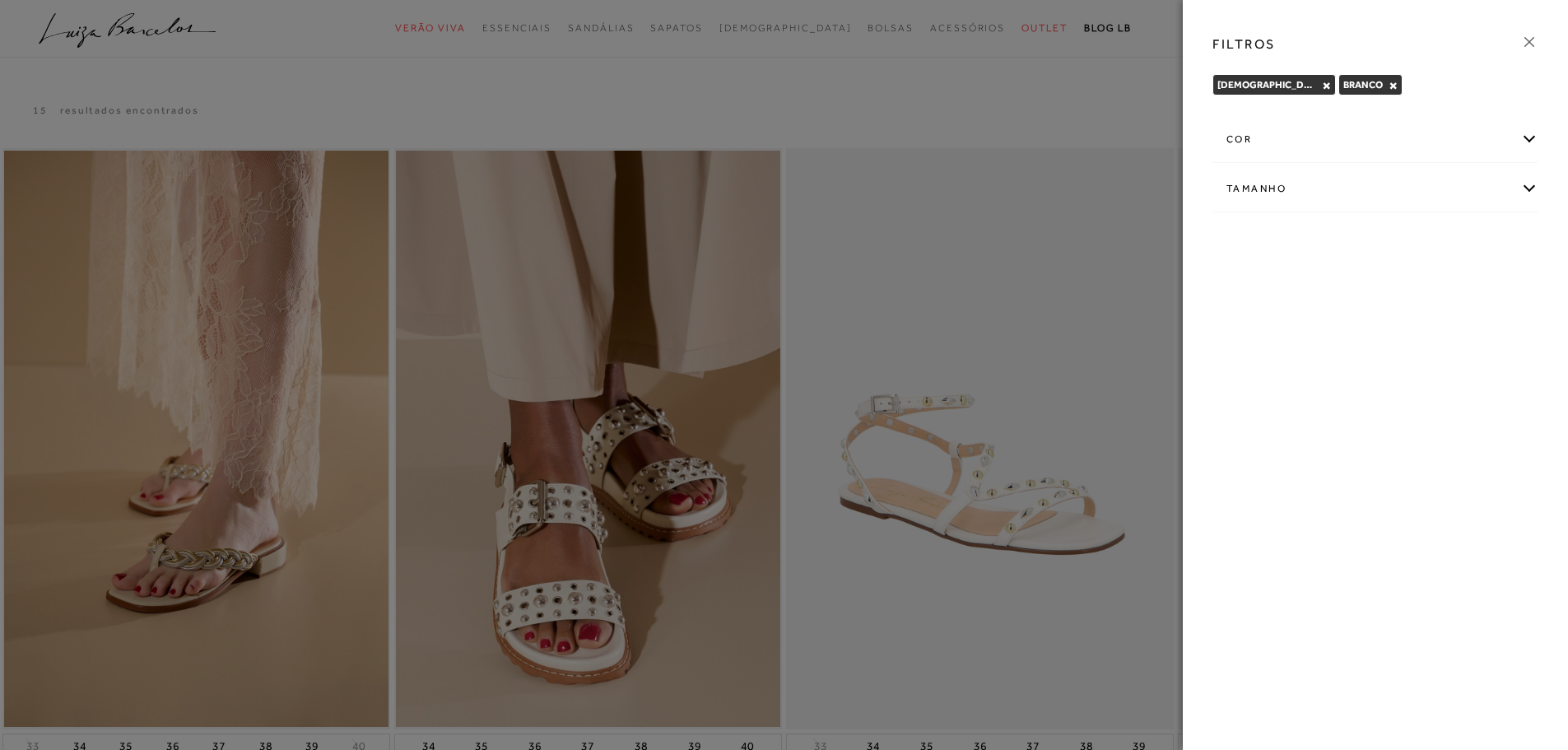
click at [1283, 146] on div "cor" at bounding box center [1375, 140] width 324 height 44
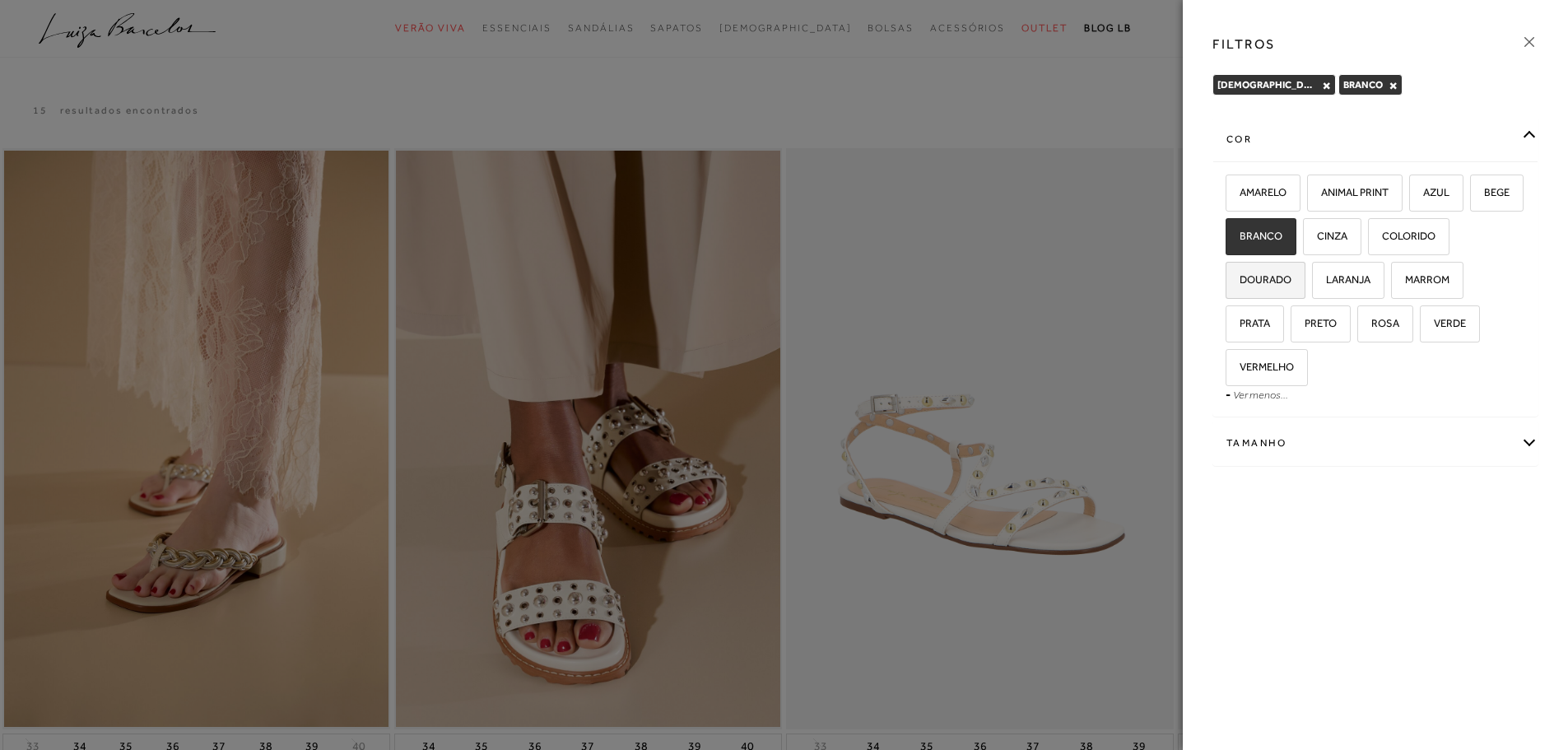
click at [1261, 277] on span "DOURADO" at bounding box center [1259, 280] width 64 height 12
click at [1239, 277] on input "DOURADO" at bounding box center [1232, 282] width 17 height 17
checkbox input "true"
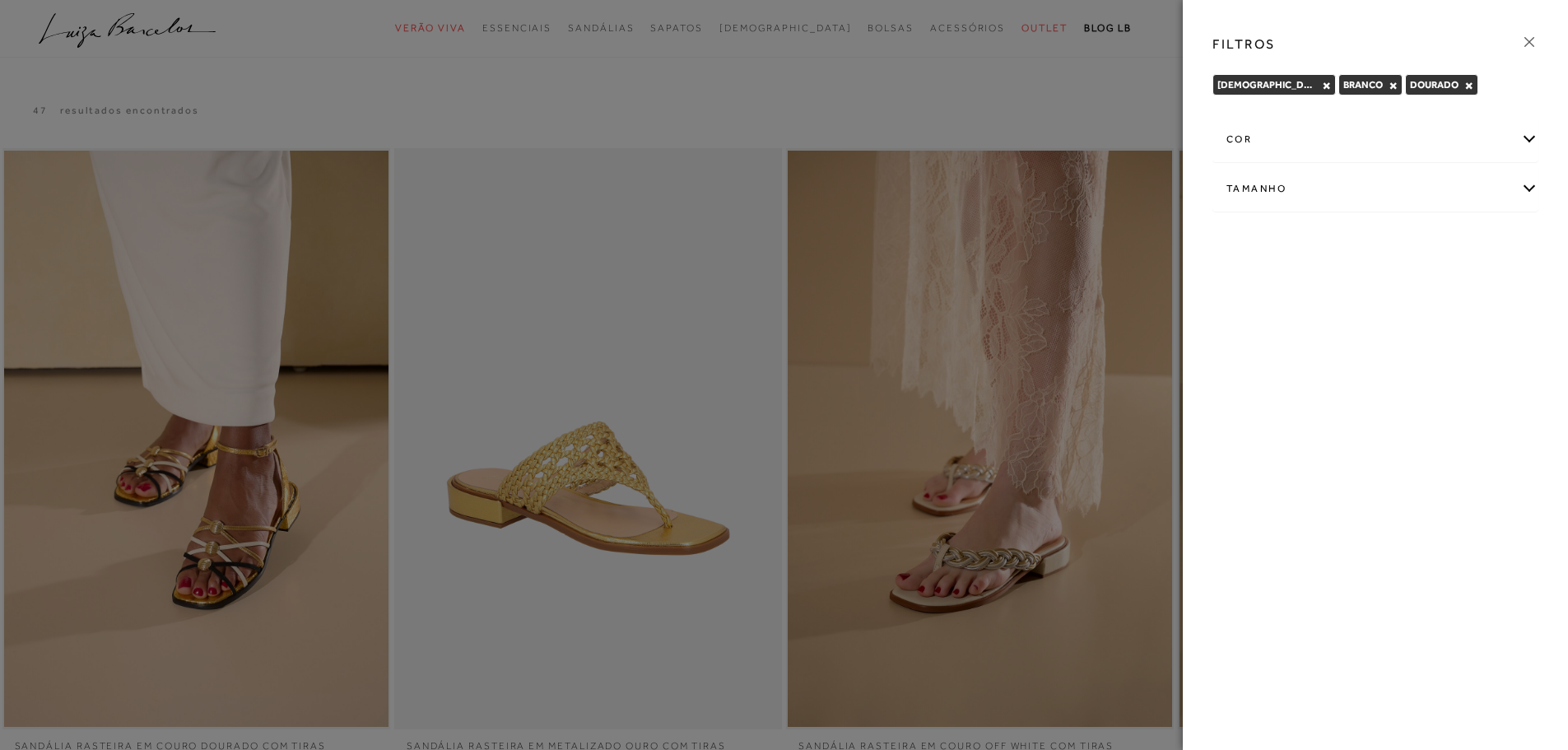
drag, startPoint x: 1519, startPoint y: 44, endPoint x: 1528, endPoint y: 35, distance: 12.7
click at [1528, 35] on icon at bounding box center [1530, 42] width 18 height 18
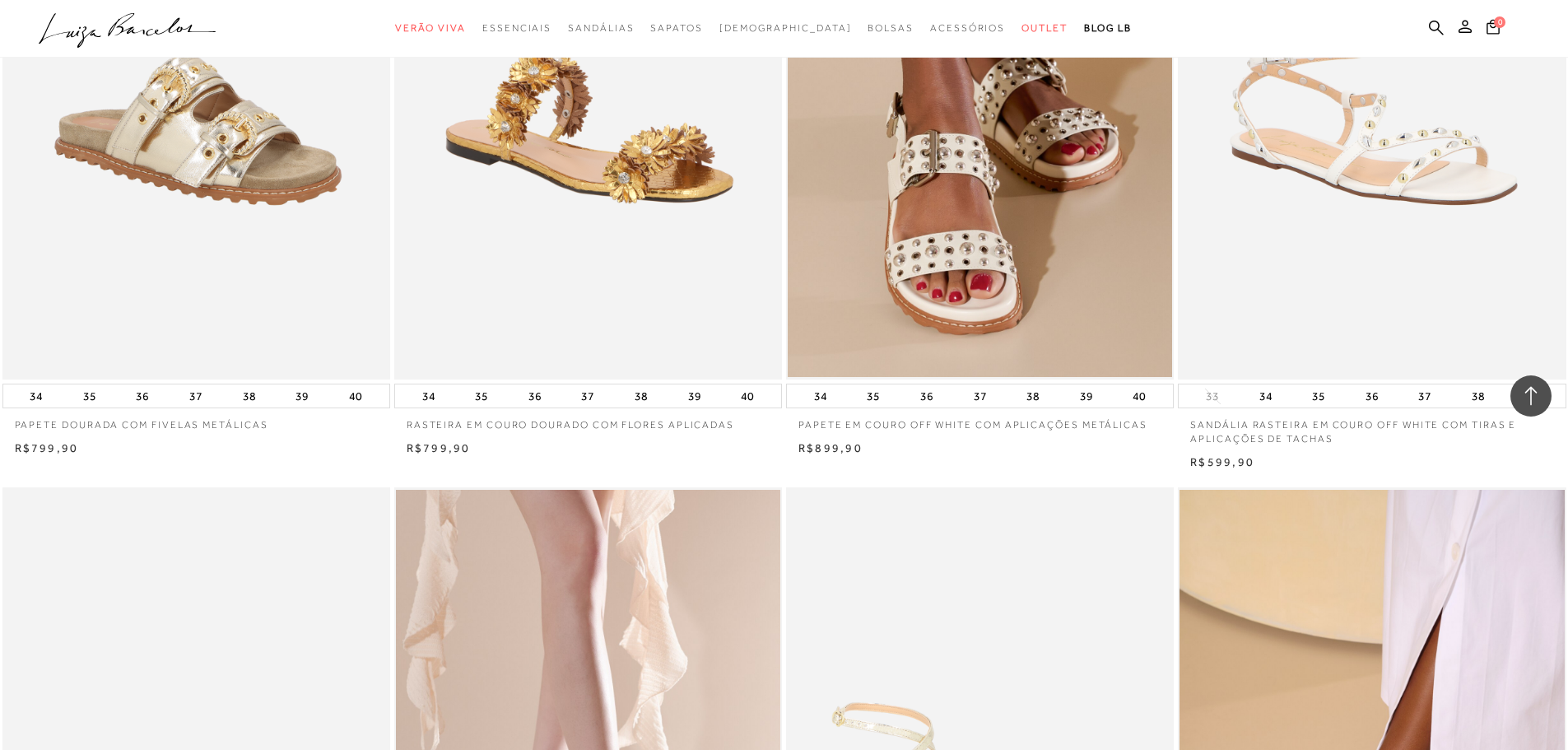
scroll to position [955, 0]
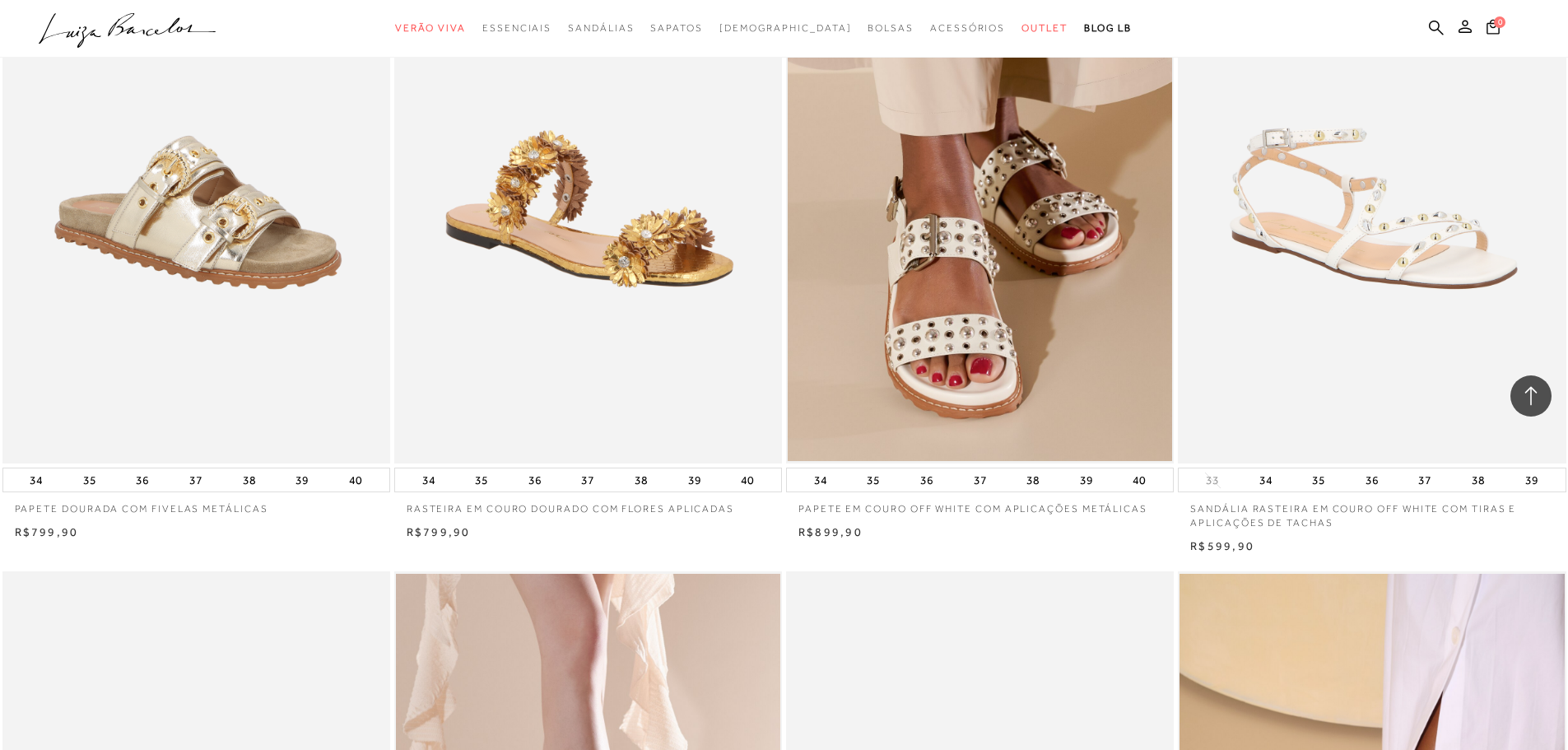
click at [995, 272] on img at bounding box center [980, 173] width 385 height 577
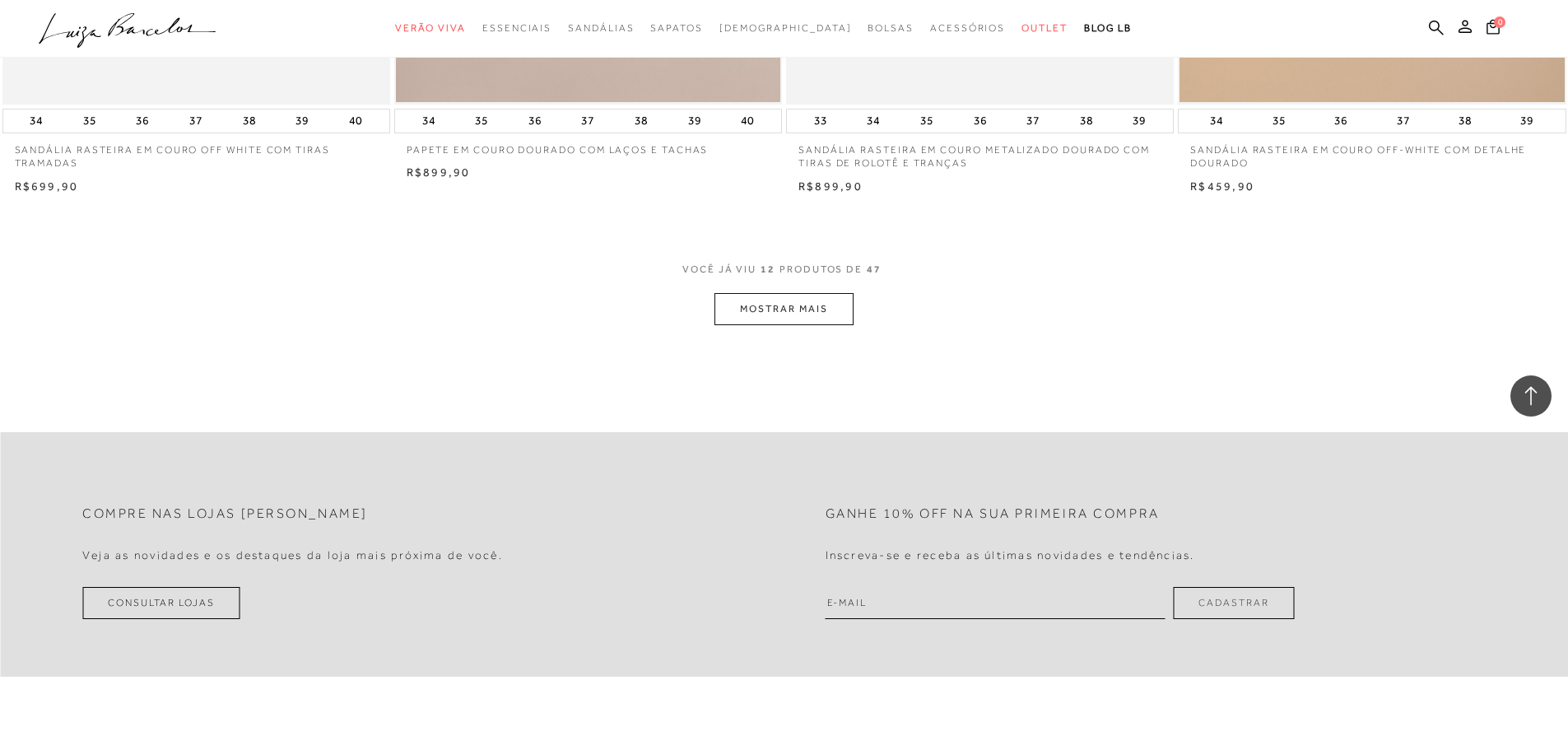
scroll to position [2009, 0]
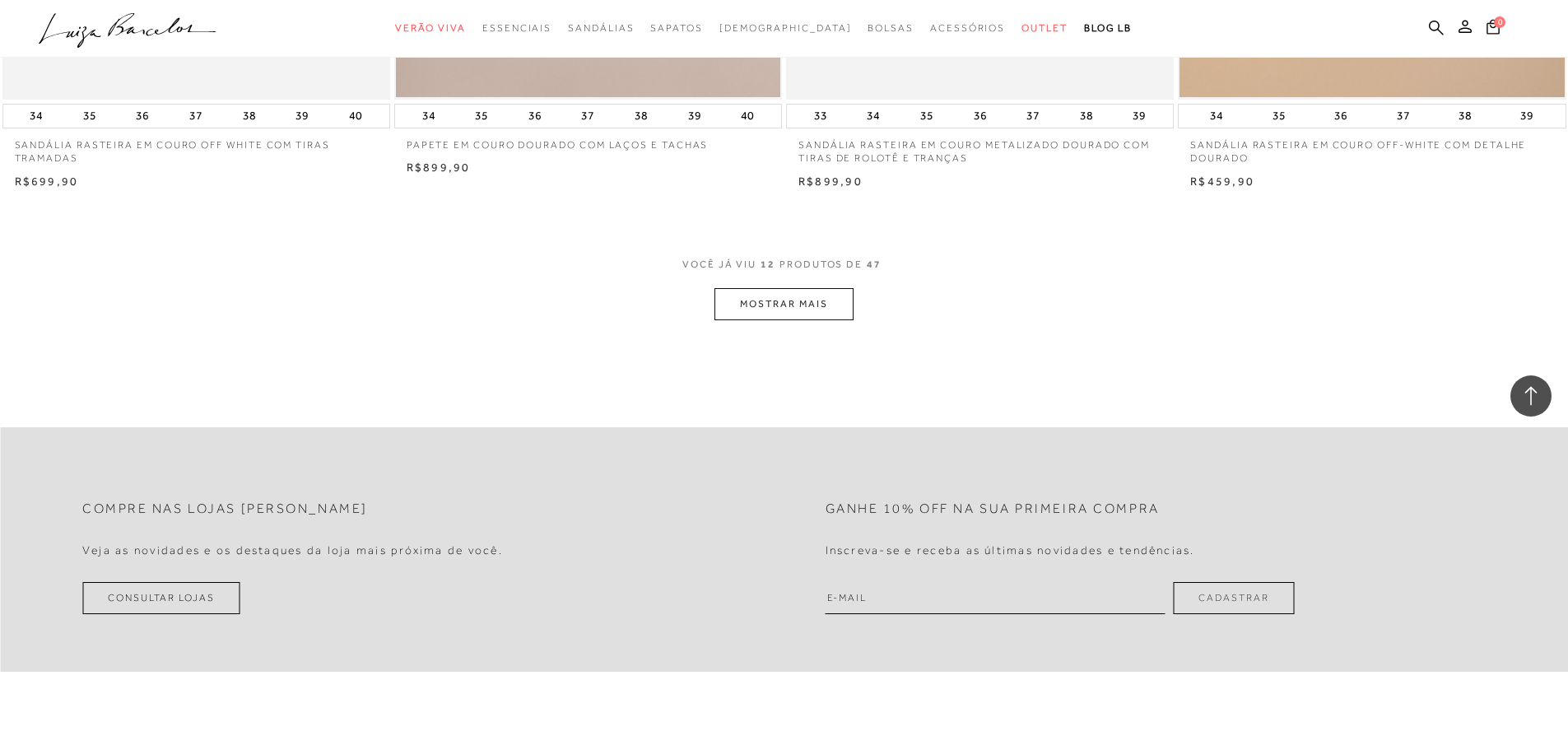
click at [768, 304] on button "MOSTRAR MAIS" at bounding box center [784, 304] width 138 height 32
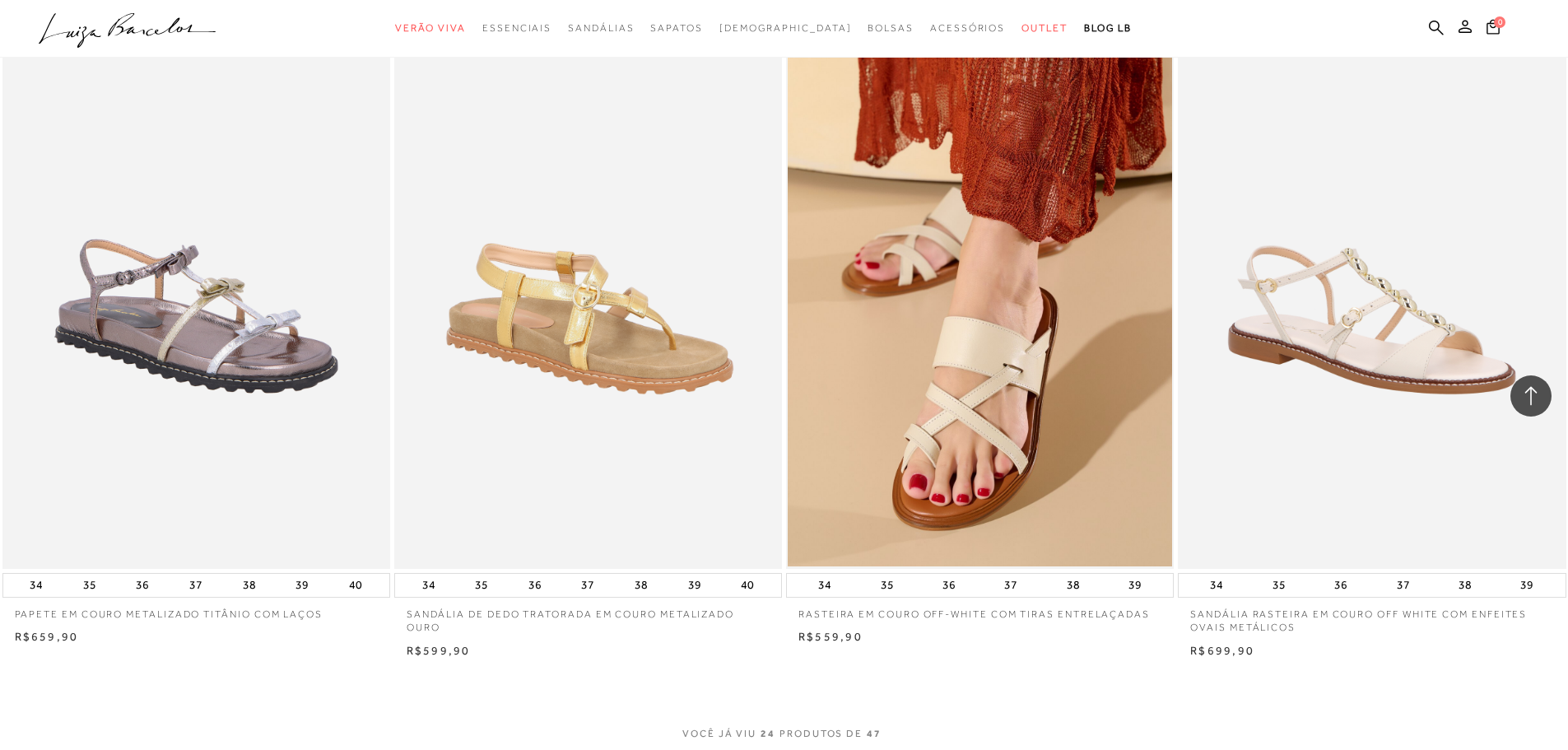
scroll to position [3688, 0]
